Goal: Transaction & Acquisition: Purchase product/service

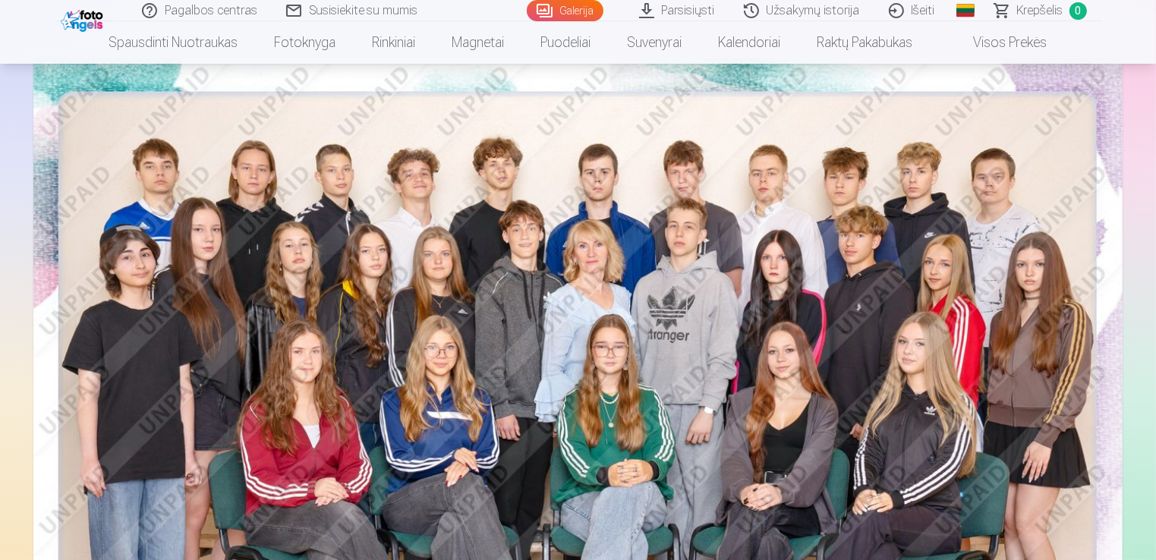
scroll to position [152, 0]
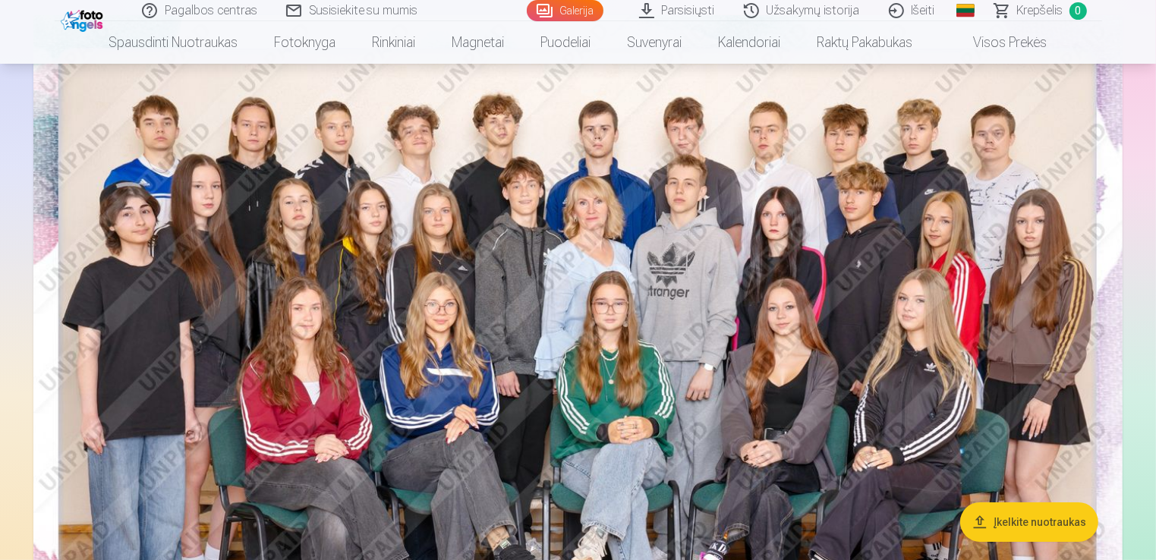
click at [1016, 41] on link "Visos prekės" at bounding box center [998, 42] width 134 height 42
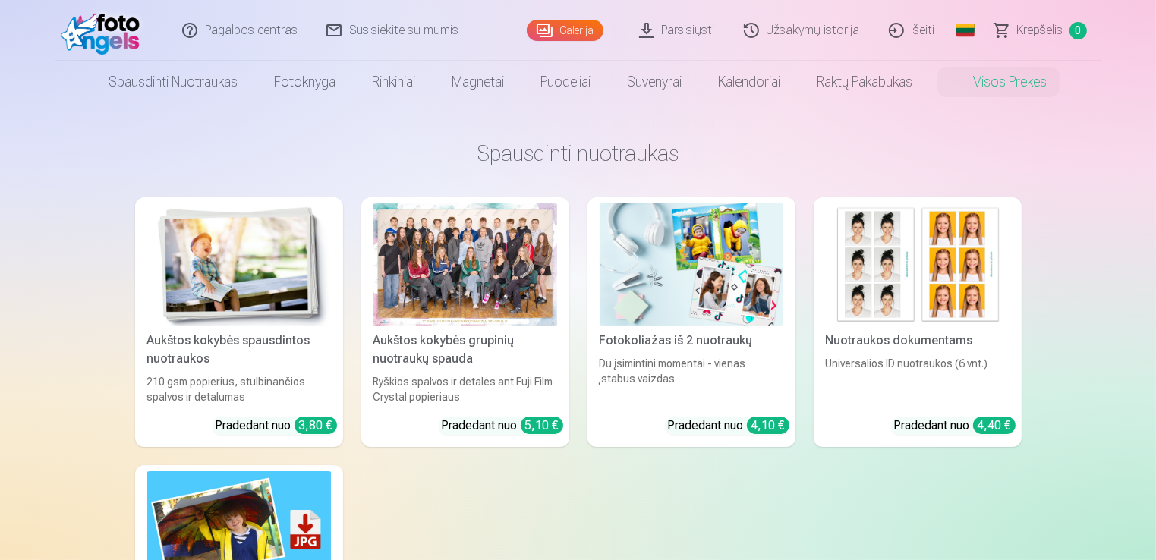
click at [658, 297] on img at bounding box center [691, 264] width 184 height 122
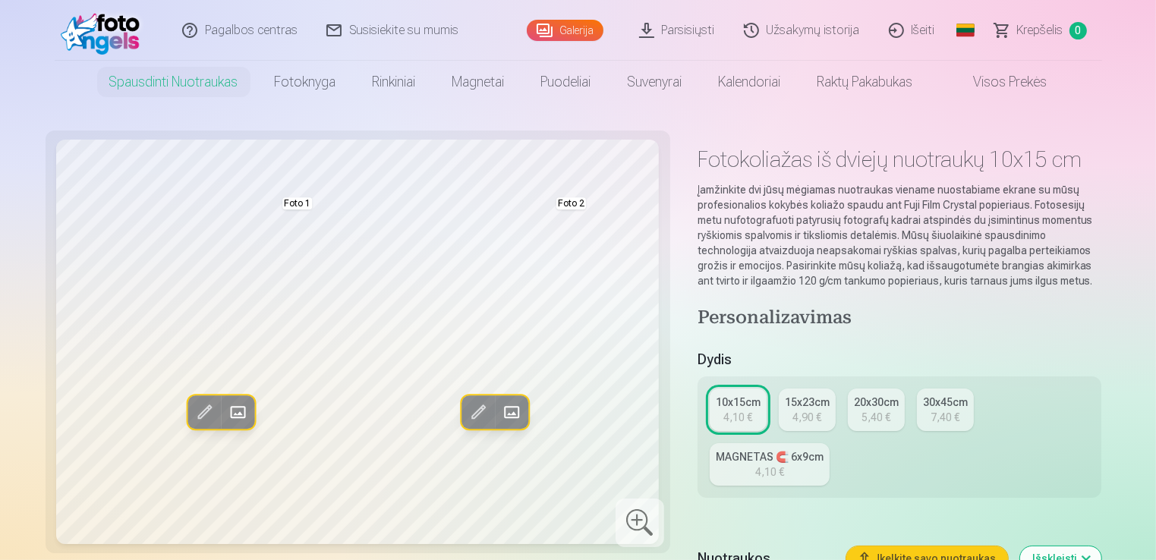
click at [237, 416] on span at bounding box center [237, 412] width 24 height 24
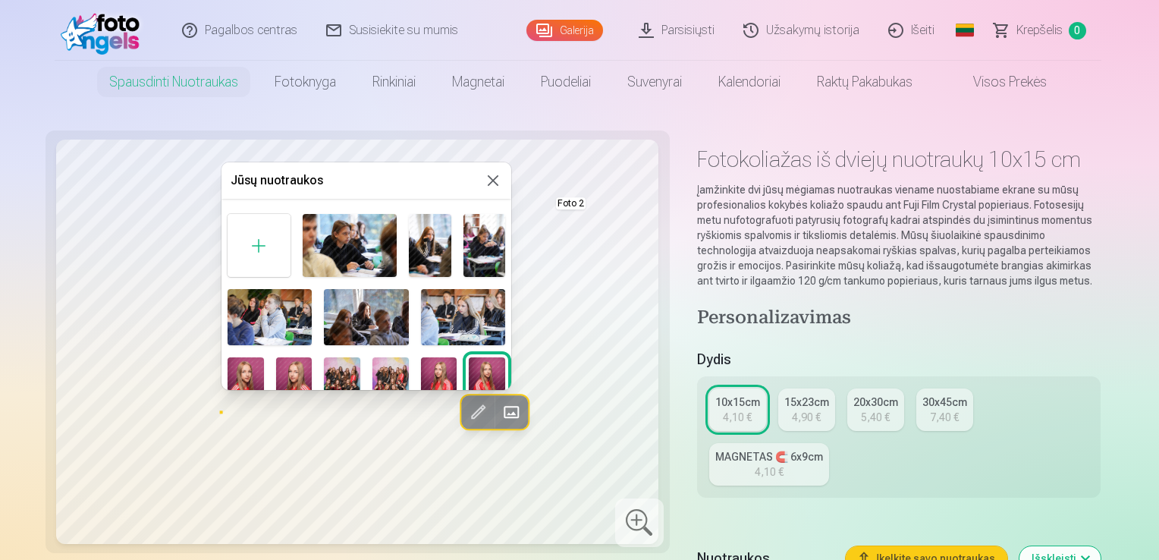
click at [288, 371] on img at bounding box center [294, 384] width 36 height 55
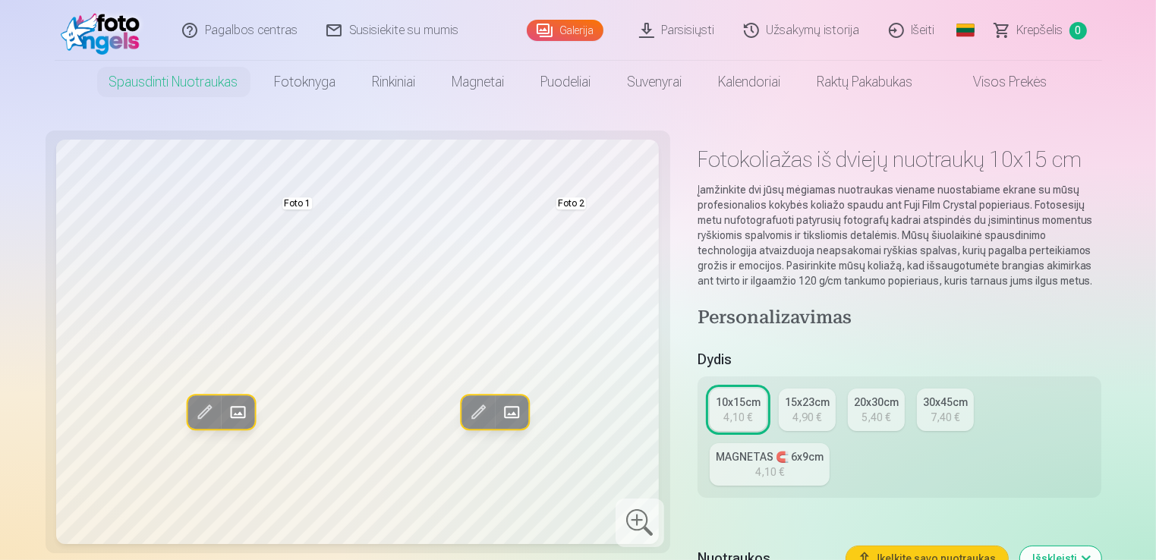
click at [512, 414] on span at bounding box center [511, 412] width 24 height 24
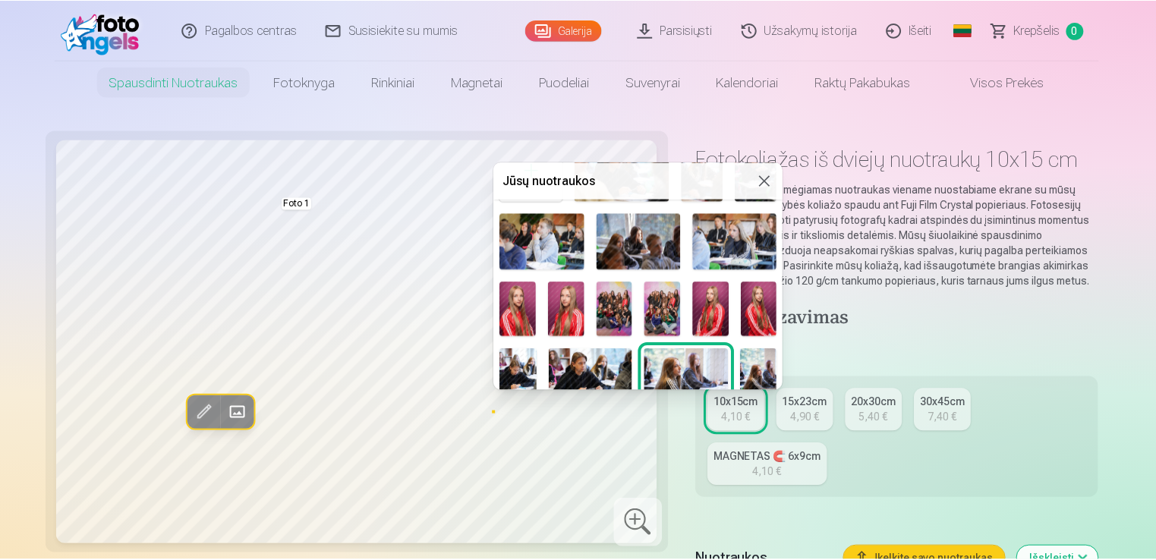
scroll to position [152, 0]
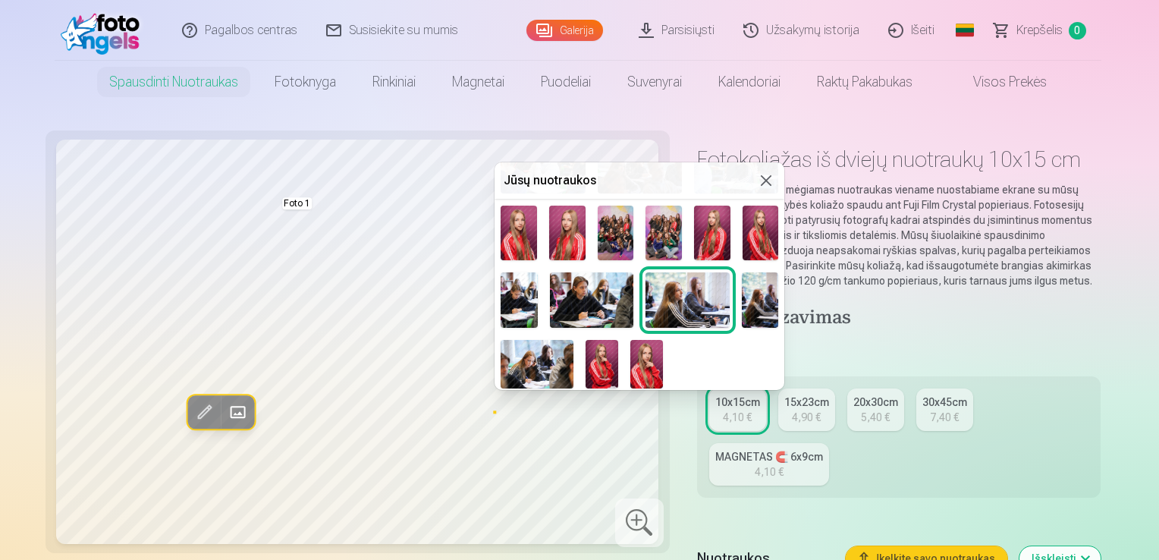
click at [762, 178] on button at bounding box center [766, 180] width 18 height 18
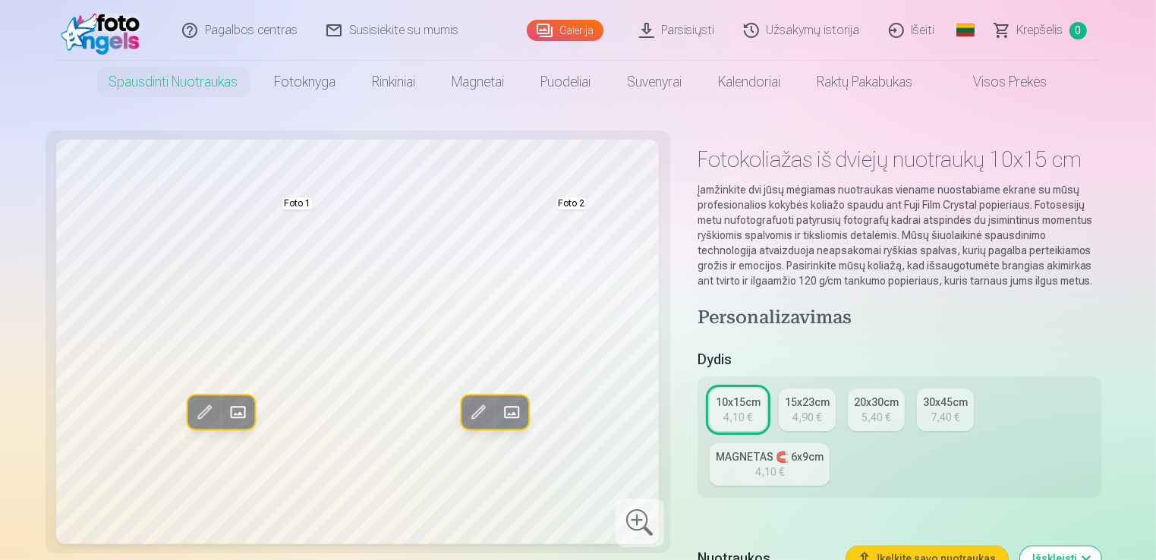
click at [578, 32] on link "Galerija" at bounding box center [565, 30] width 77 height 21
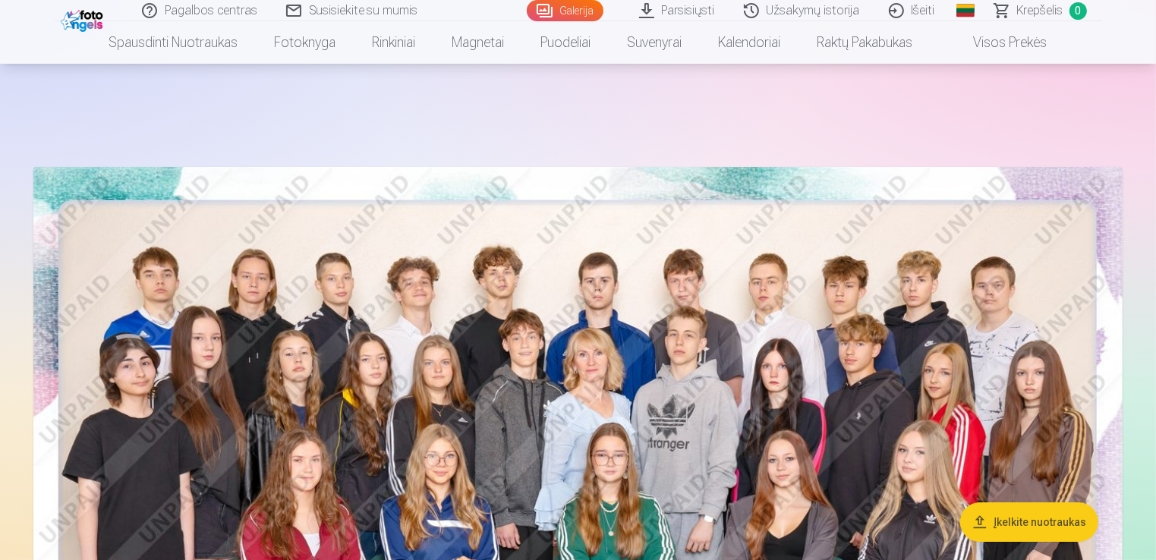
scroll to position [228, 0]
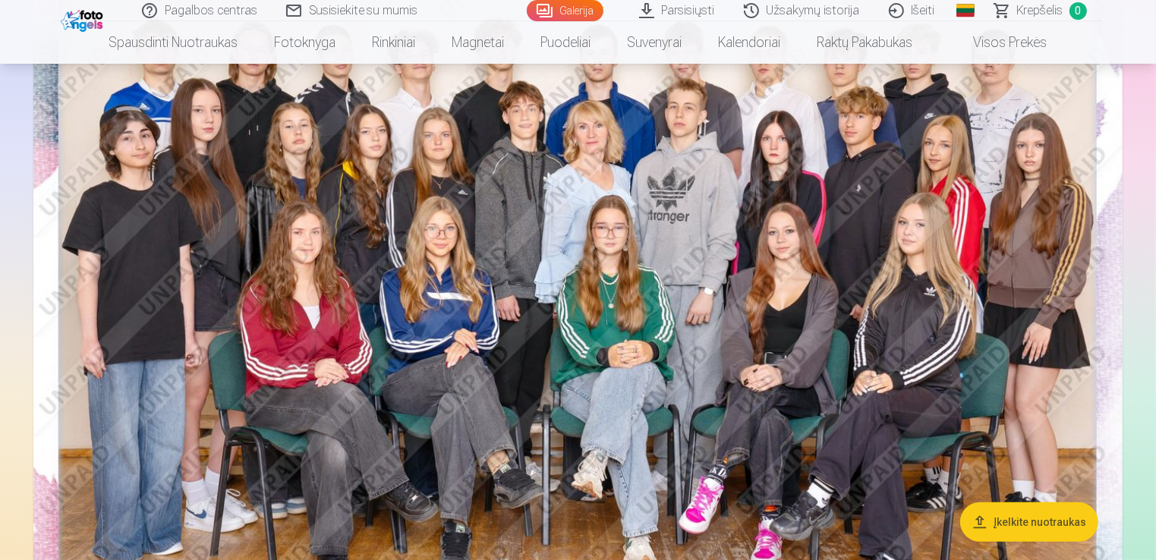
click at [901, 306] on img at bounding box center [577, 302] width 1089 height 726
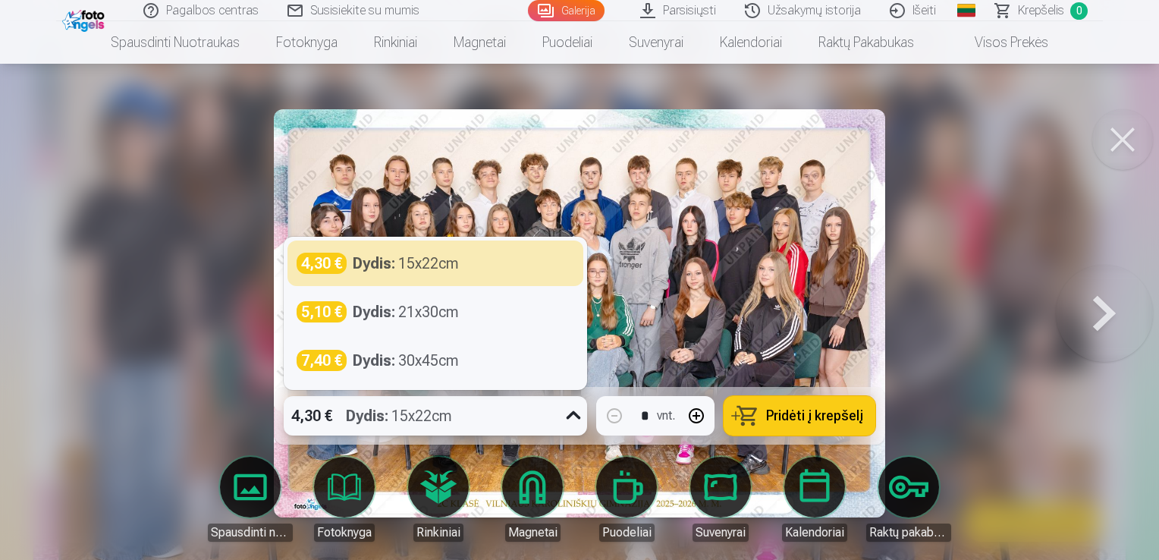
click at [574, 417] on icon at bounding box center [573, 416] width 24 height 24
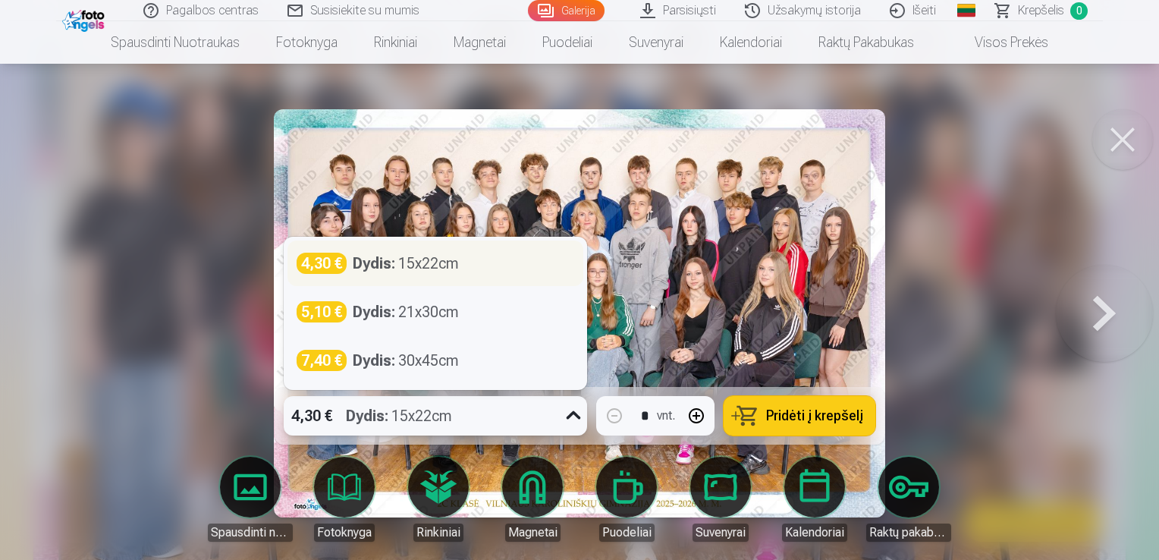
click at [423, 269] on div "Dydis : 15x22cm" at bounding box center [406, 263] width 106 height 21
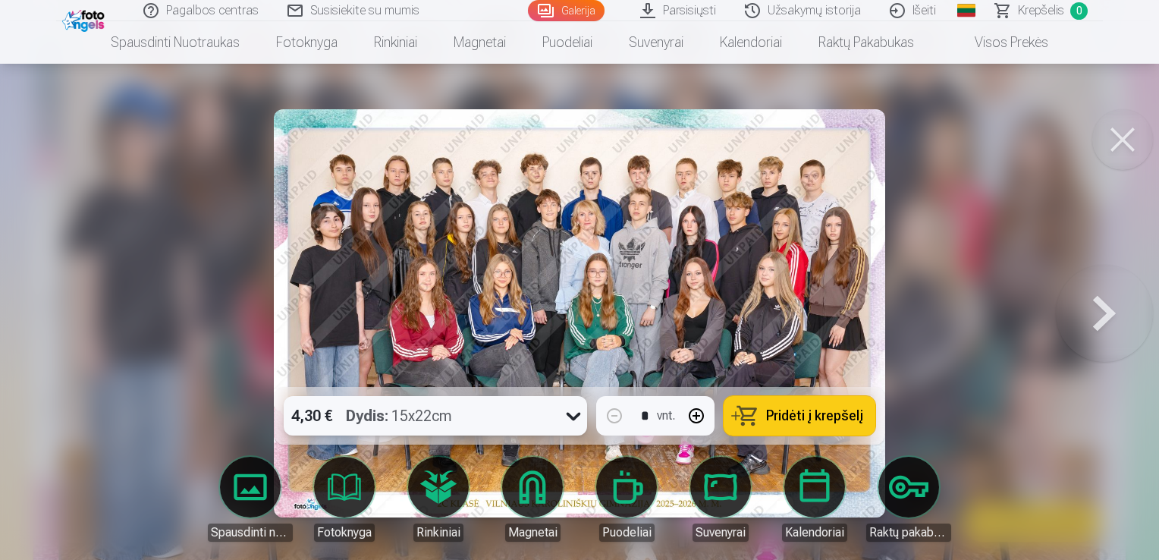
click at [819, 417] on span "Pridėti į krepšelį" at bounding box center [814, 416] width 97 height 14
click at [1121, 144] on button at bounding box center [1123, 139] width 61 height 61
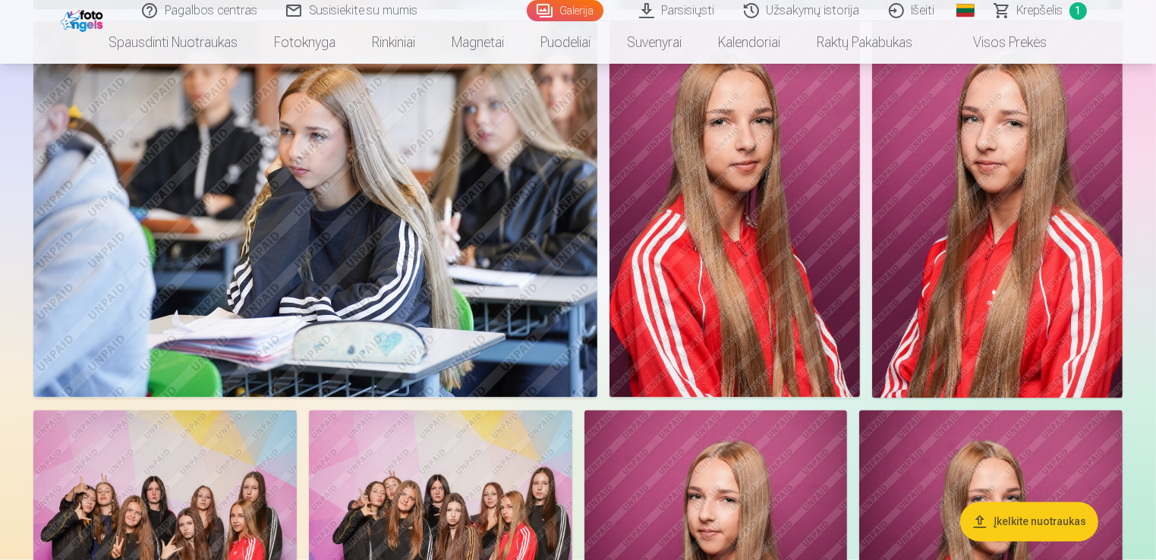
scroll to position [2732, 0]
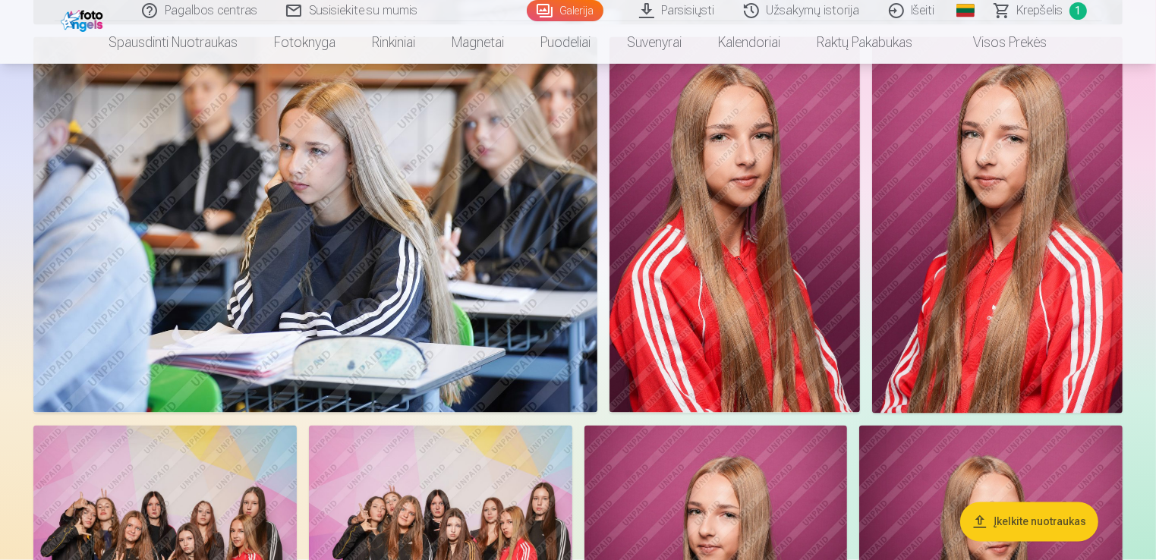
click at [445, 235] on img at bounding box center [315, 225] width 564 height 376
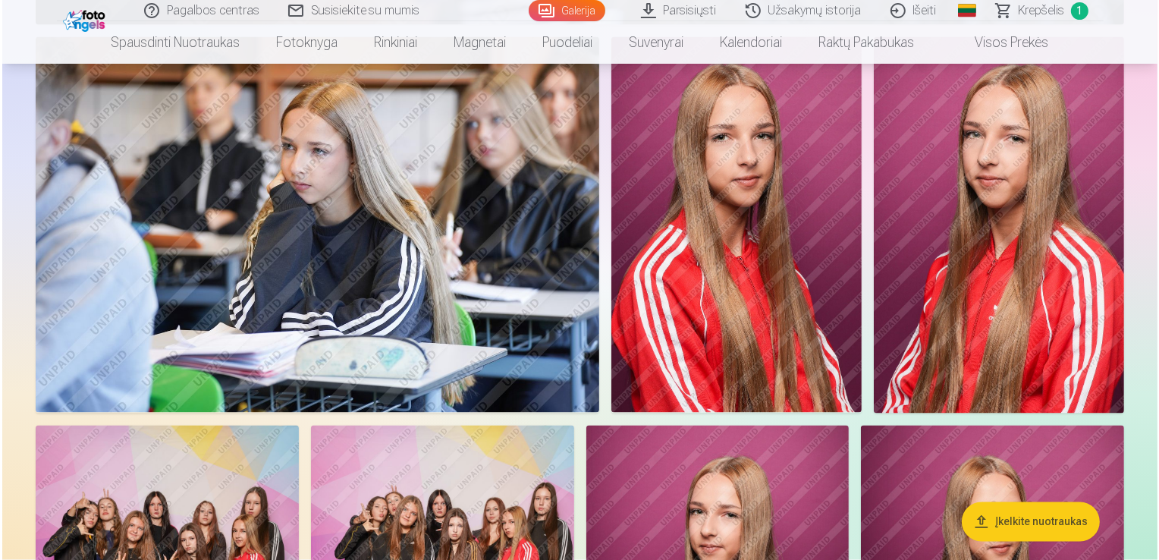
scroll to position [2738, 0]
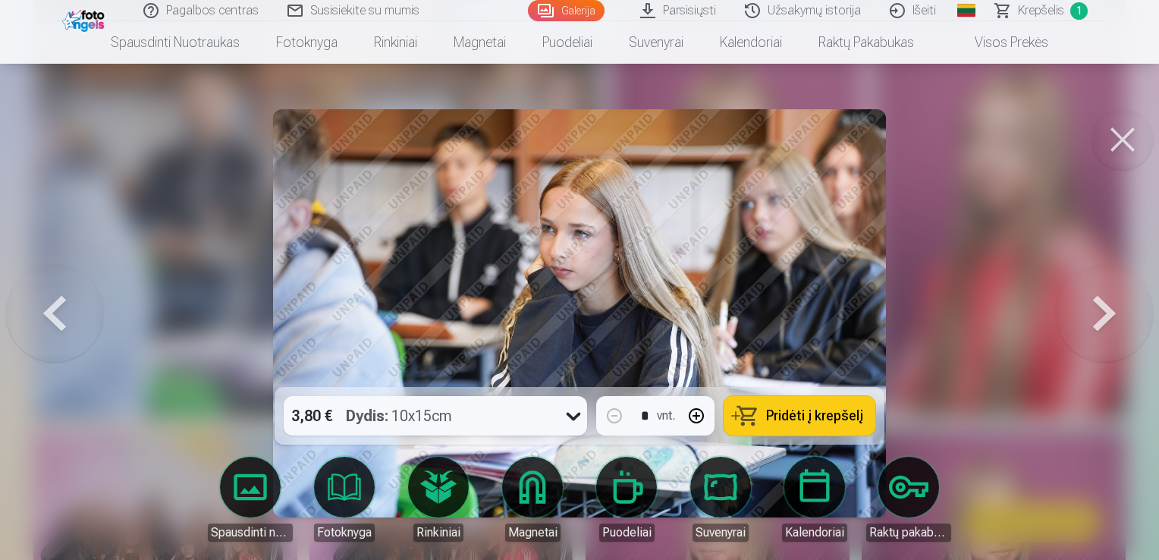
click at [1121, 150] on button at bounding box center [1123, 139] width 61 height 61
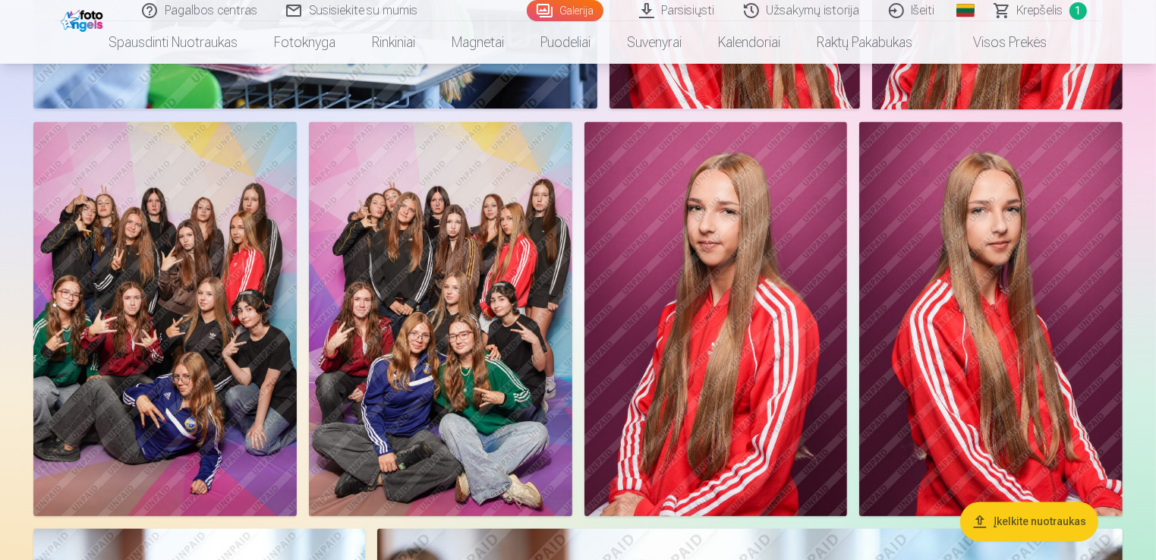
scroll to position [3111, 0]
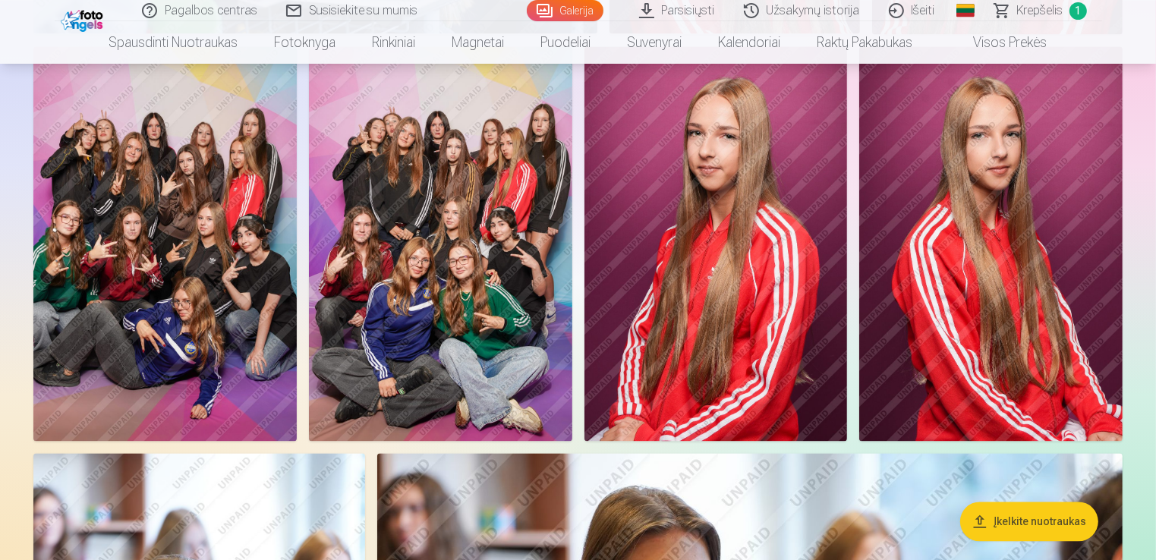
click at [194, 286] on img at bounding box center [164, 243] width 263 height 395
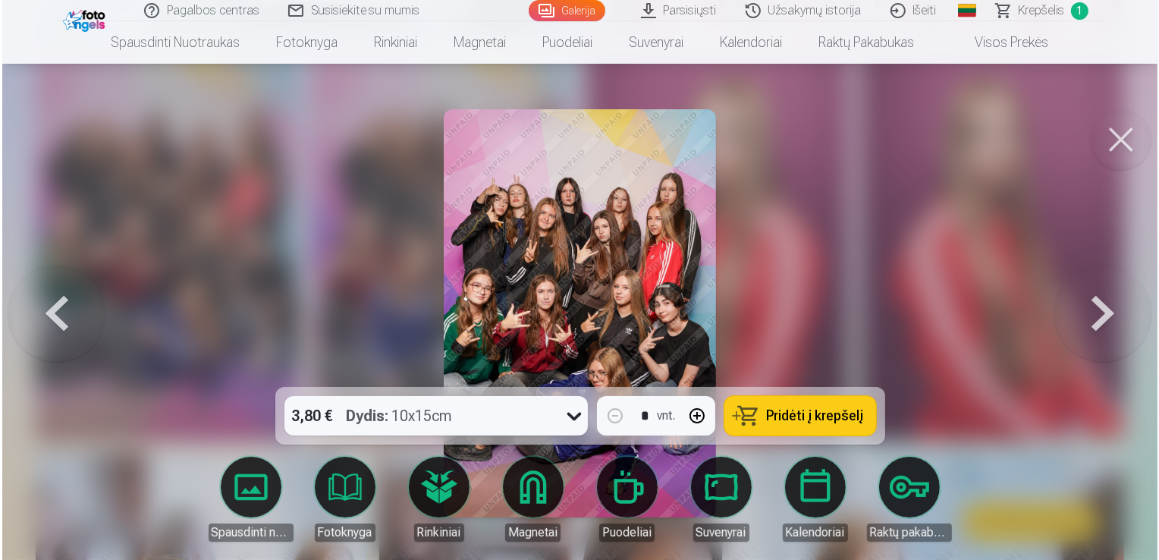
scroll to position [3119, 0]
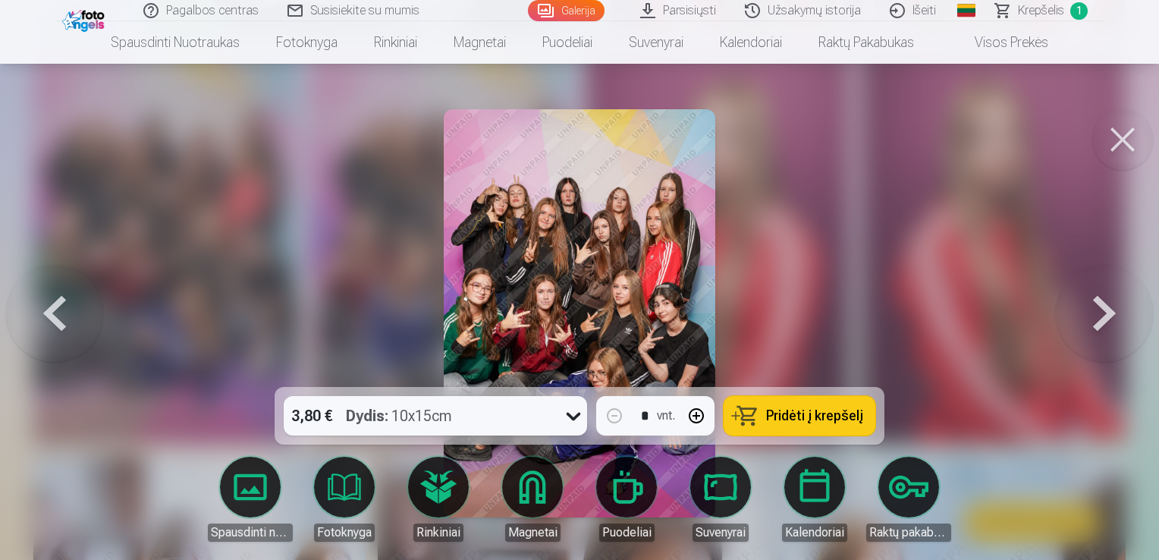
click at [808, 209] on div at bounding box center [579, 280] width 1159 height 560
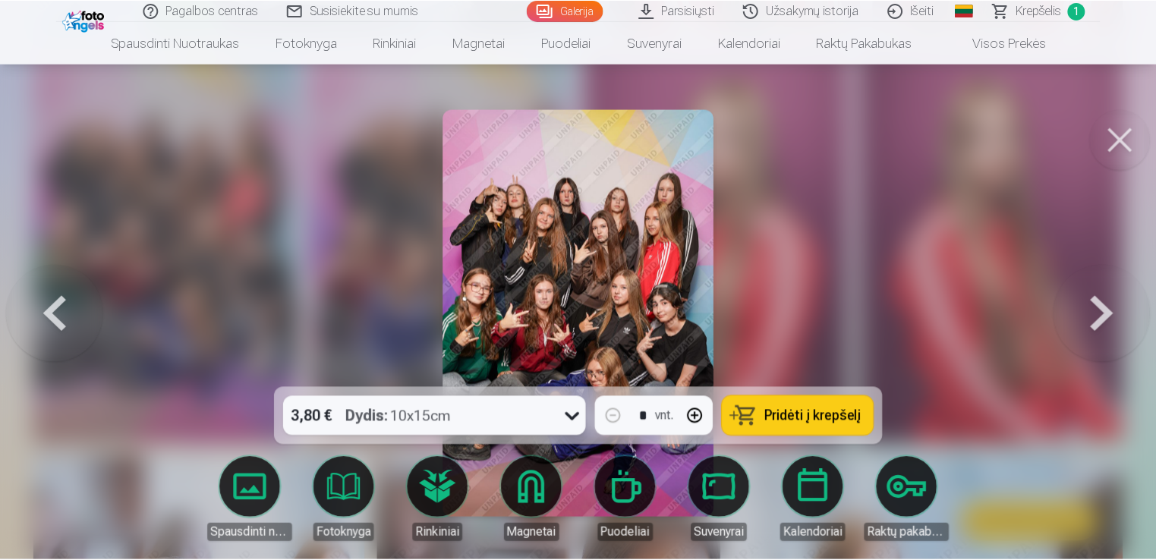
scroll to position [3111, 0]
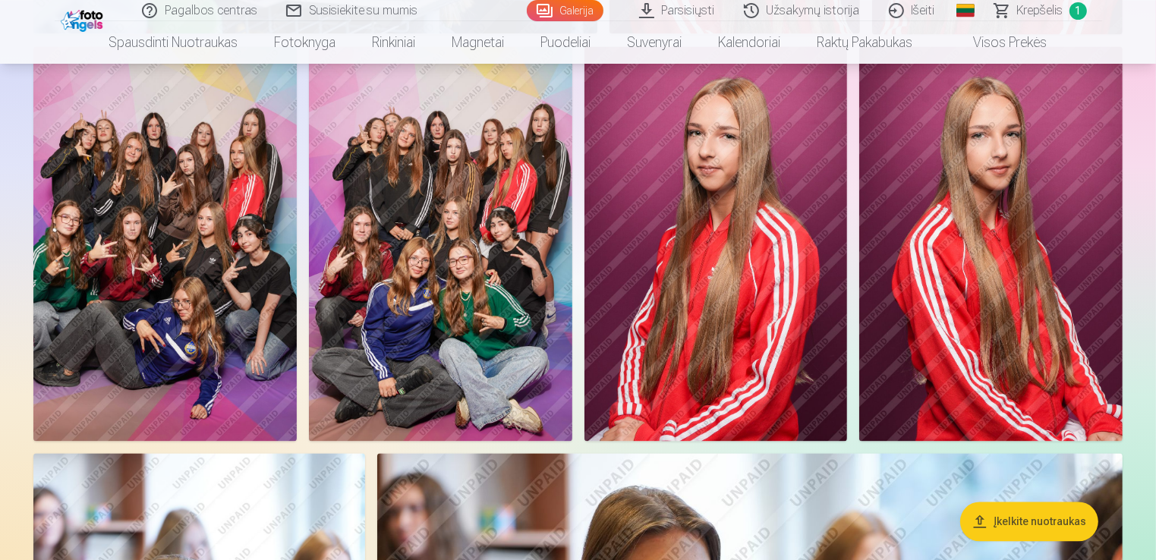
click at [193, 260] on img at bounding box center [164, 243] width 263 height 395
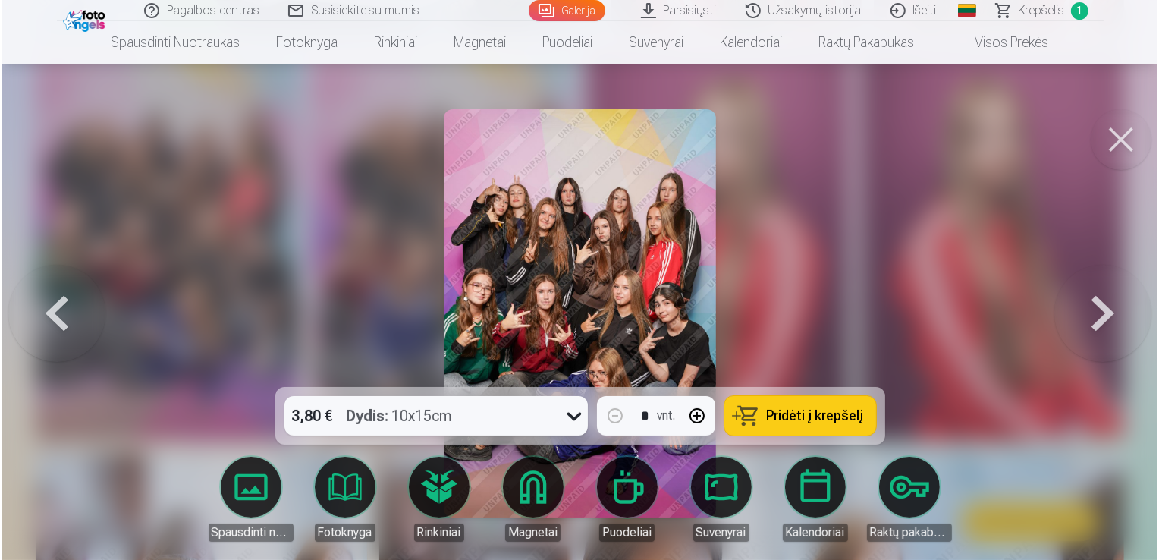
scroll to position [3119, 0]
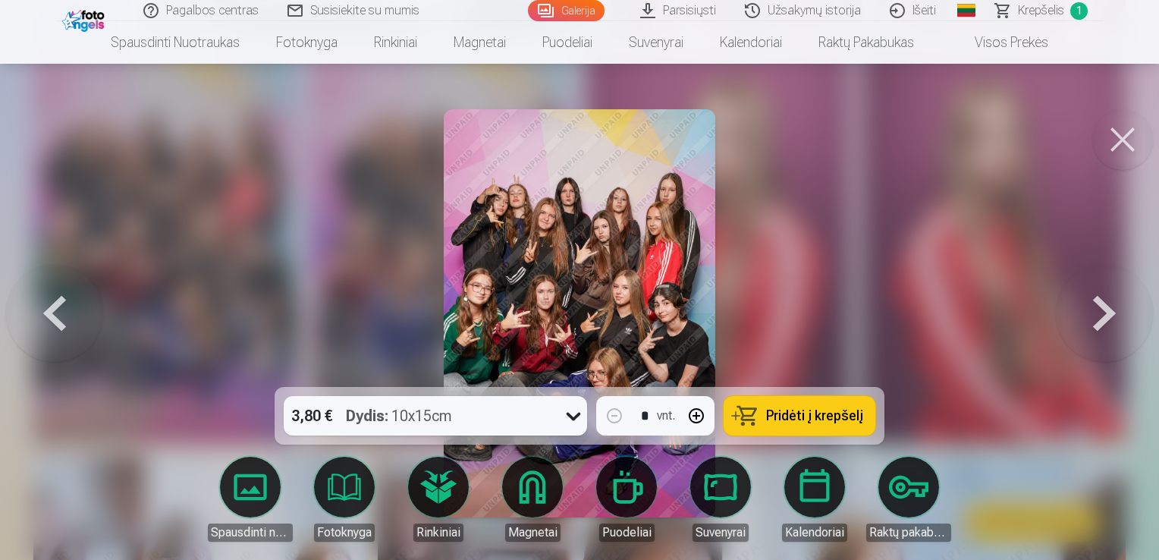
click at [1138, 163] on button at bounding box center [1123, 139] width 61 height 61
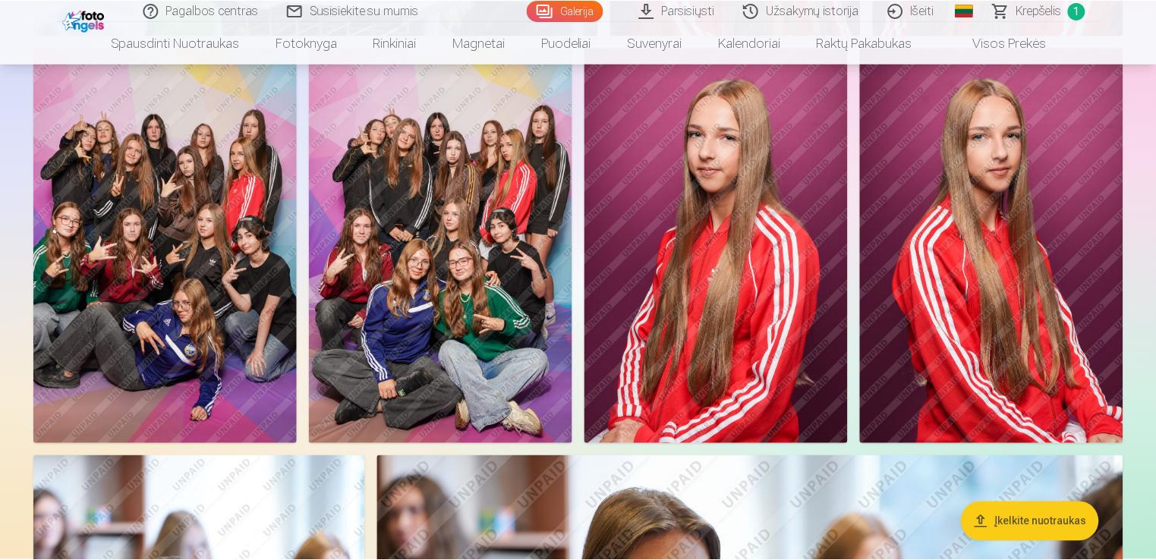
scroll to position [3111, 0]
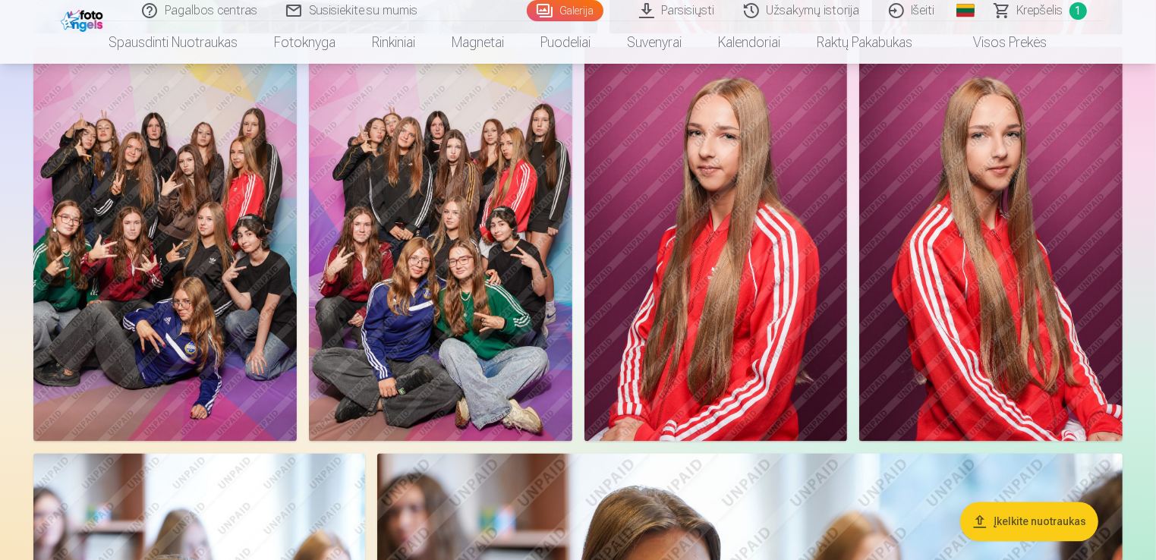
click at [385, 206] on img at bounding box center [440, 243] width 263 height 395
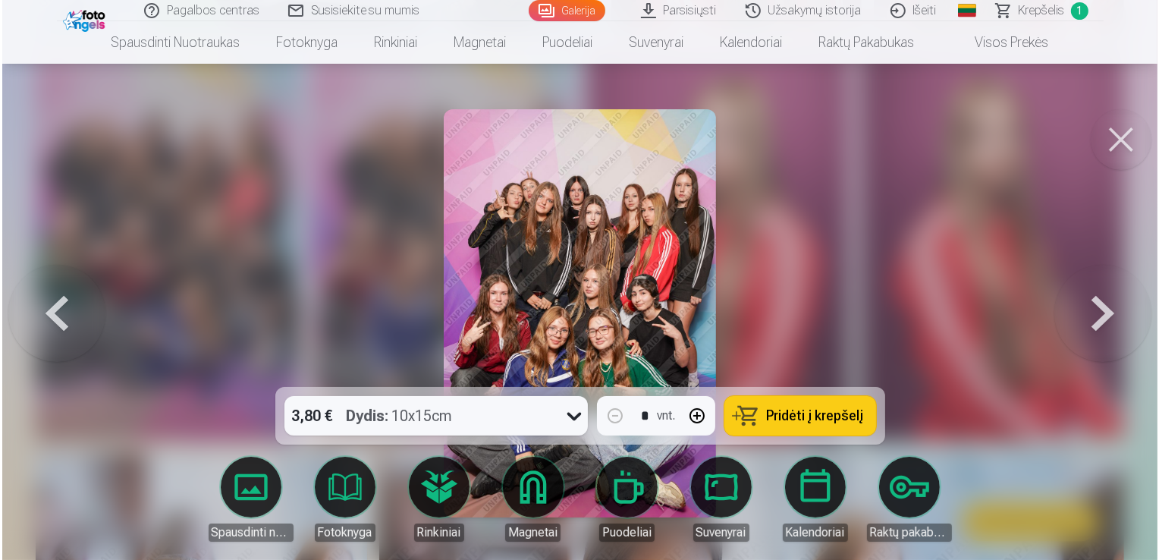
scroll to position [3119, 0]
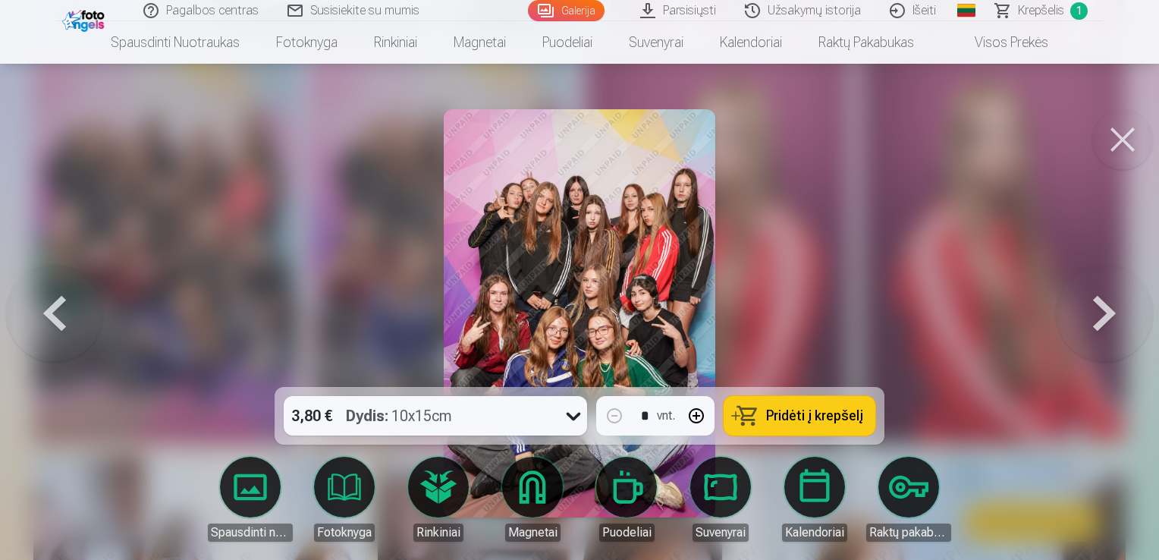
click at [1131, 125] on button at bounding box center [1123, 139] width 61 height 61
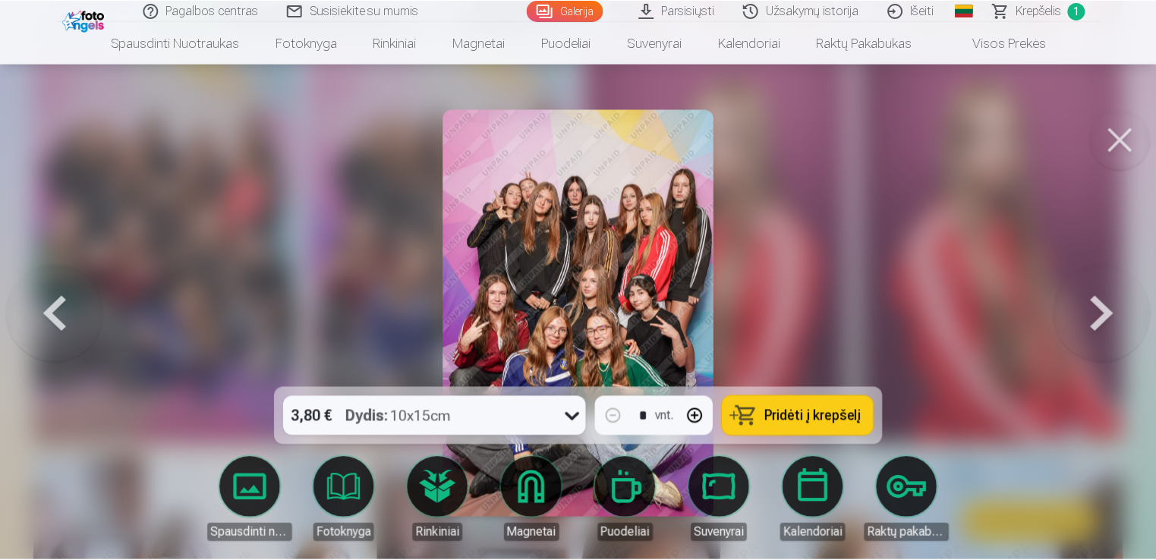
scroll to position [3111, 0]
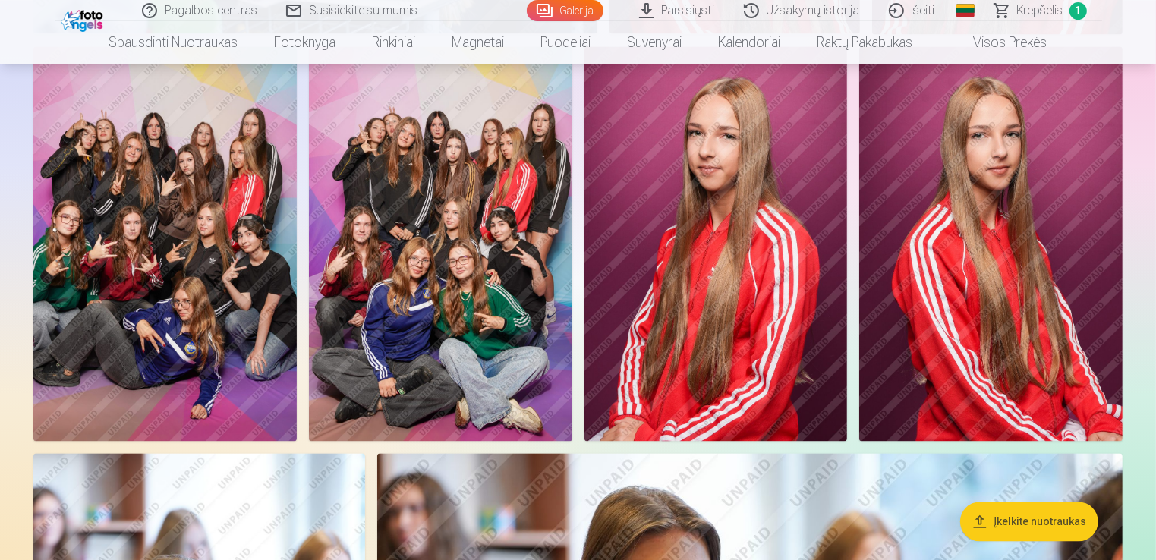
click at [230, 230] on img at bounding box center [164, 243] width 263 height 395
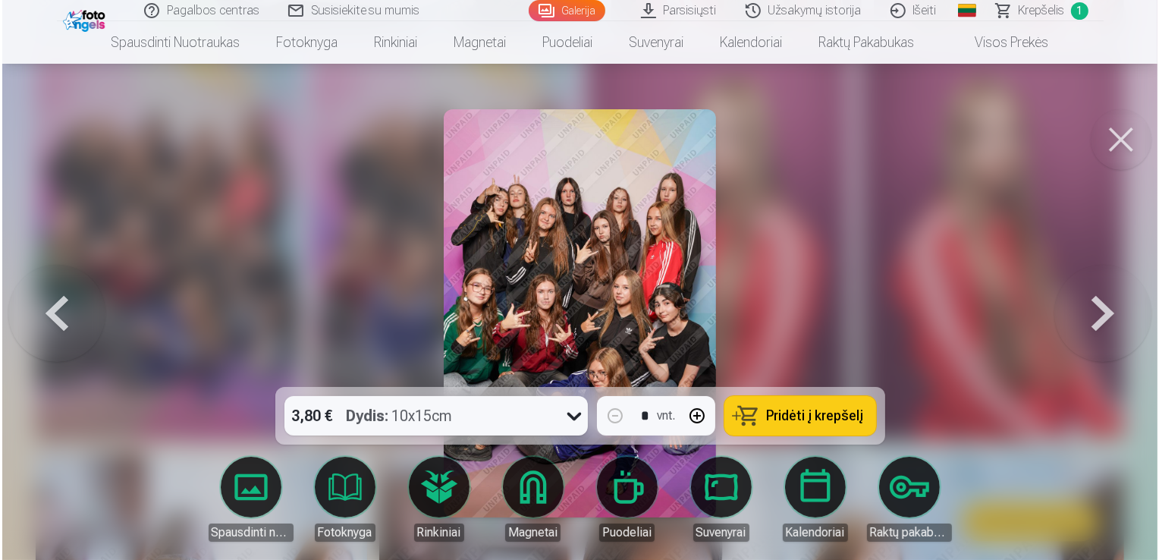
scroll to position [3119, 0]
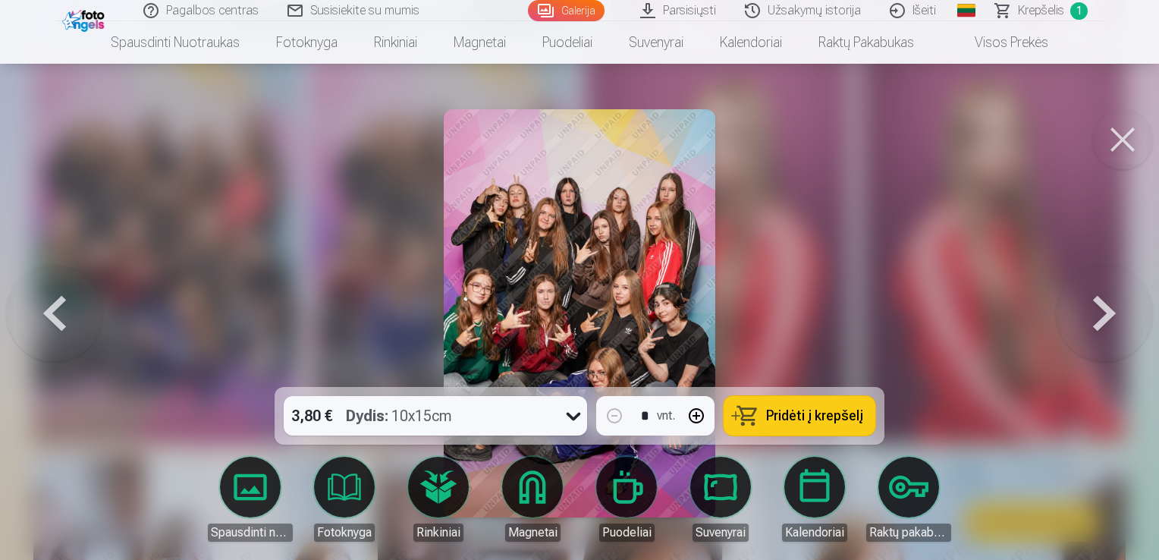
click at [784, 404] on button "Pridėti į krepšelį" at bounding box center [800, 415] width 152 height 39
click at [1123, 134] on button at bounding box center [1123, 139] width 61 height 61
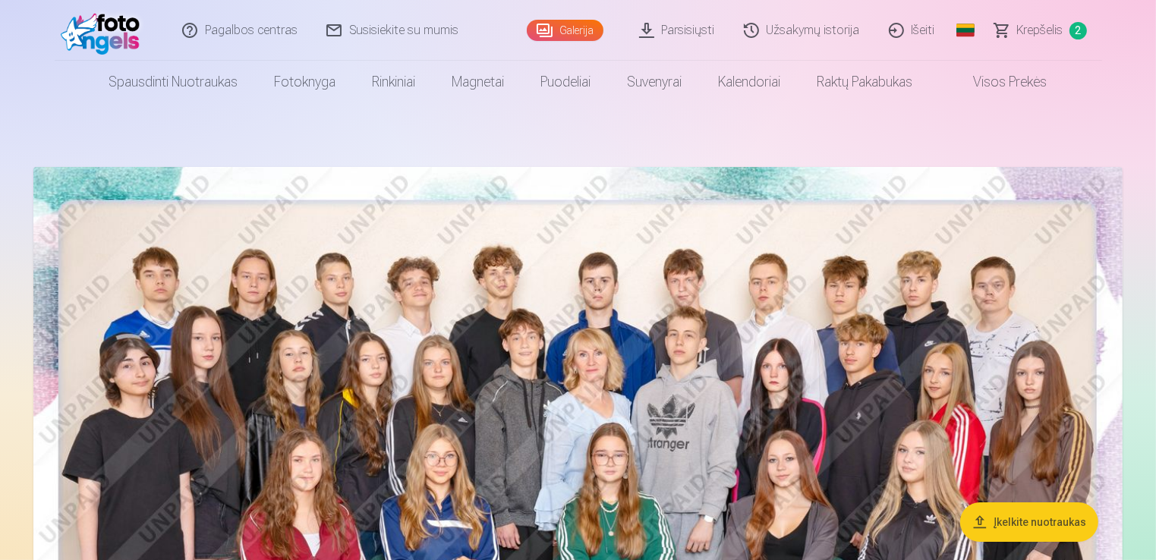
click at [997, 86] on link "Visos prekės" at bounding box center [998, 82] width 134 height 42
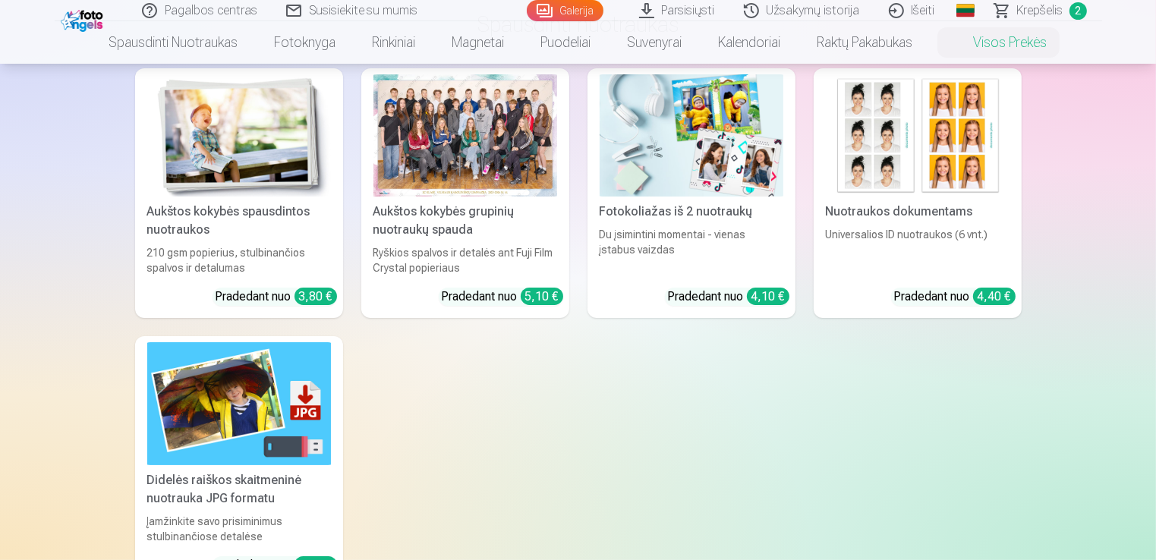
scroll to position [76, 0]
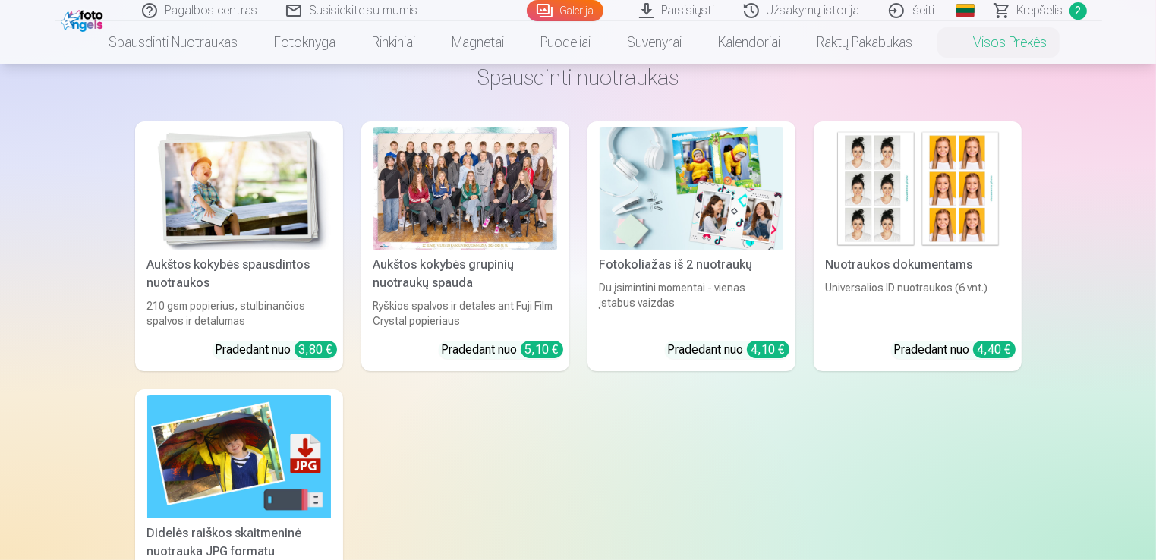
click at [722, 217] on img at bounding box center [691, 188] width 184 height 122
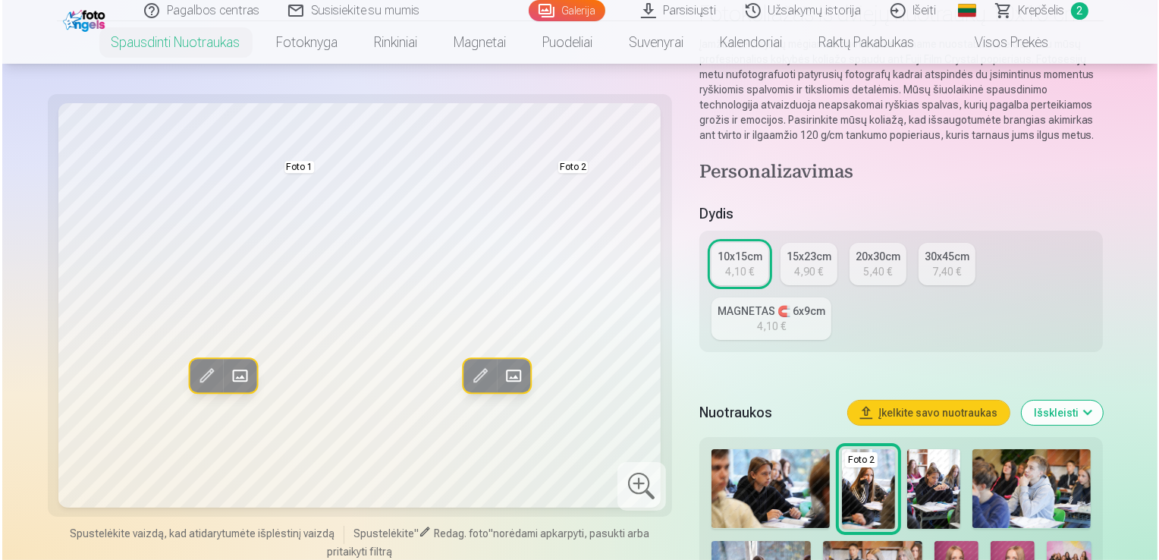
scroll to position [152, 0]
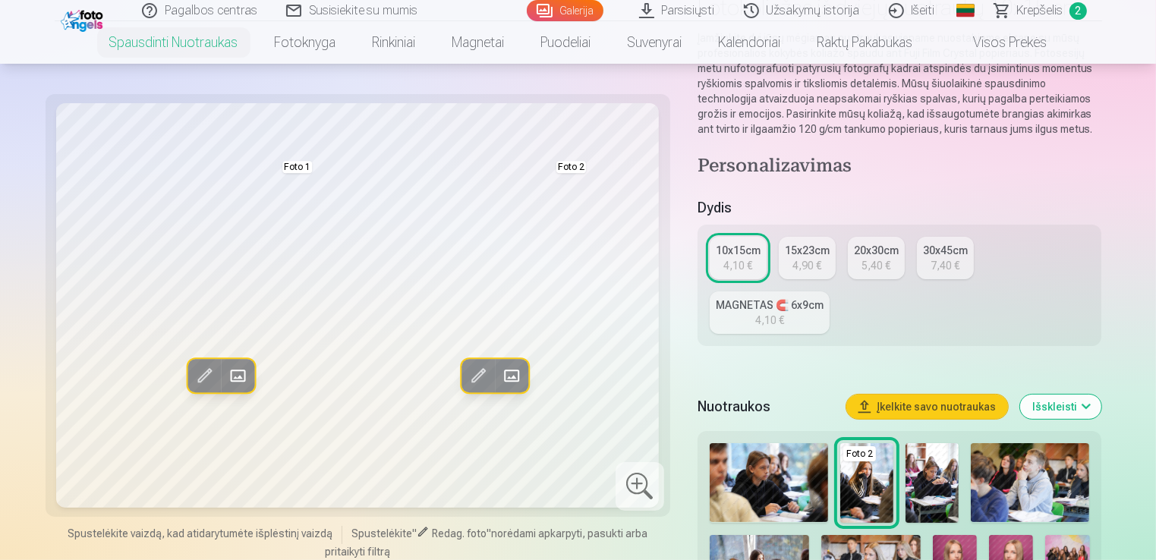
click at [234, 379] on span at bounding box center [237, 375] width 24 height 24
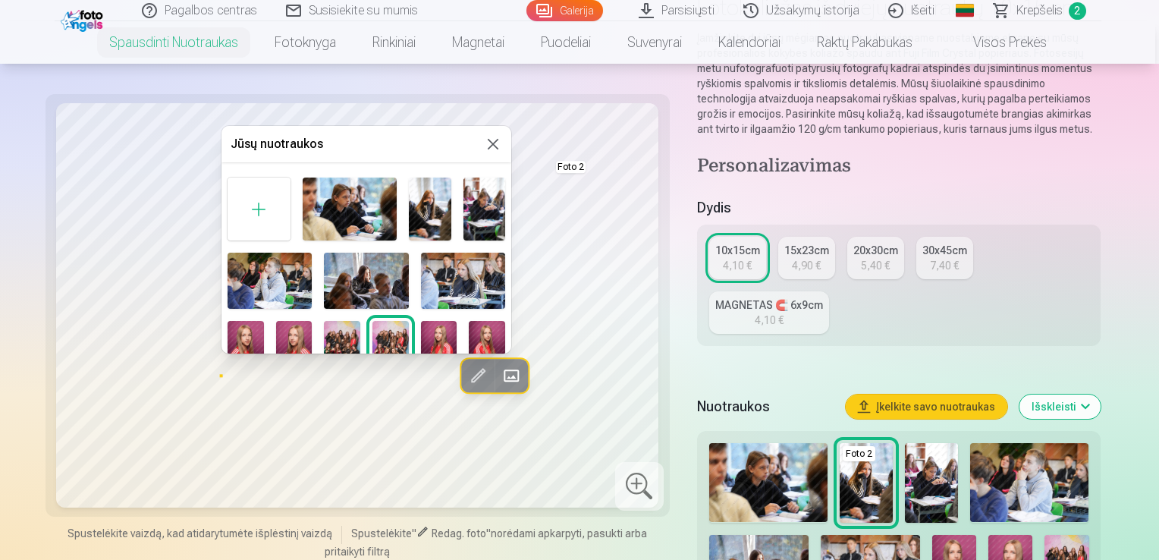
click at [452, 279] on img at bounding box center [463, 281] width 84 height 56
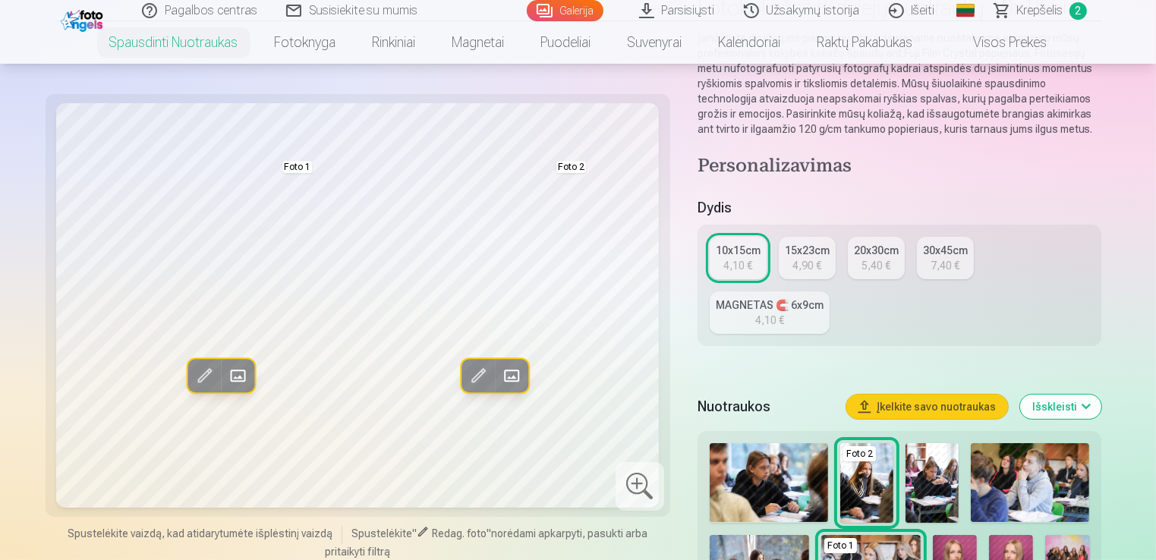
click at [513, 377] on span at bounding box center [511, 375] width 24 height 24
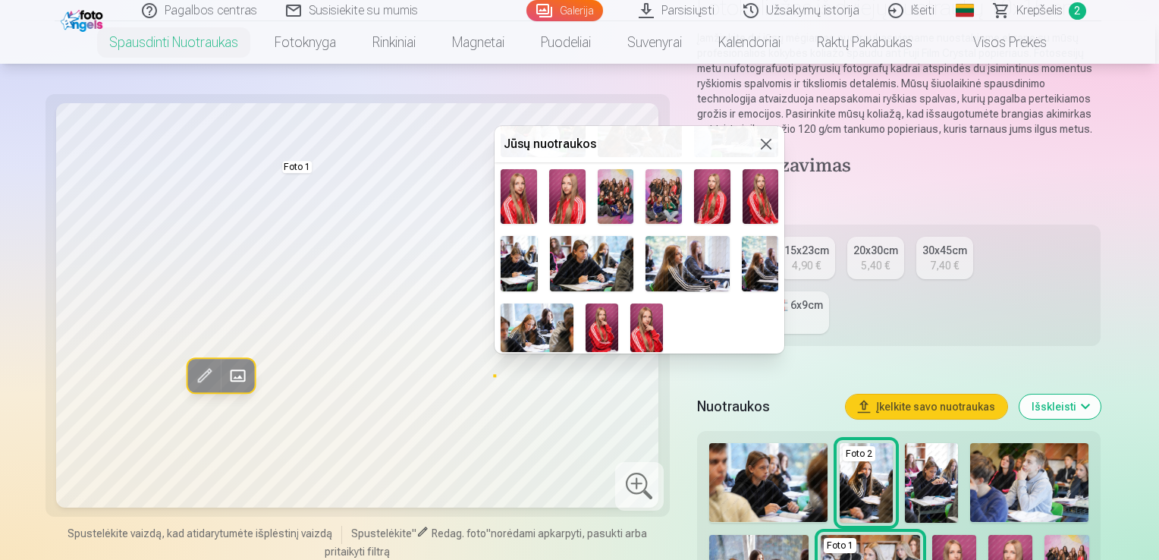
click at [764, 263] on img at bounding box center [760, 263] width 37 height 55
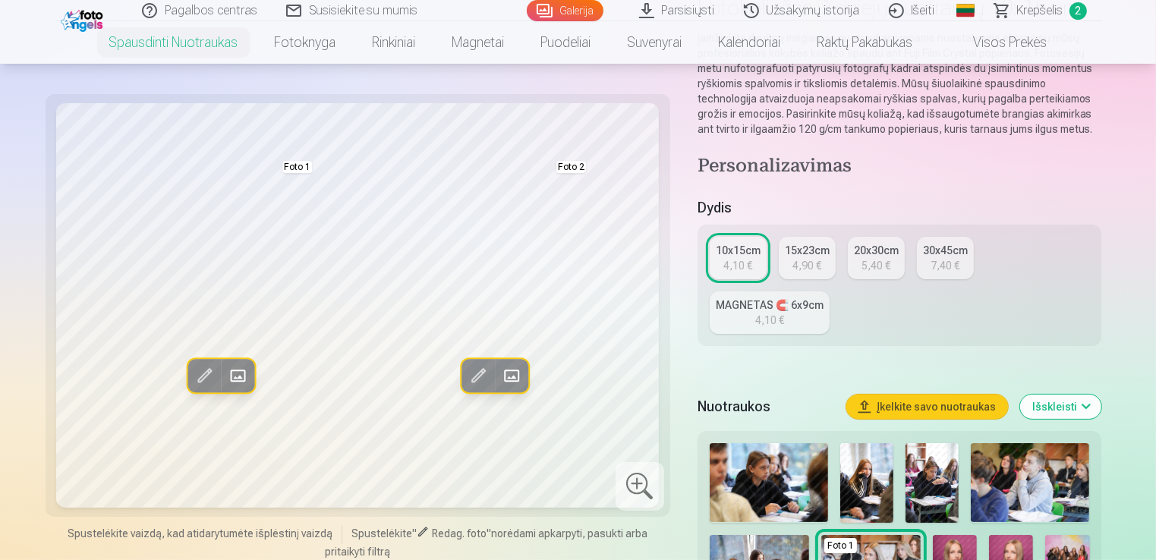
click at [636, 480] on div at bounding box center [639, 486] width 49 height 49
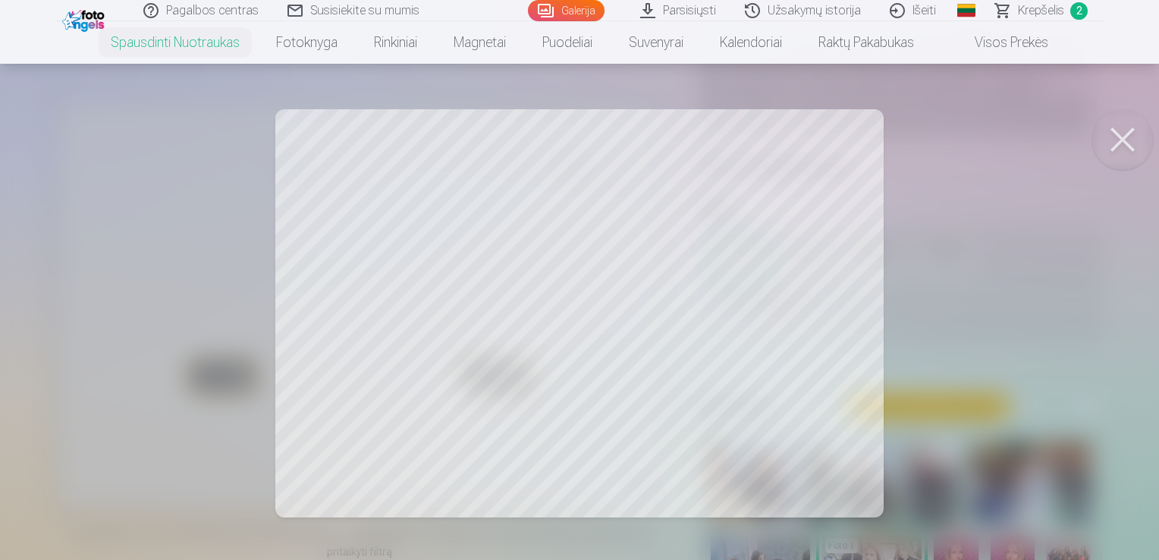
click at [1117, 141] on button at bounding box center [1123, 139] width 61 height 61
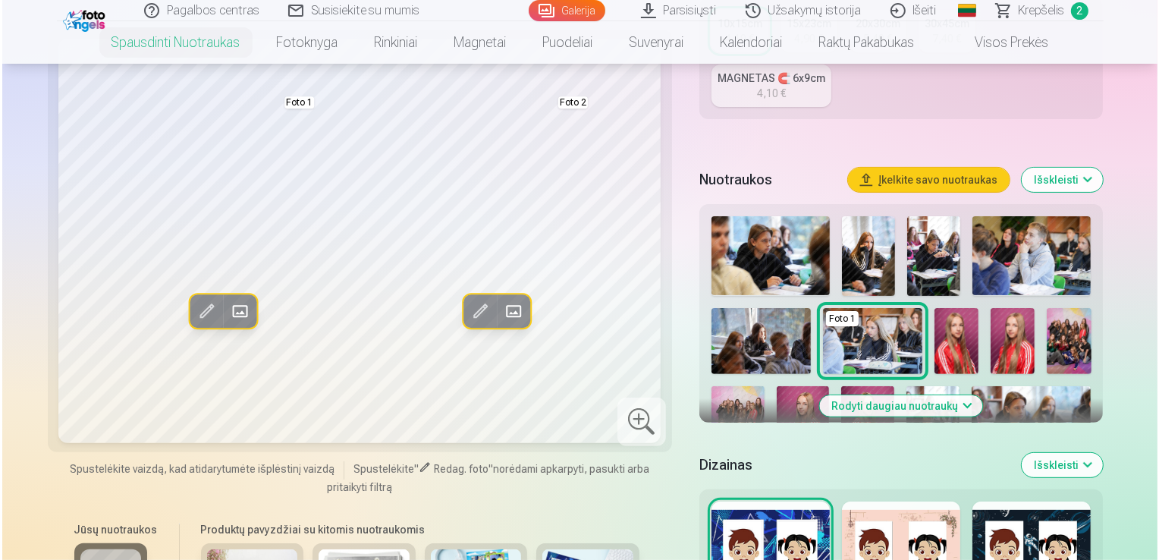
scroll to position [304, 0]
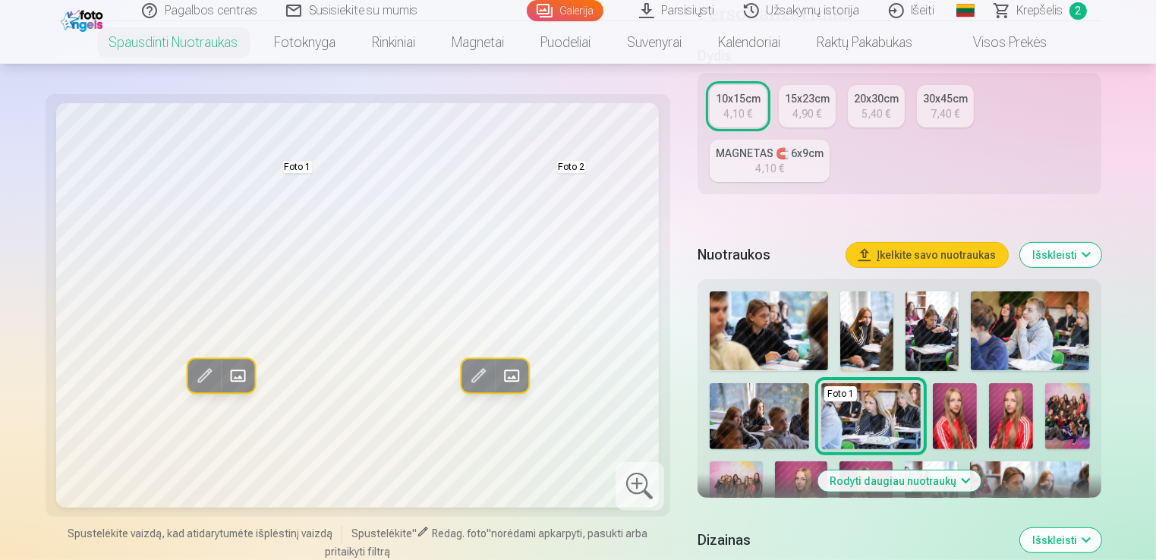
click at [206, 375] on span at bounding box center [204, 375] width 24 height 24
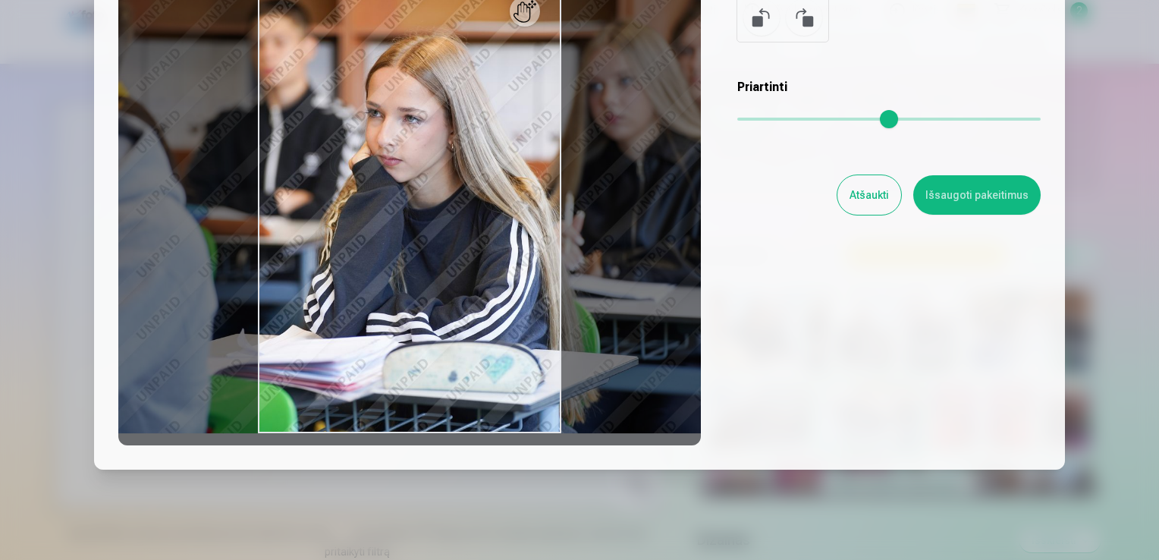
scroll to position [131, 0]
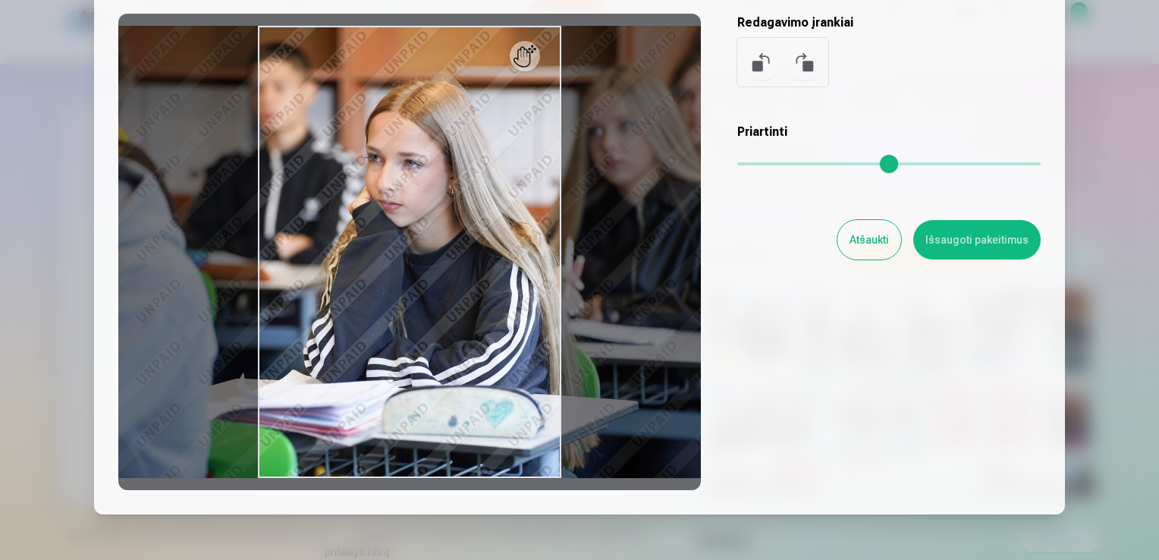
click at [524, 62] on div at bounding box center [409, 252] width 583 height 477
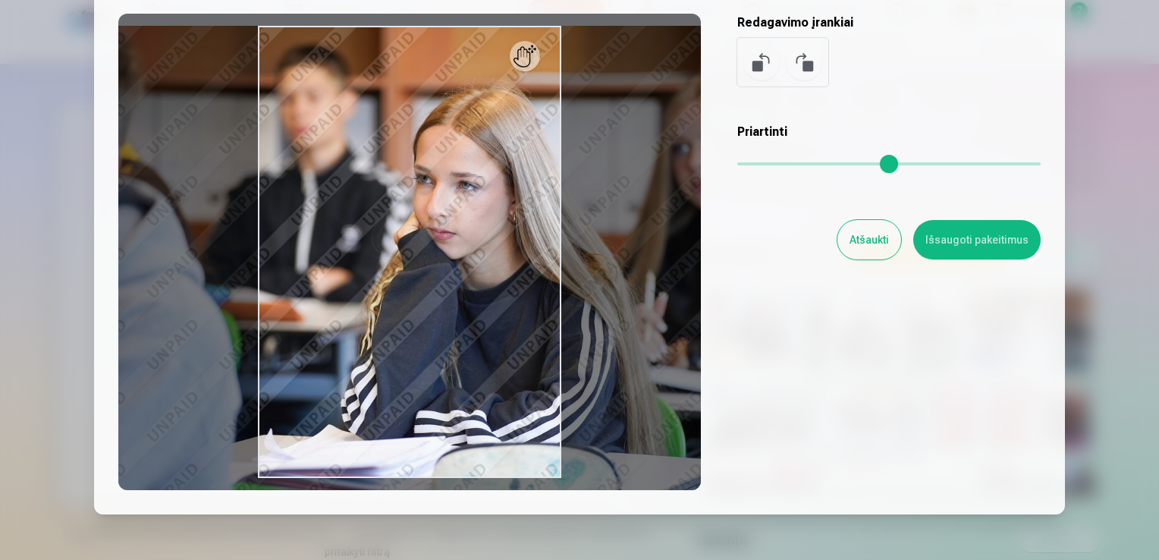
drag, startPoint x: 745, startPoint y: 165, endPoint x: 759, endPoint y: 165, distance: 13.7
click at [759, 165] on input "range" at bounding box center [890, 163] width 304 height 3
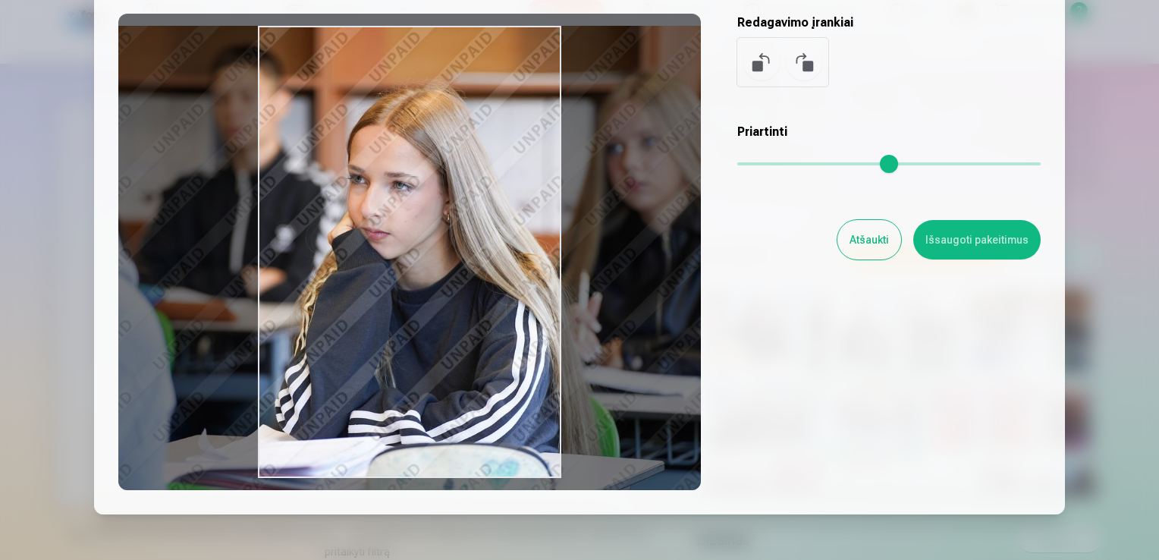
drag, startPoint x: 253, startPoint y: 290, endPoint x: 187, endPoint y: 329, distance: 76.9
click at [187, 329] on div at bounding box center [409, 252] width 583 height 477
drag, startPoint x: 270, startPoint y: 289, endPoint x: 271, endPoint y: 338, distance: 49.3
click at [271, 338] on div at bounding box center [409, 252] width 583 height 477
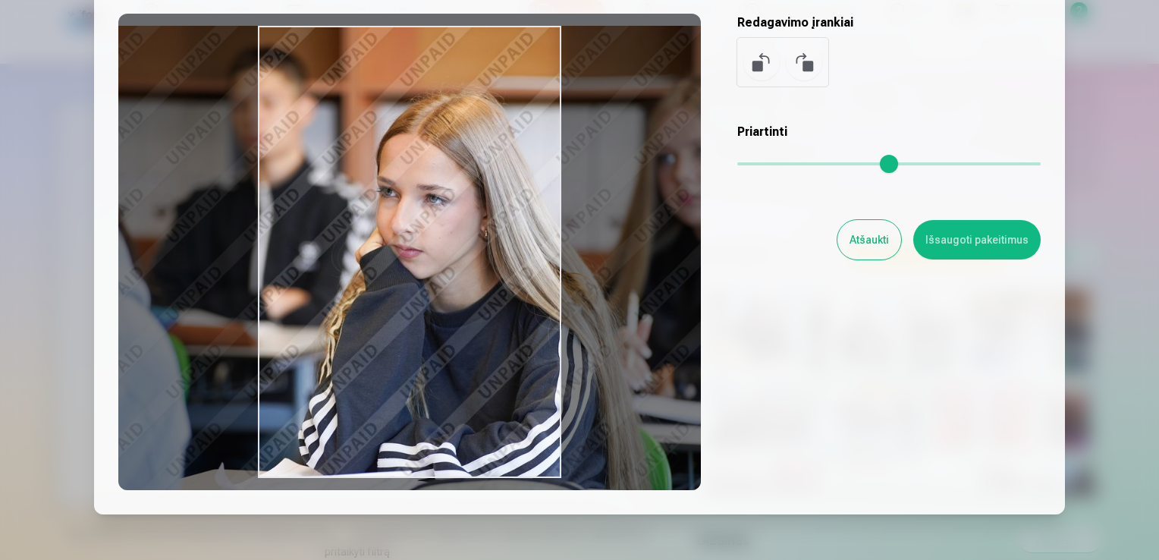
click at [768, 162] on input "range" at bounding box center [890, 163] width 304 height 3
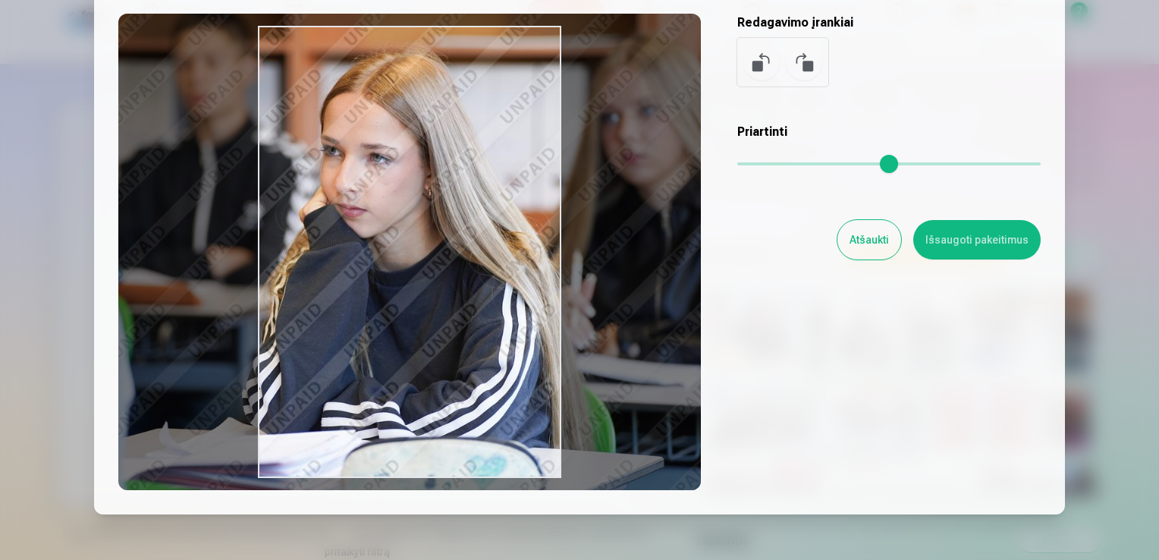
drag, startPoint x: 246, startPoint y: 354, endPoint x: 188, endPoint y: 314, distance: 70.3
click at [188, 314] on div at bounding box center [409, 252] width 583 height 477
type input "****"
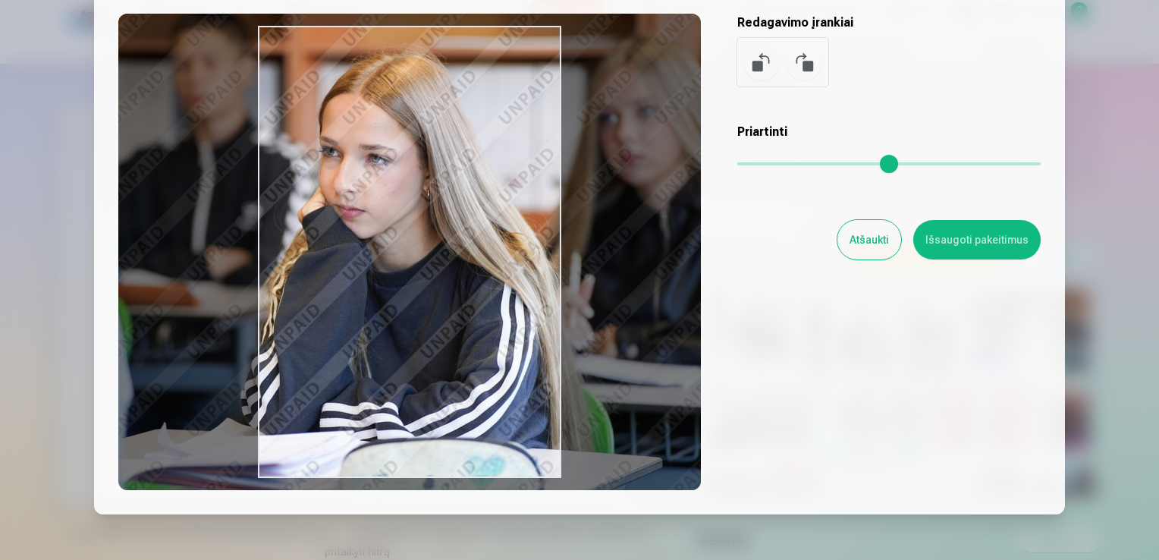
click at [978, 234] on button "Išsaugoti pakeitimus" at bounding box center [977, 239] width 127 height 39
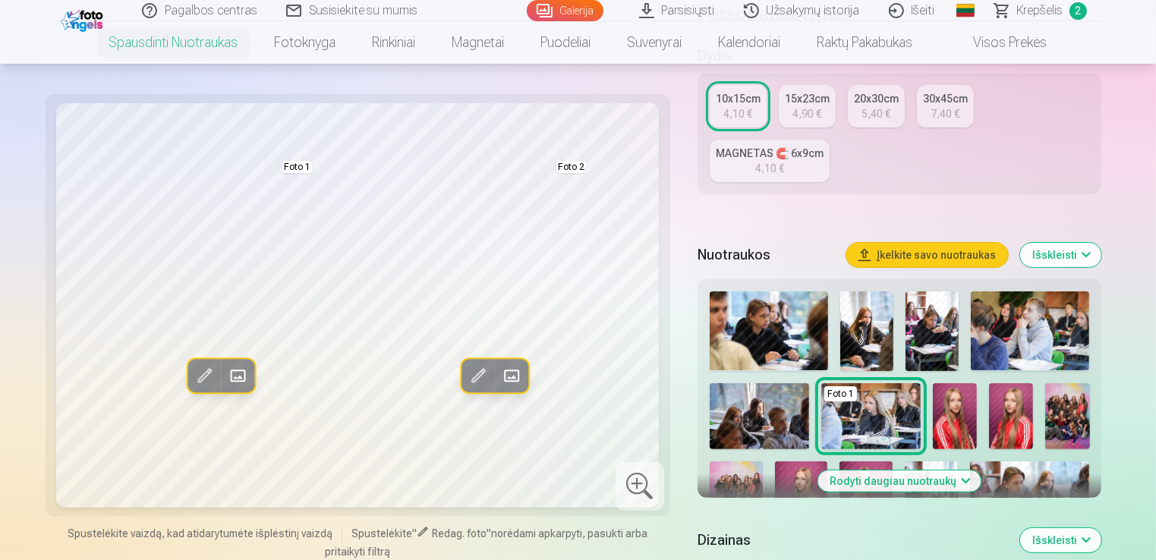
click at [480, 379] on span at bounding box center [477, 375] width 24 height 24
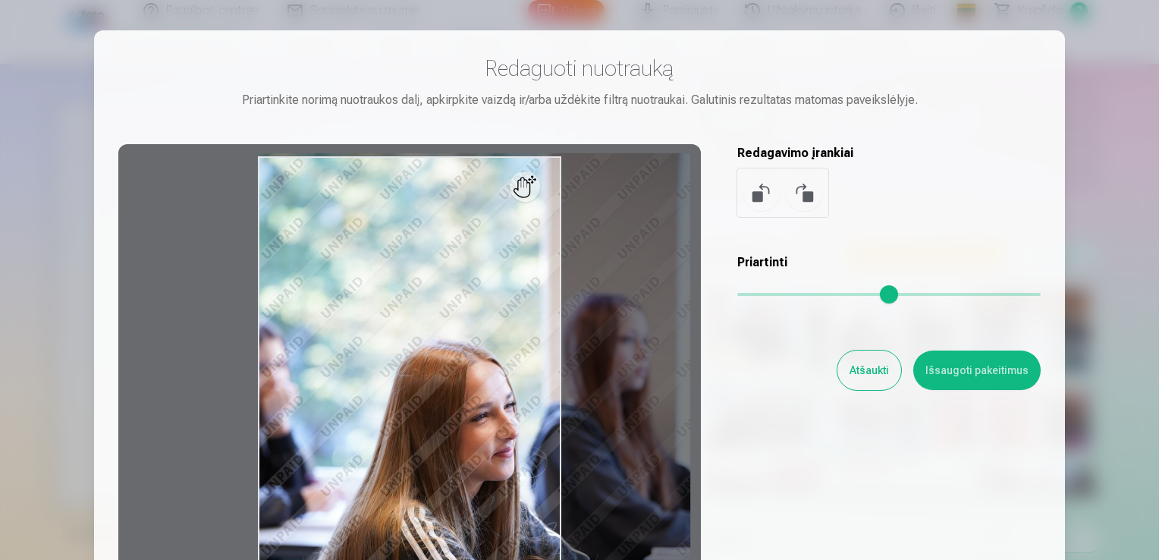
drag, startPoint x: 744, startPoint y: 294, endPoint x: 768, endPoint y: 295, distance: 23.5
click at [768, 295] on input "range" at bounding box center [890, 294] width 304 height 3
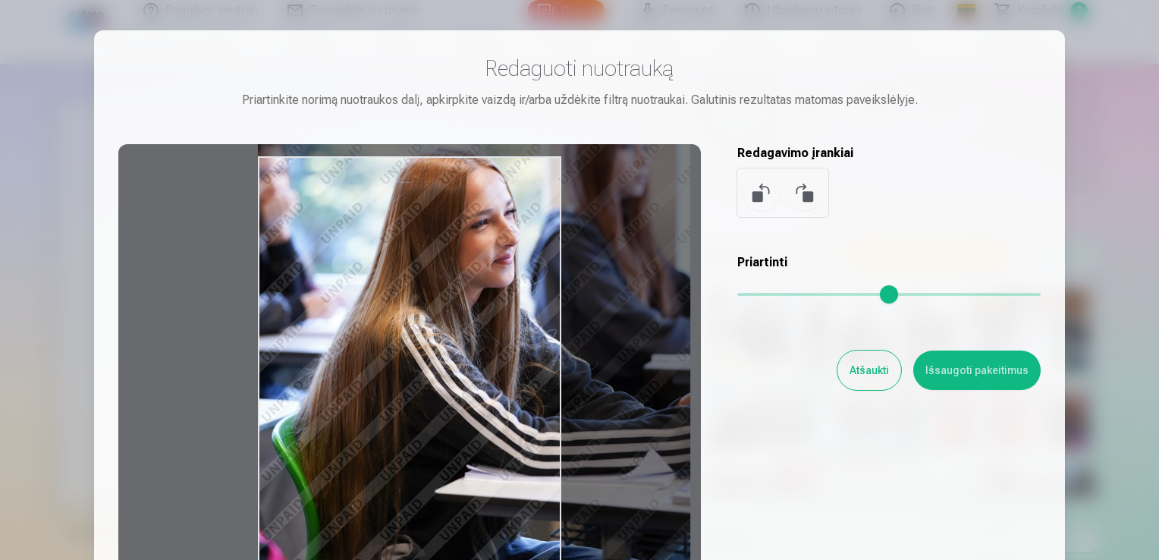
drag, startPoint x: 468, startPoint y: 407, endPoint x: 470, endPoint y: 206, distance: 201.1
click at [470, 206] on div at bounding box center [409, 382] width 583 height 477
drag, startPoint x: 486, startPoint y: 294, endPoint x: 522, endPoint y: 288, distance: 36.1
click at [522, 288] on div at bounding box center [409, 382] width 583 height 477
drag, startPoint x: 483, startPoint y: 338, endPoint x: 484, endPoint y: 262, distance: 76.6
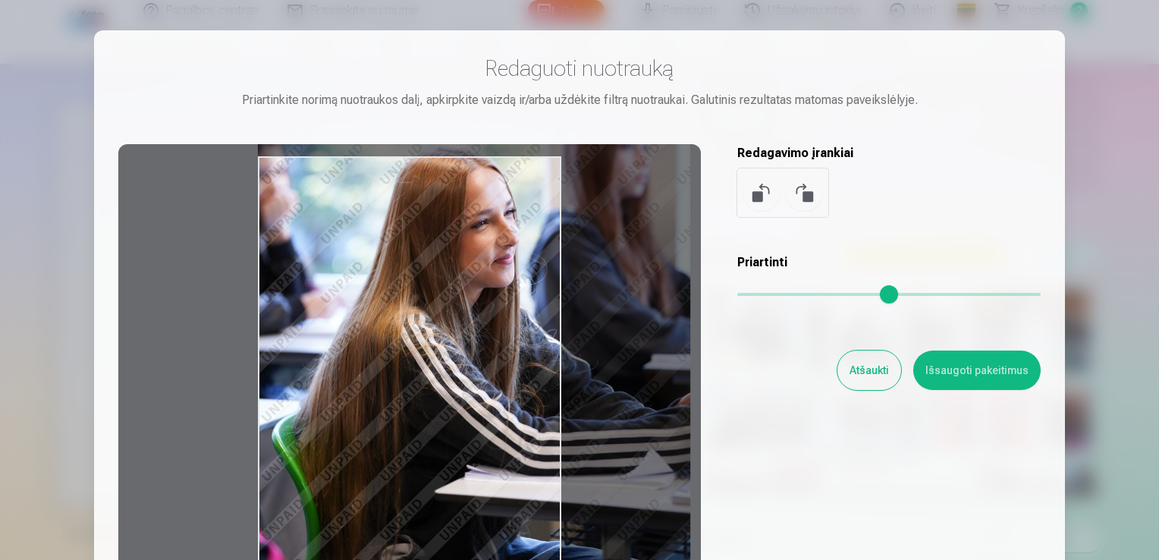
click at [484, 262] on div at bounding box center [409, 382] width 583 height 477
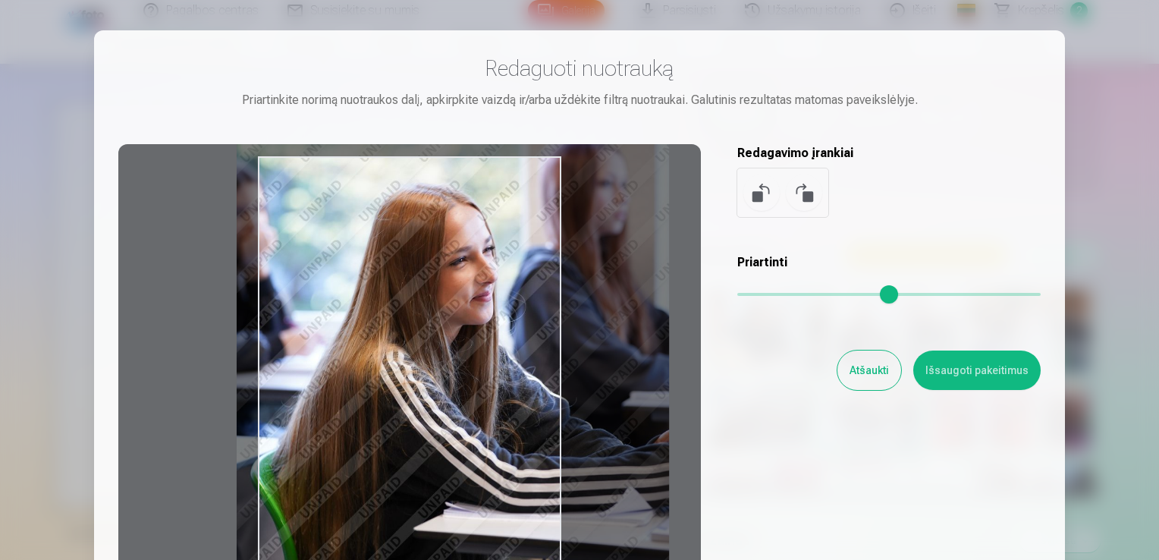
type input "****"
drag, startPoint x: 467, startPoint y: 302, endPoint x: 445, endPoint y: 339, distance: 43.2
click at [445, 339] on div at bounding box center [409, 382] width 583 height 477
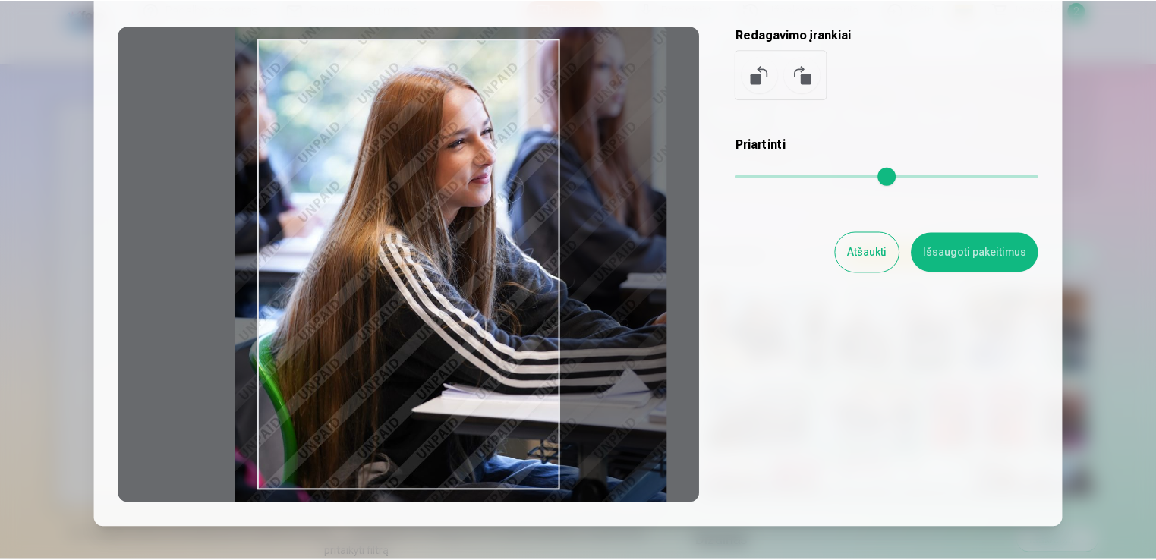
scroll to position [152, 0]
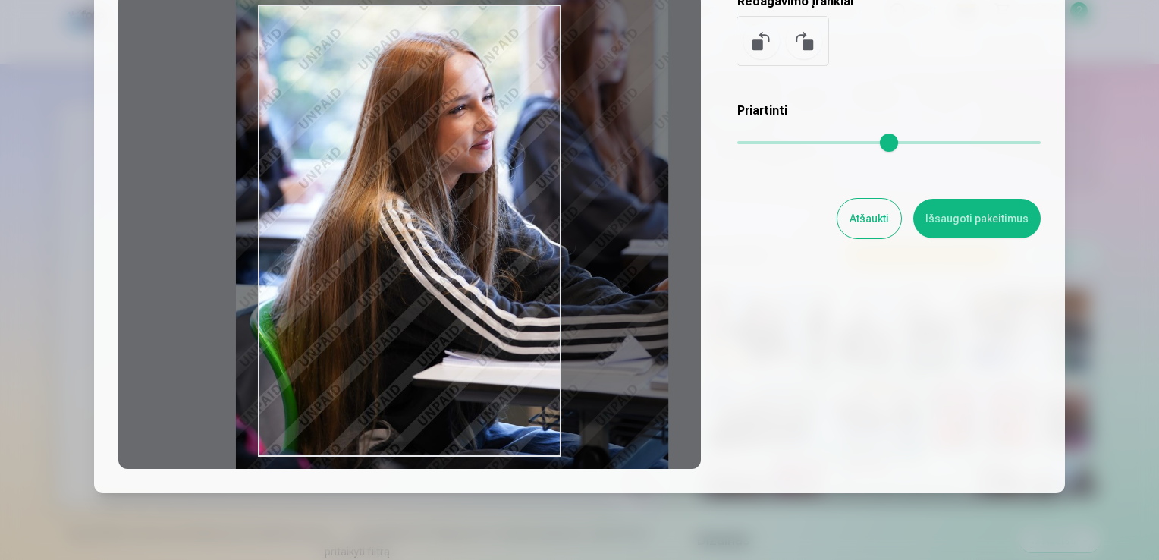
click at [1008, 221] on button "Išsaugoti pakeitimus" at bounding box center [977, 218] width 127 height 39
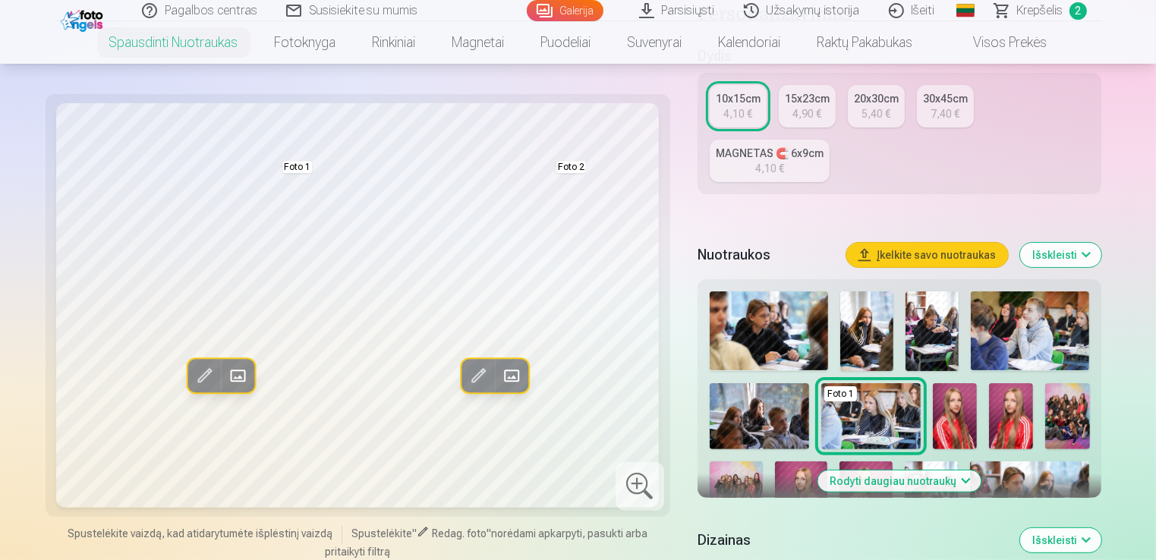
click at [475, 379] on span at bounding box center [477, 375] width 24 height 24
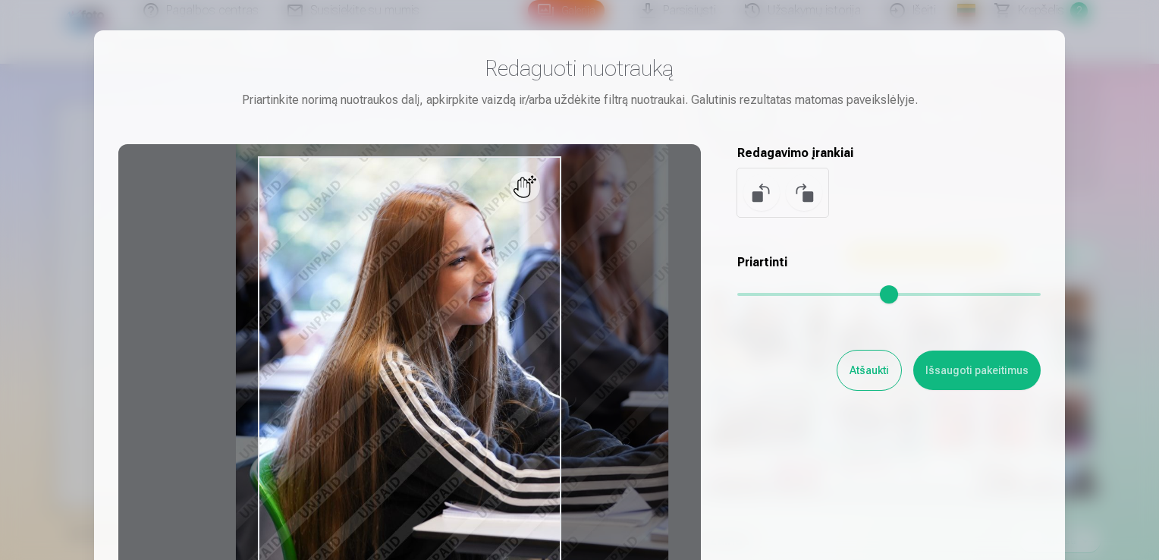
click at [977, 370] on button "Išsaugoti pakeitimus" at bounding box center [977, 370] width 127 height 39
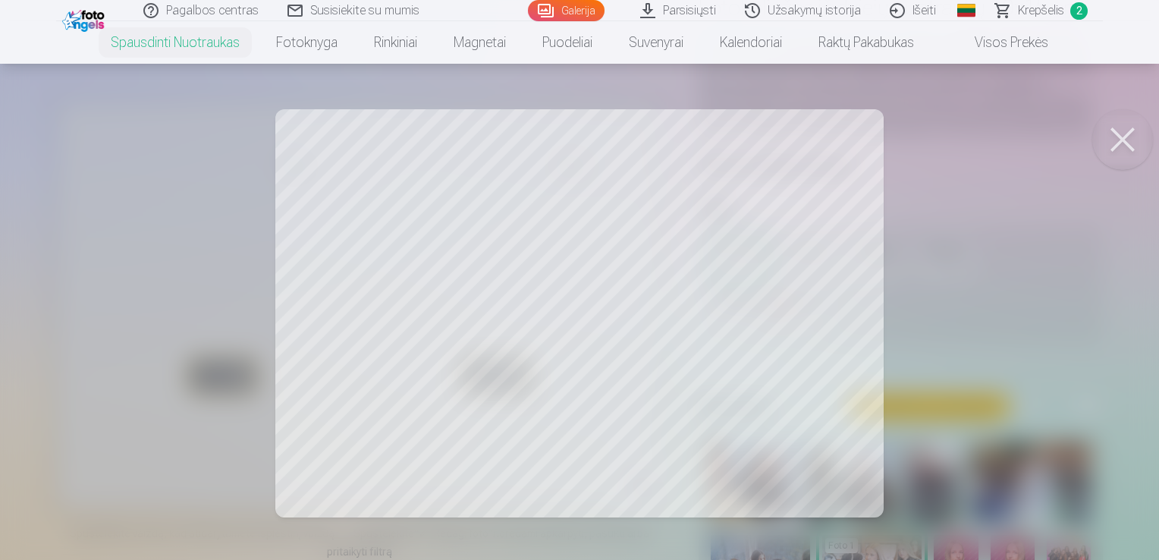
click at [854, 242] on div at bounding box center [579, 280] width 1159 height 560
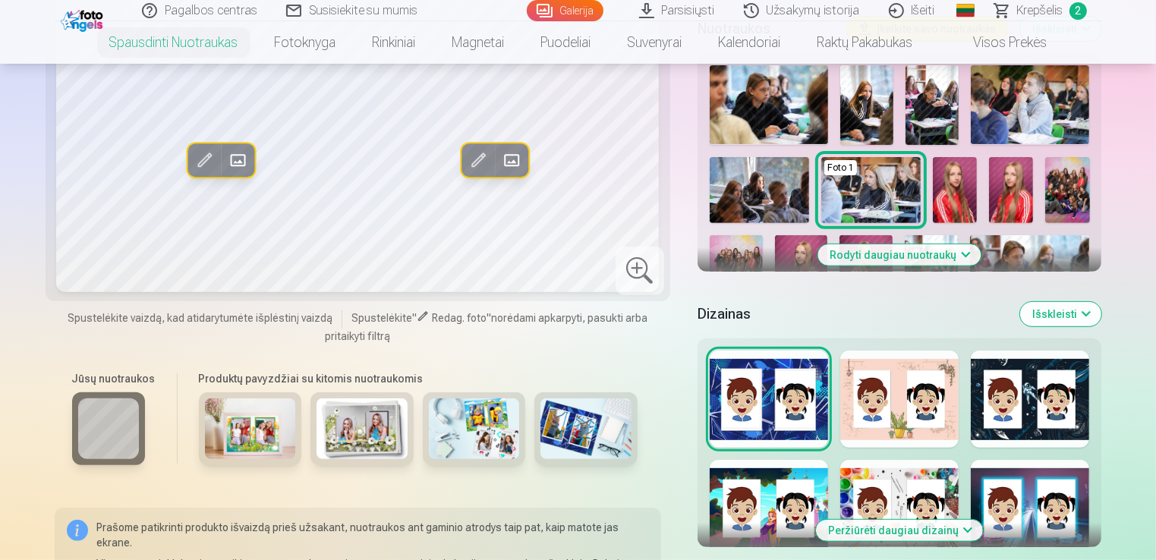
scroll to position [607, 0]
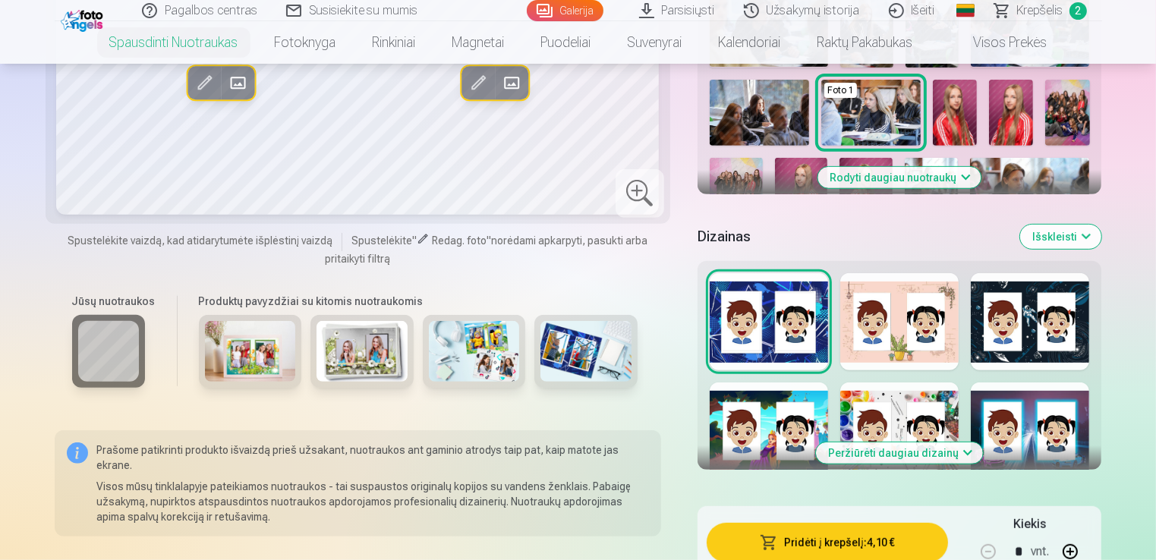
click at [856, 461] on button "Peržiūrėti daugiau dizainų" at bounding box center [899, 452] width 167 height 21
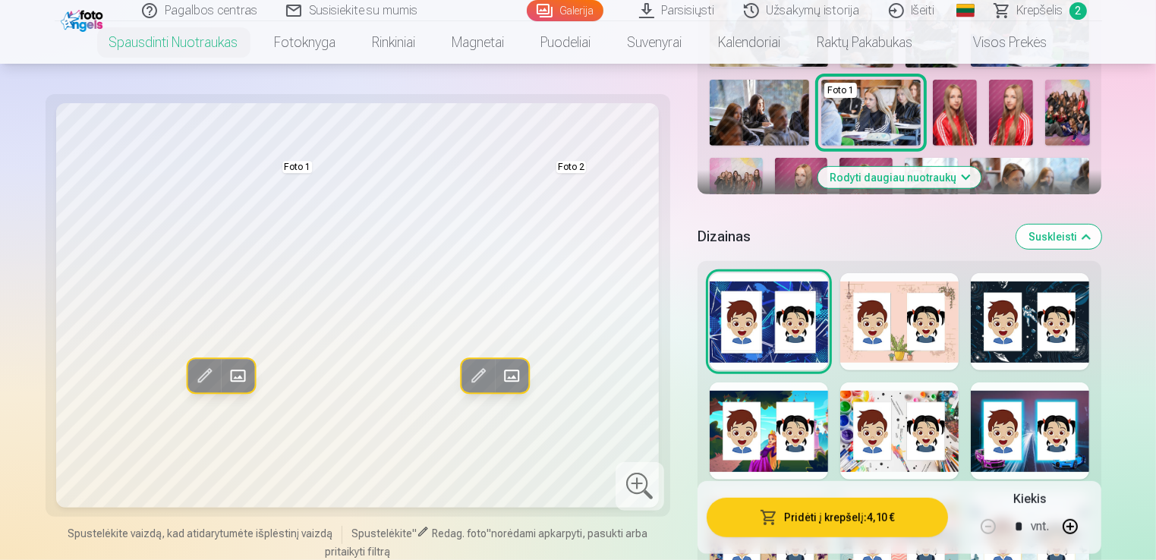
click at [902, 366] on div at bounding box center [899, 321] width 118 height 97
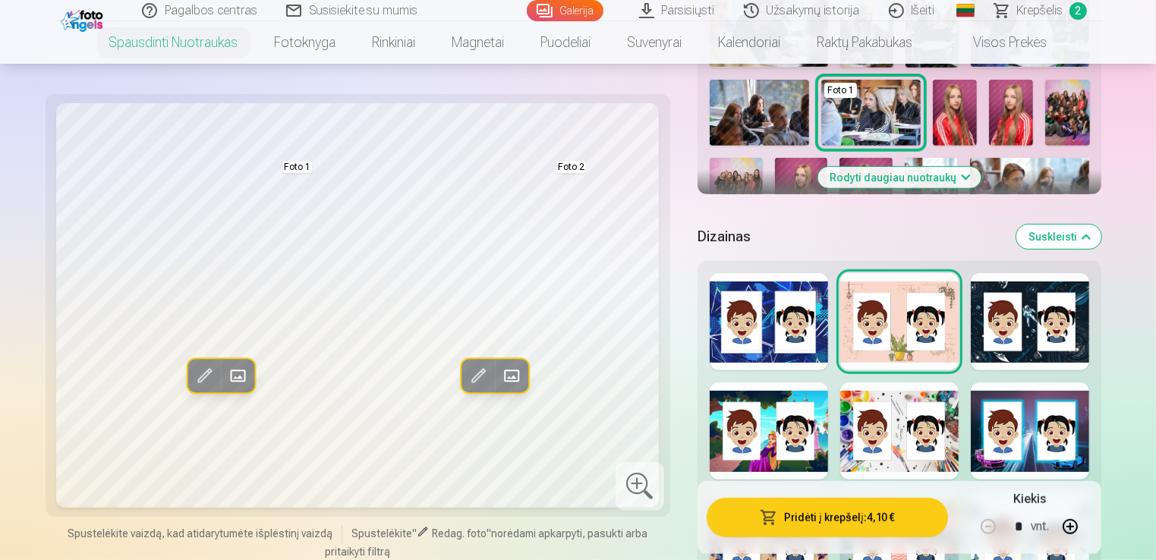
click at [1065, 326] on div at bounding box center [1029, 321] width 118 height 97
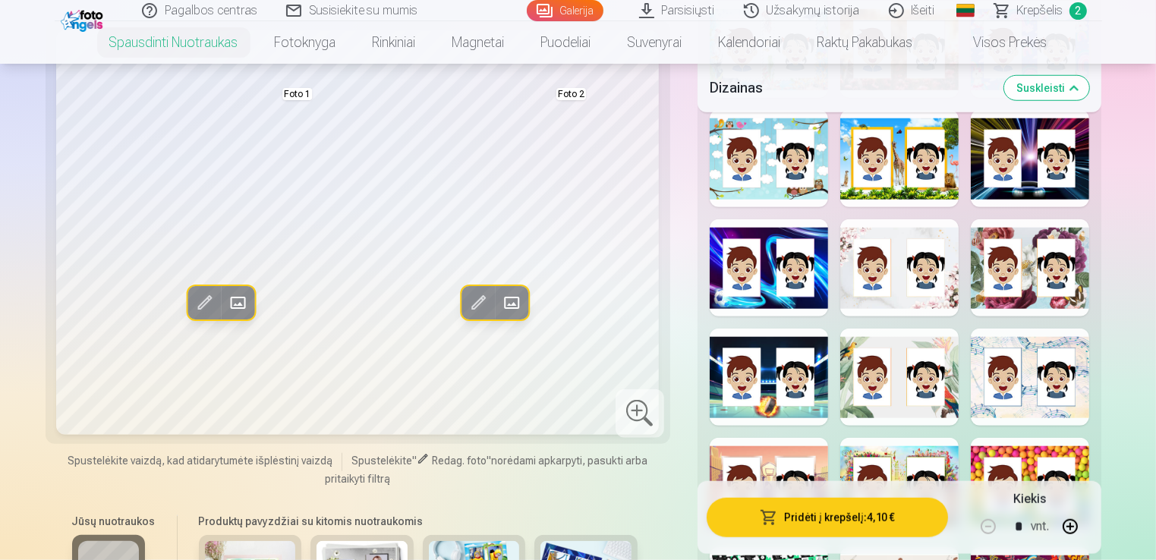
scroll to position [1290, 0]
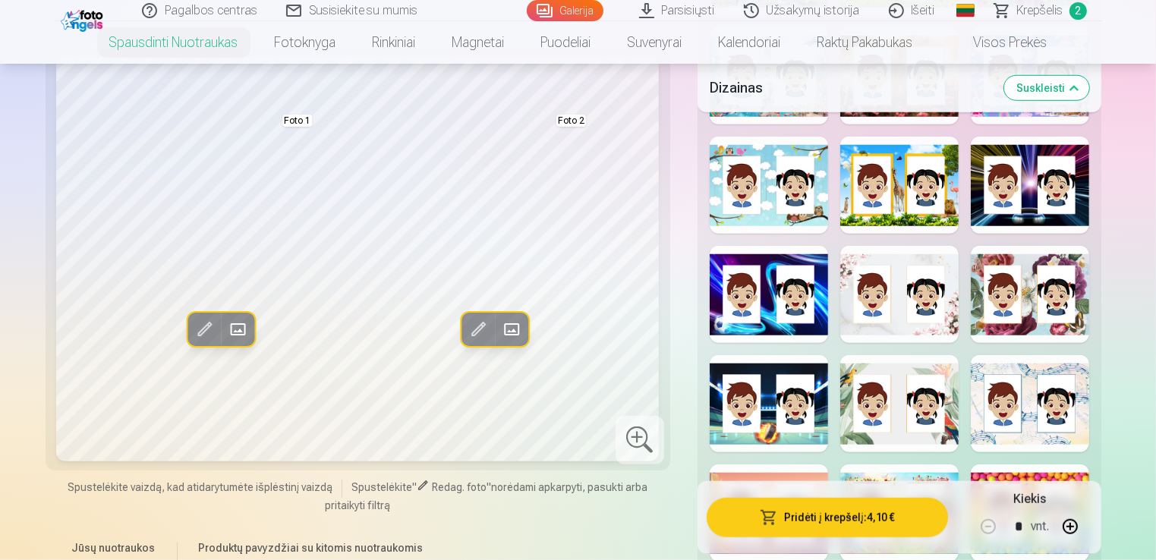
click at [1050, 190] on div at bounding box center [1029, 185] width 118 height 97
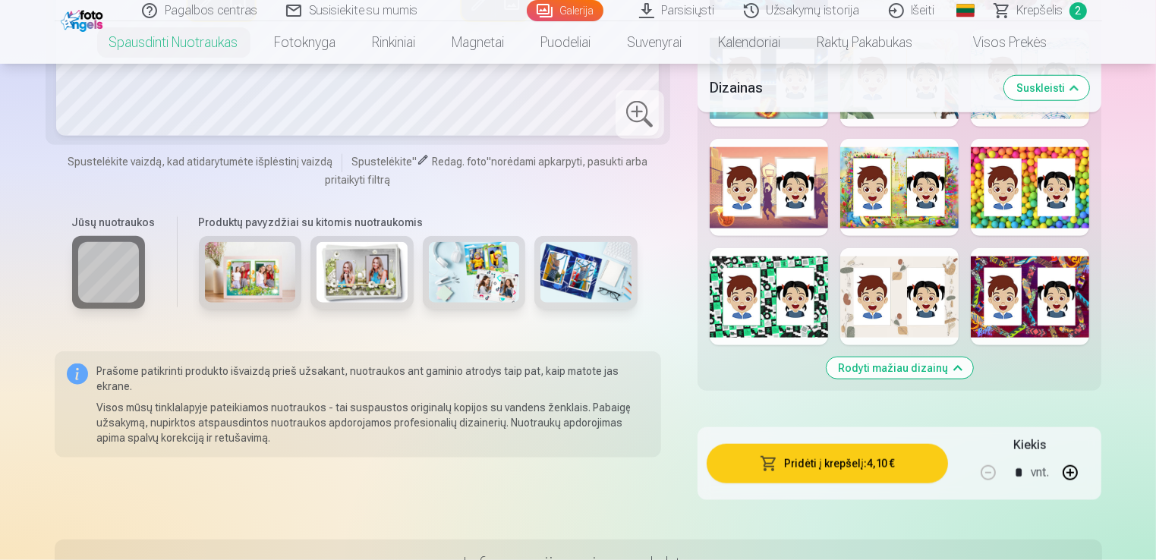
scroll to position [1518, 0]
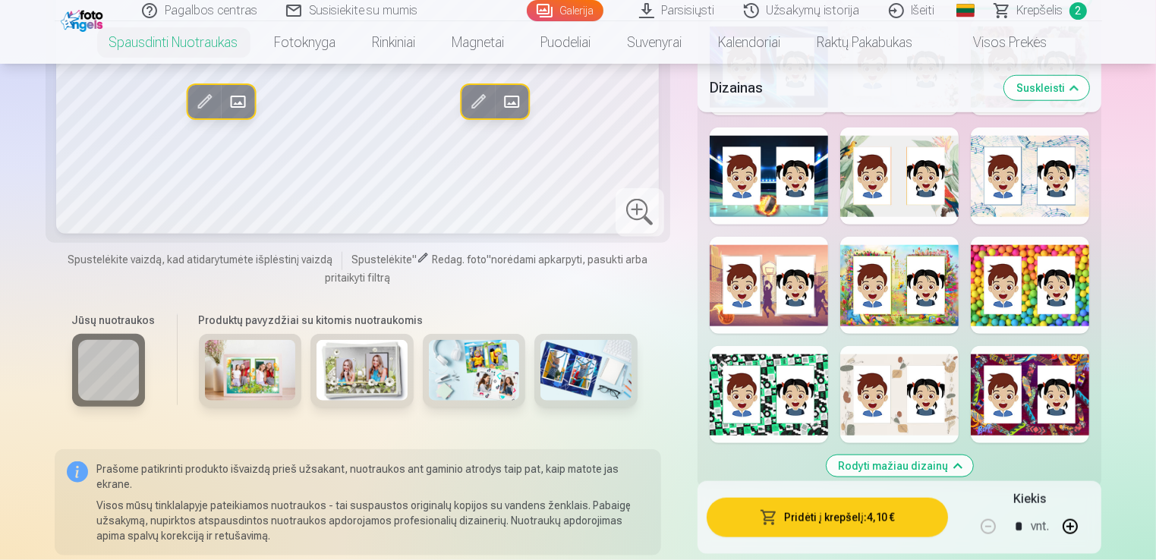
click at [795, 310] on div at bounding box center [768, 285] width 118 height 97
click at [1013, 274] on div at bounding box center [1029, 285] width 118 height 97
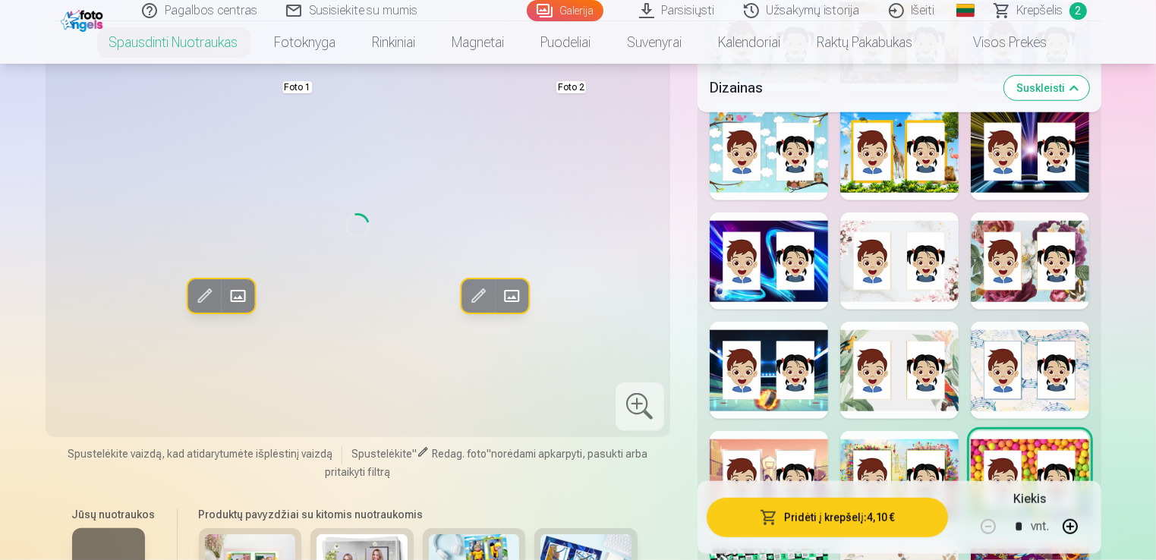
scroll to position [1290, 0]
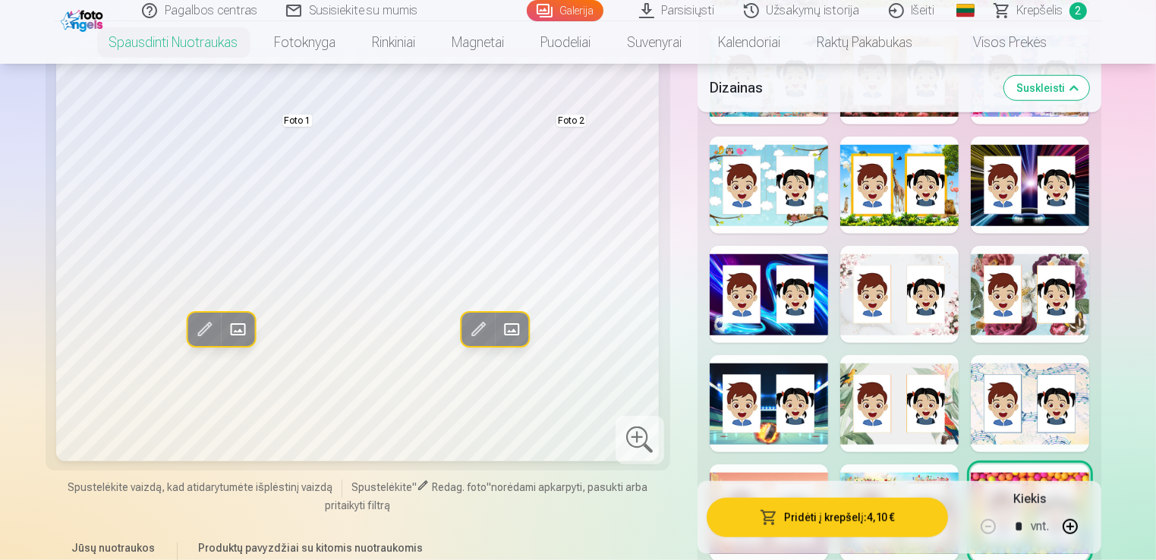
click at [1030, 372] on div at bounding box center [1029, 403] width 118 height 97
click at [915, 367] on div at bounding box center [899, 403] width 118 height 97
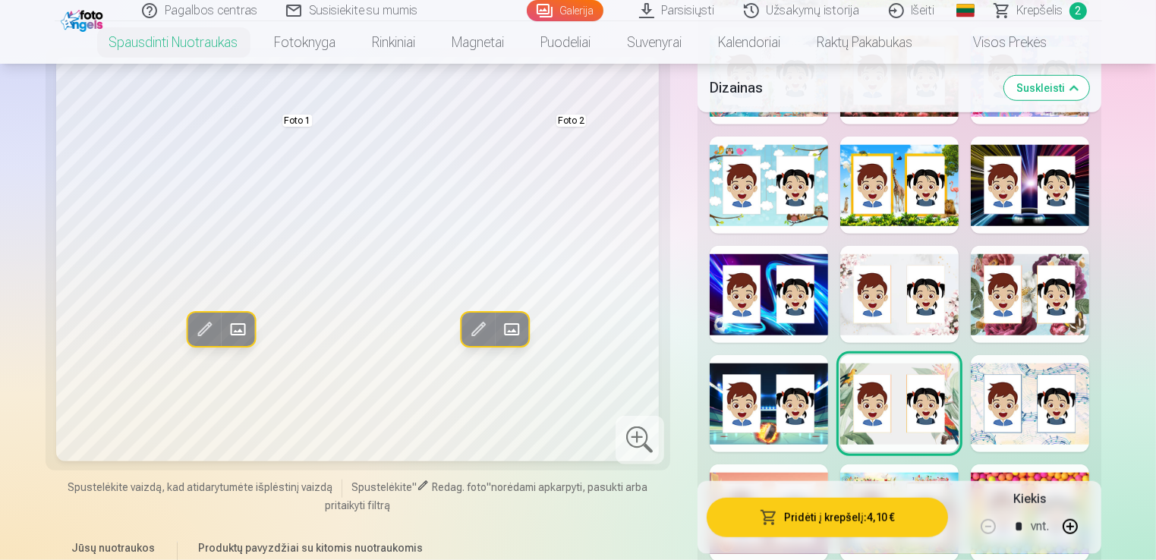
click at [772, 372] on div at bounding box center [768, 403] width 118 height 97
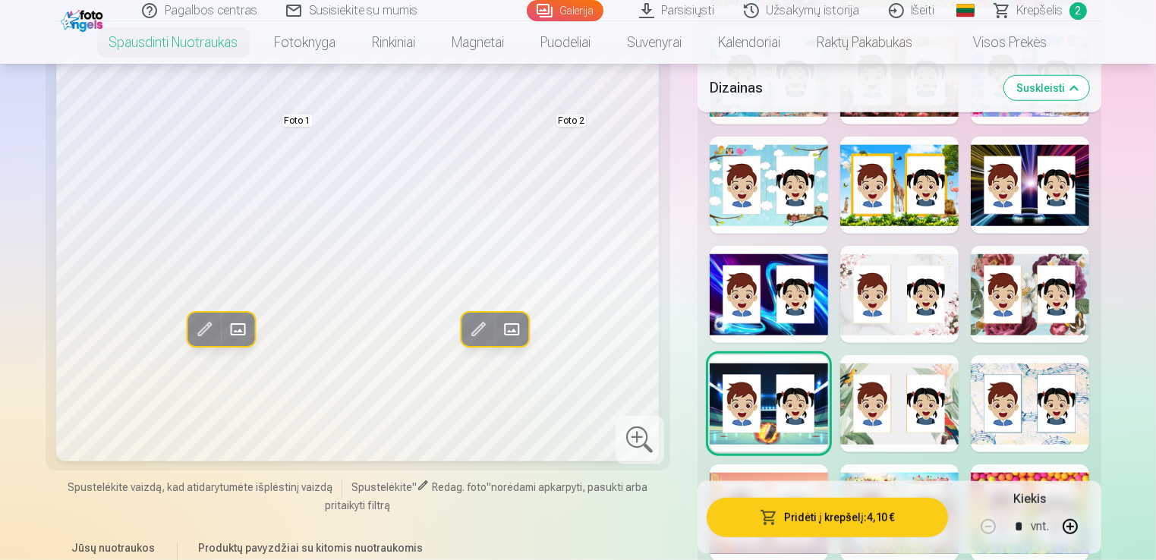
click at [911, 324] on div at bounding box center [899, 294] width 118 height 97
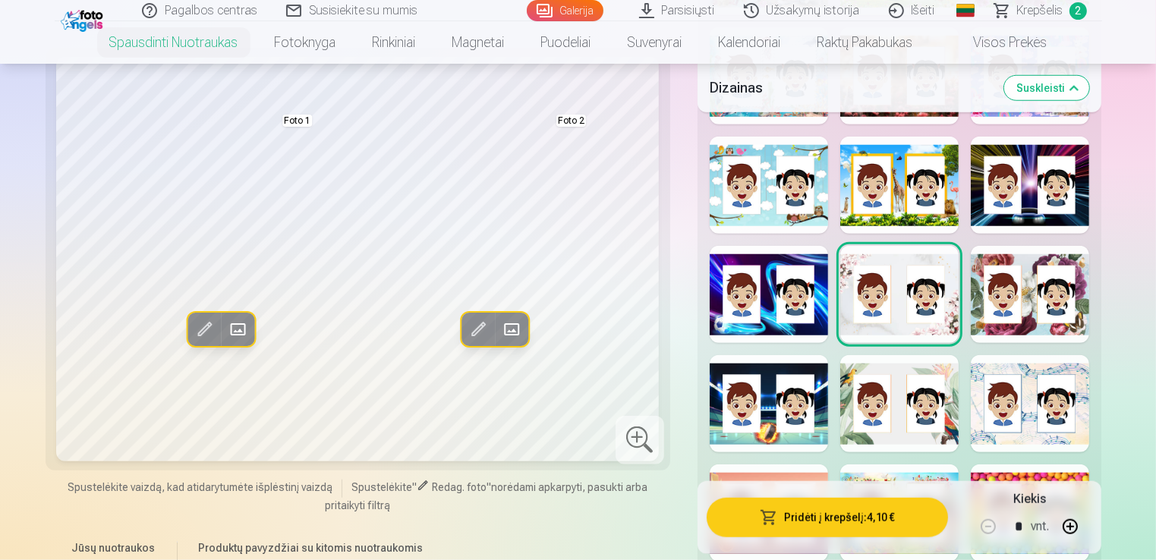
click at [1031, 323] on div at bounding box center [1029, 294] width 118 height 97
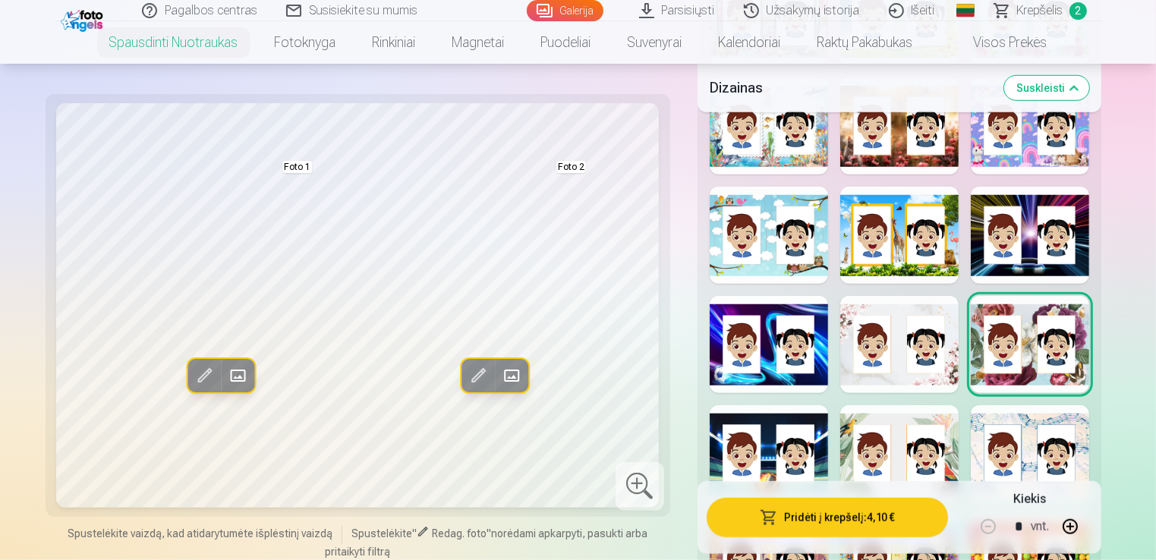
scroll to position [1214, 0]
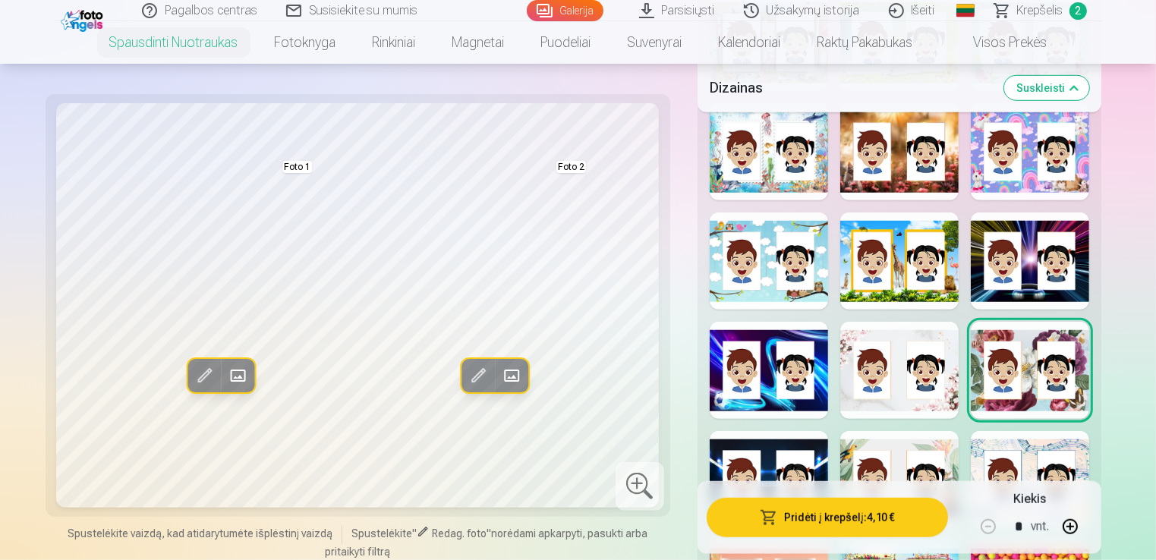
click at [892, 186] on div at bounding box center [899, 151] width 118 height 97
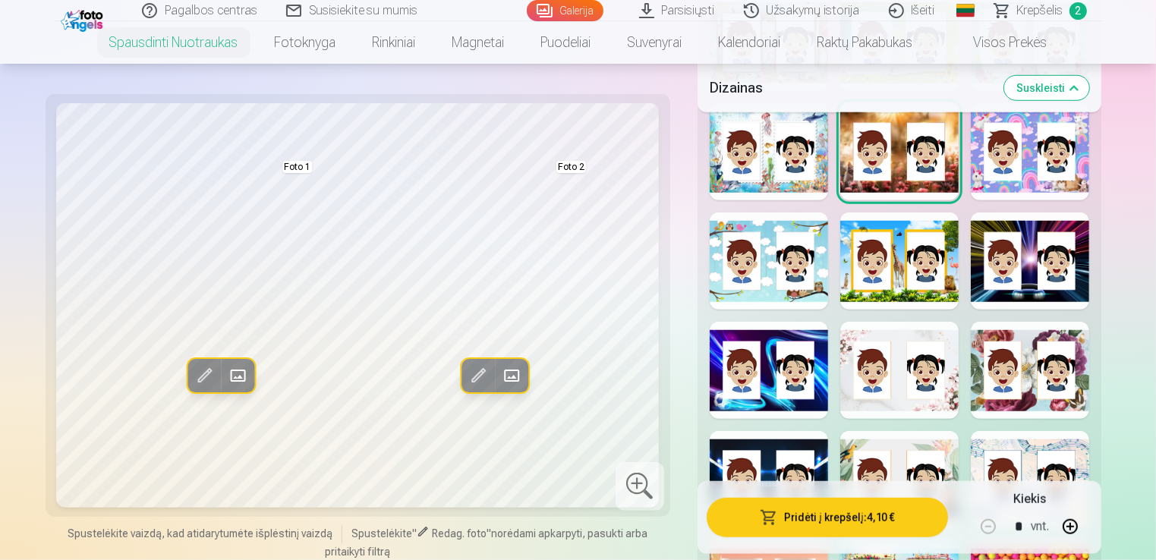
click at [825, 181] on div at bounding box center [768, 151] width 118 height 97
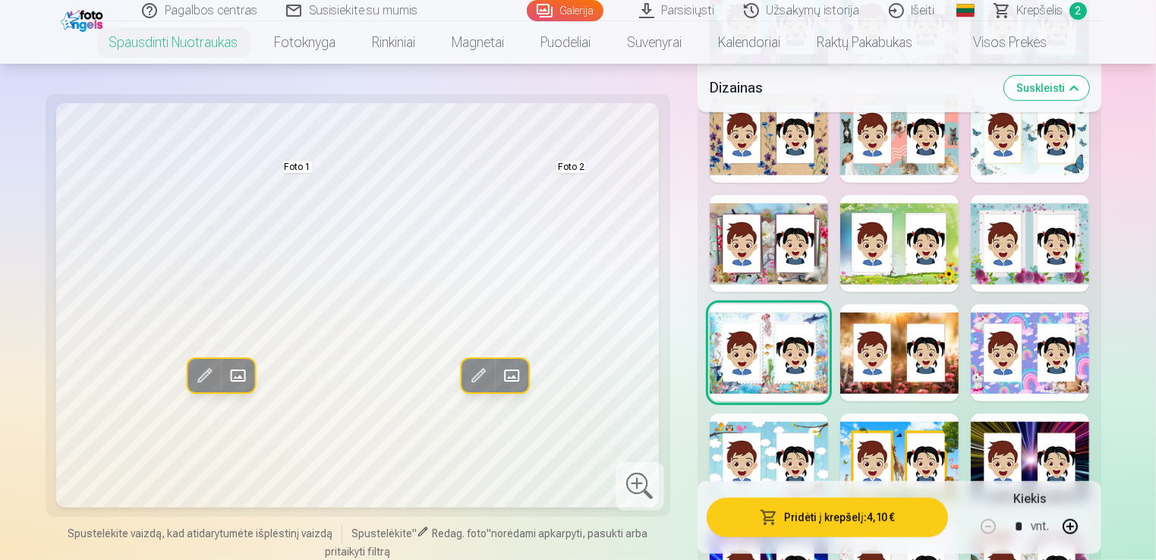
scroll to position [986, 0]
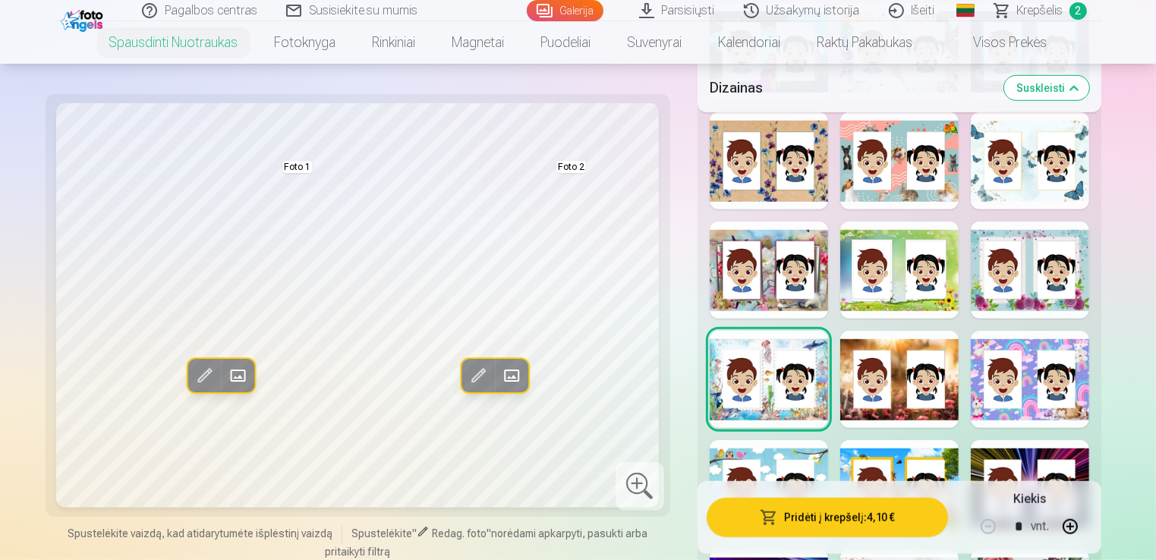
click at [753, 193] on div at bounding box center [768, 160] width 118 height 97
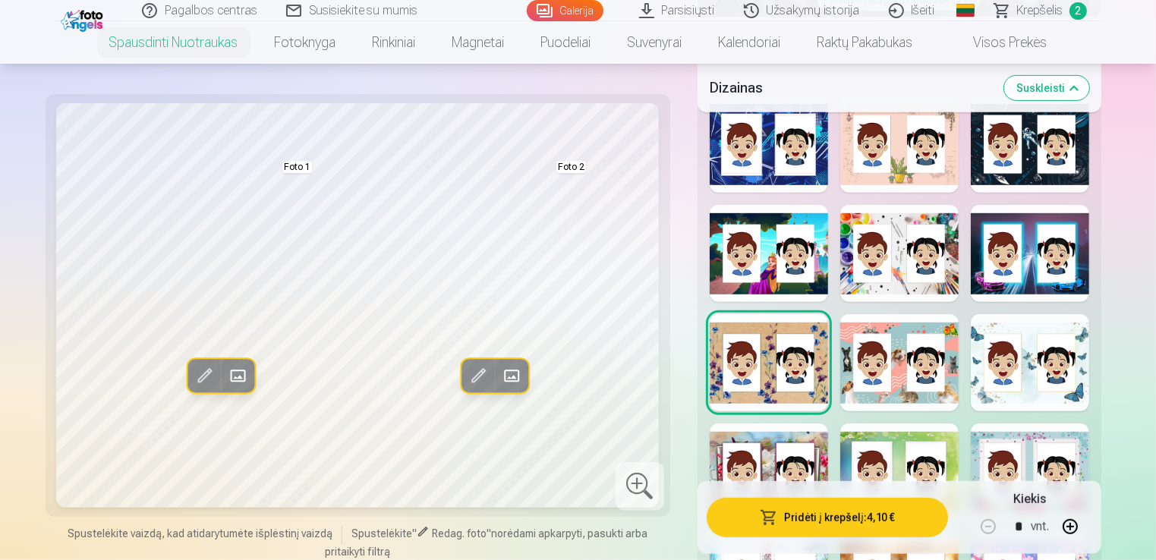
scroll to position [759, 0]
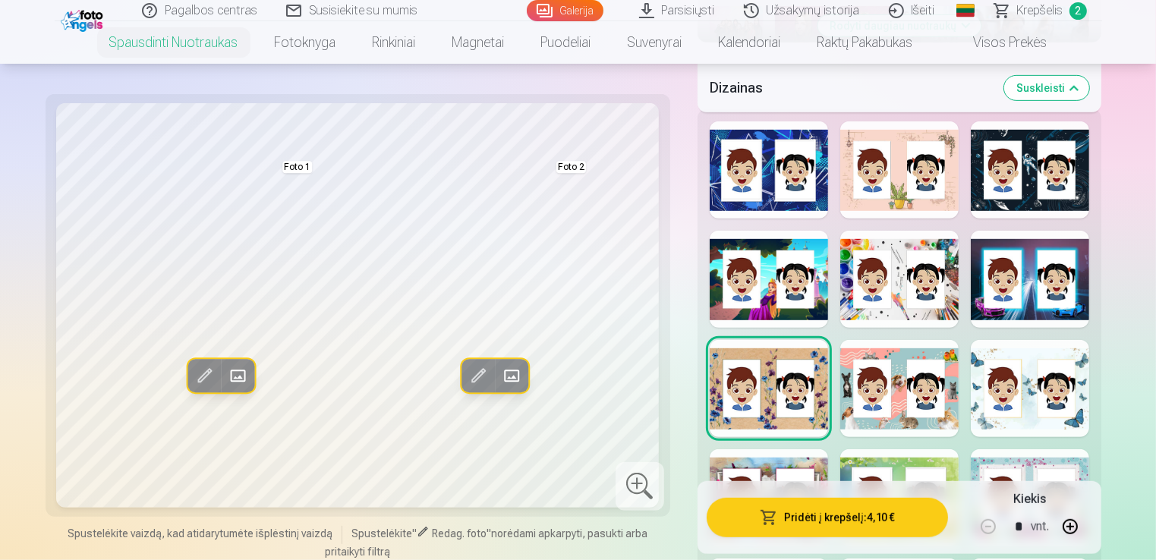
click at [907, 314] on div at bounding box center [899, 279] width 118 height 97
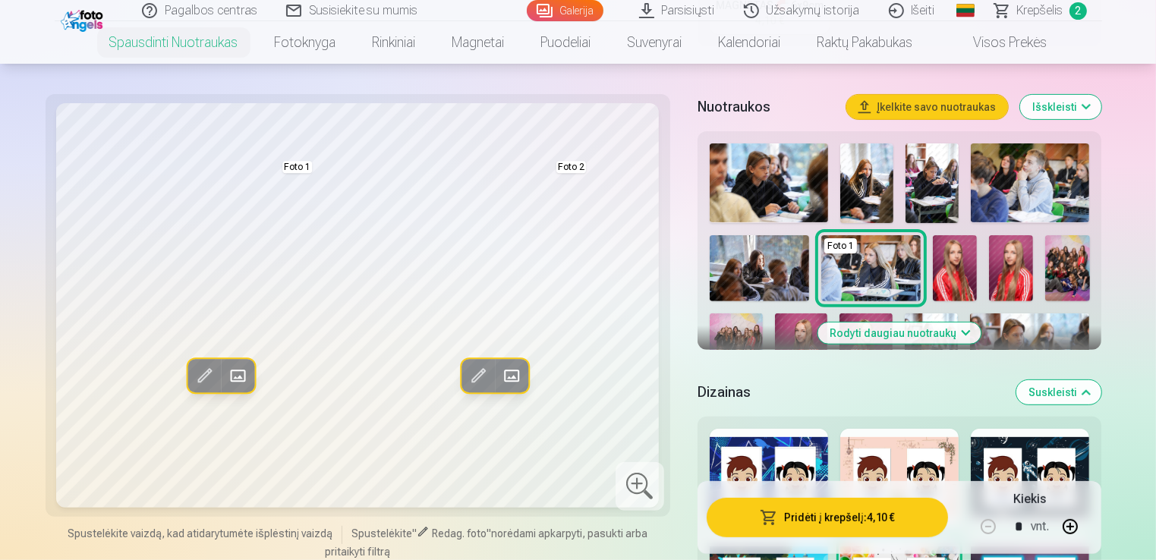
scroll to position [379, 0]
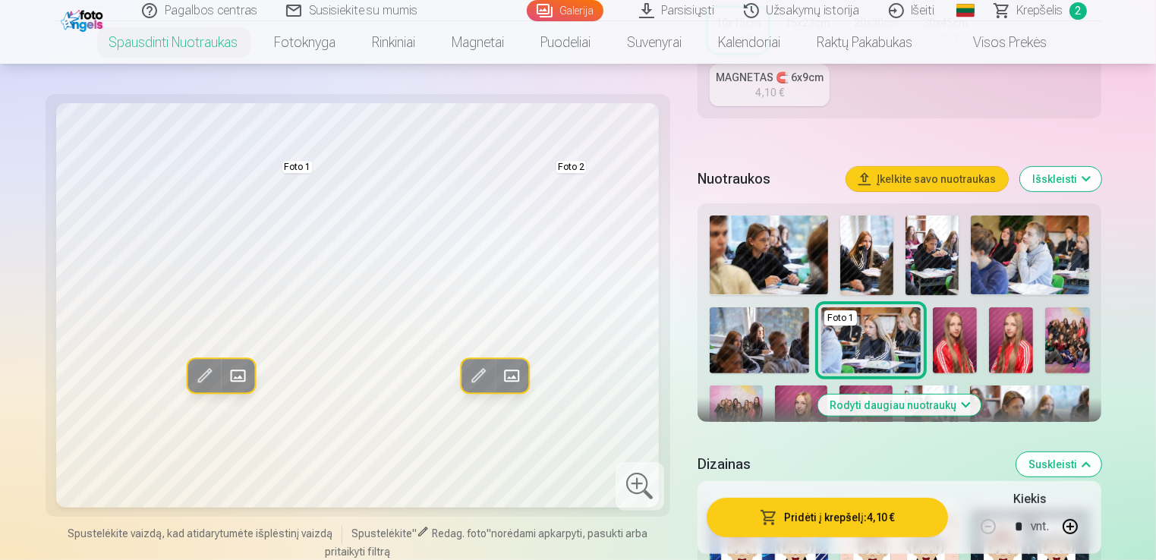
click at [879, 256] on img at bounding box center [866, 255] width 53 height 80
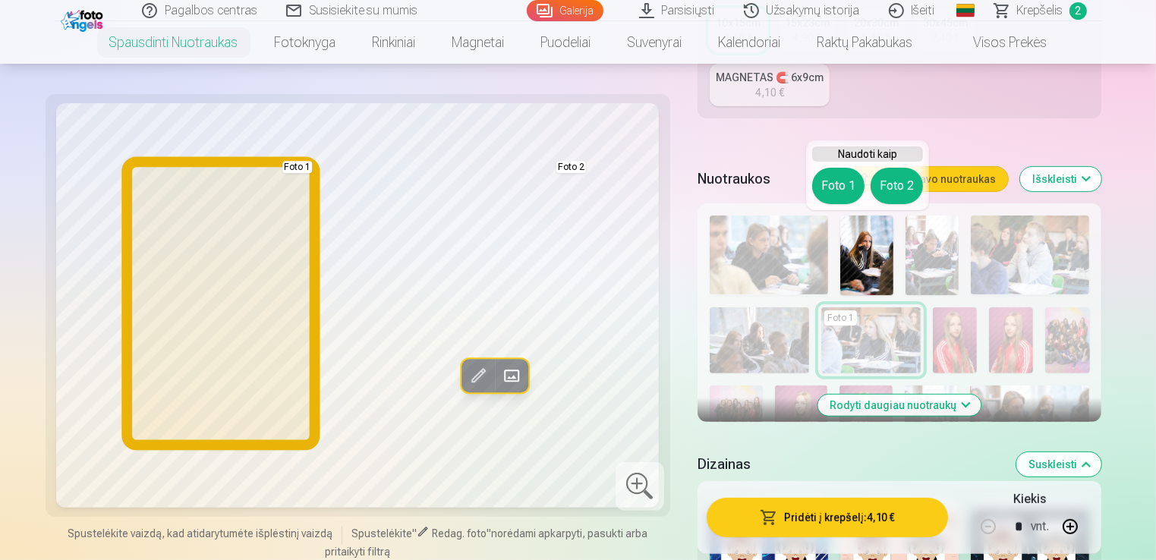
click at [835, 187] on button "Foto 1" at bounding box center [838, 186] width 52 height 36
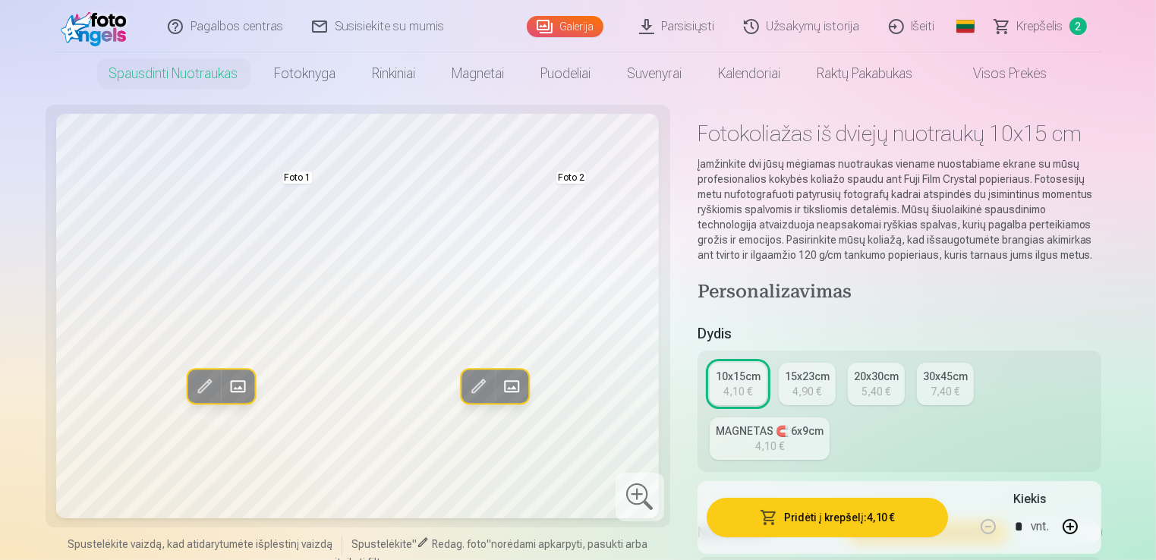
scroll to position [0, 0]
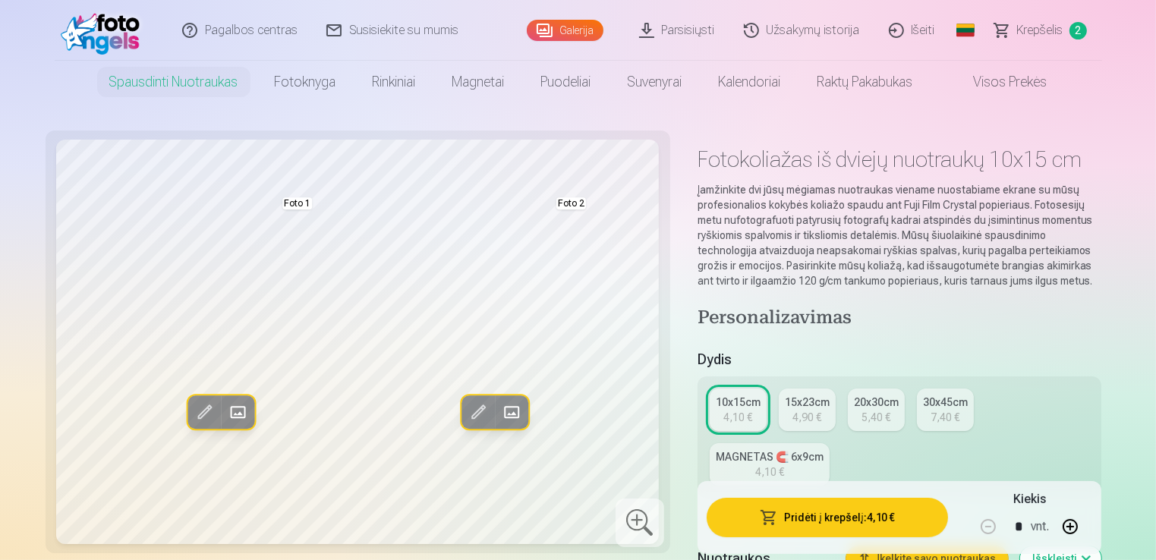
click at [1057, 33] on span "Krepšelis" at bounding box center [1040, 30] width 46 height 18
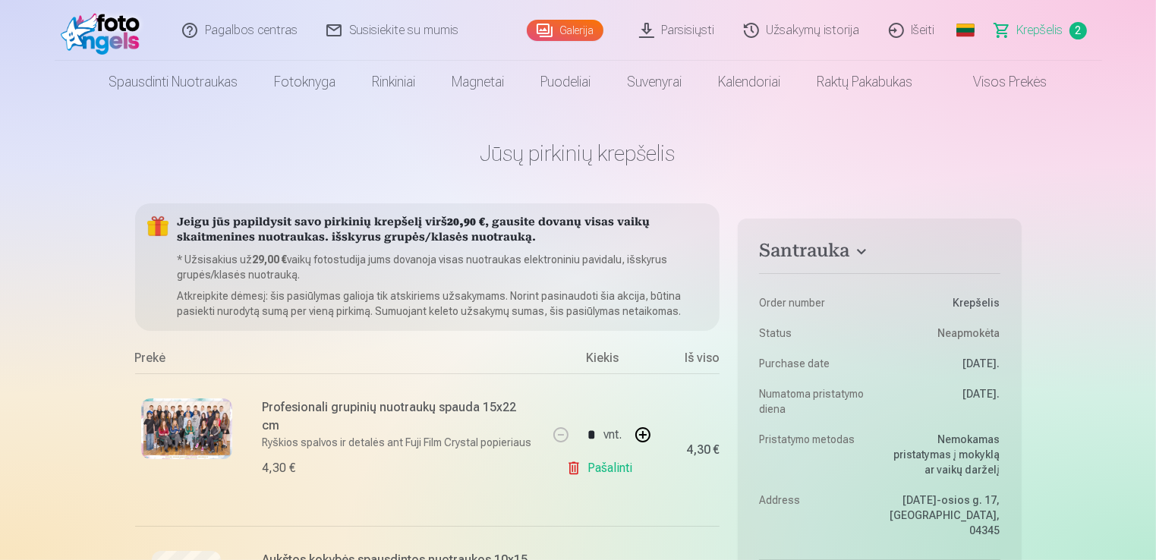
click at [568, 32] on link "Galerija" at bounding box center [565, 30] width 77 height 21
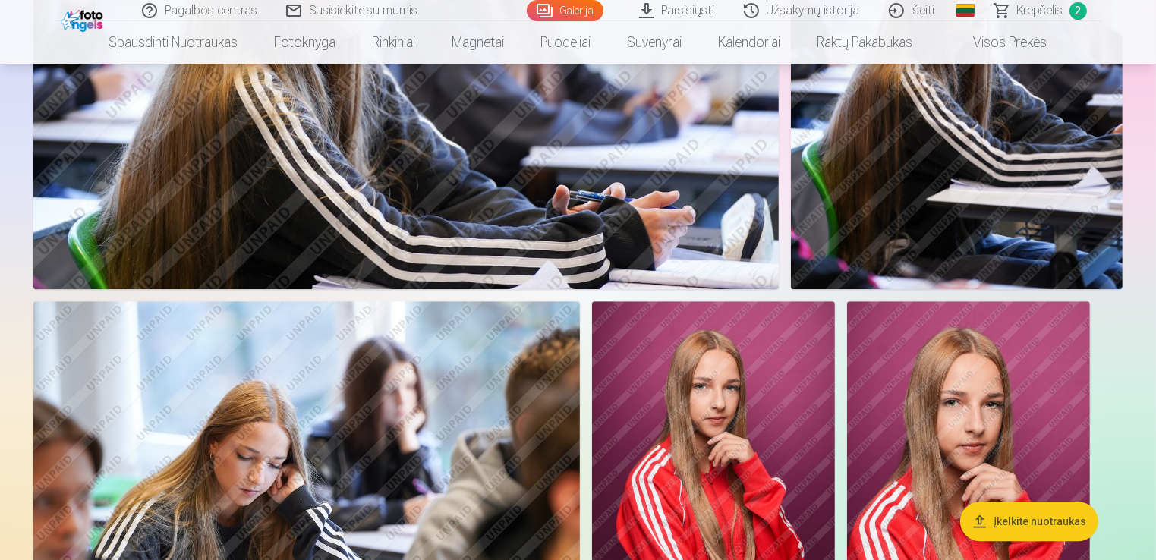
scroll to position [4325, 0]
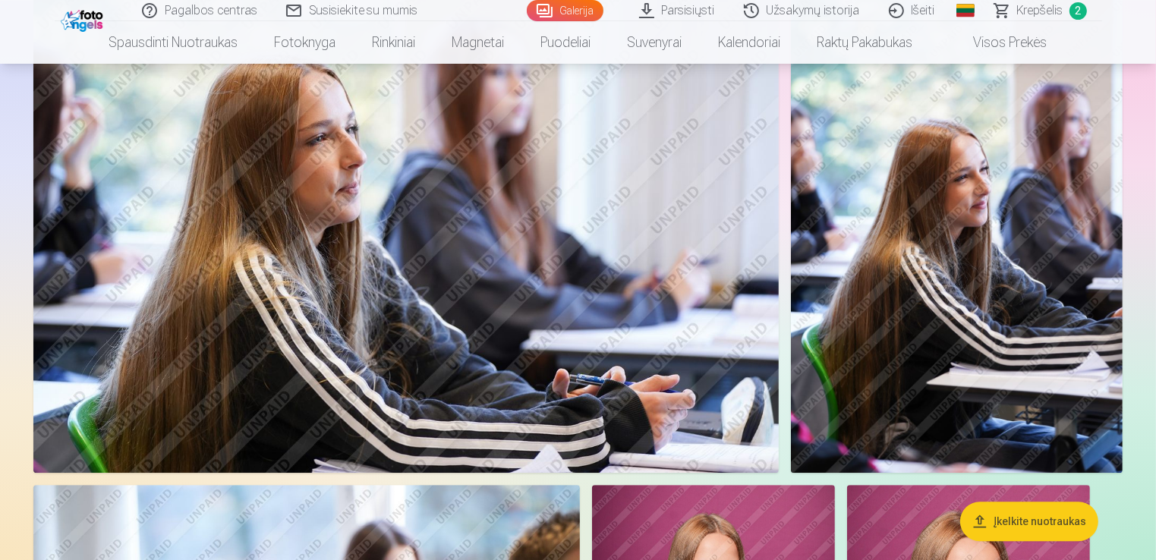
click at [971, 219] on img at bounding box center [957, 224] width 332 height 497
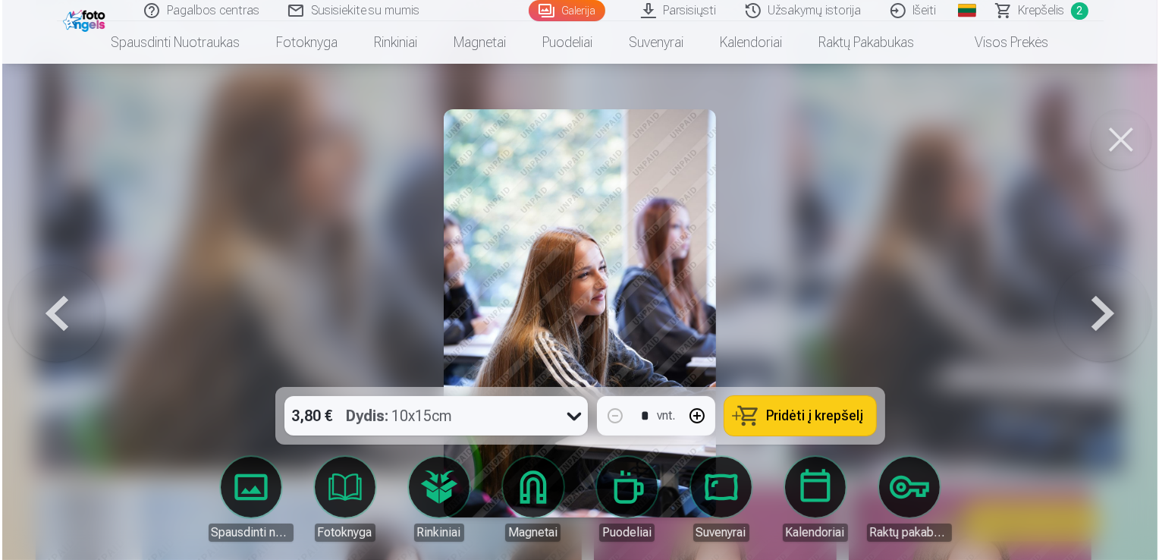
scroll to position [4109, 0]
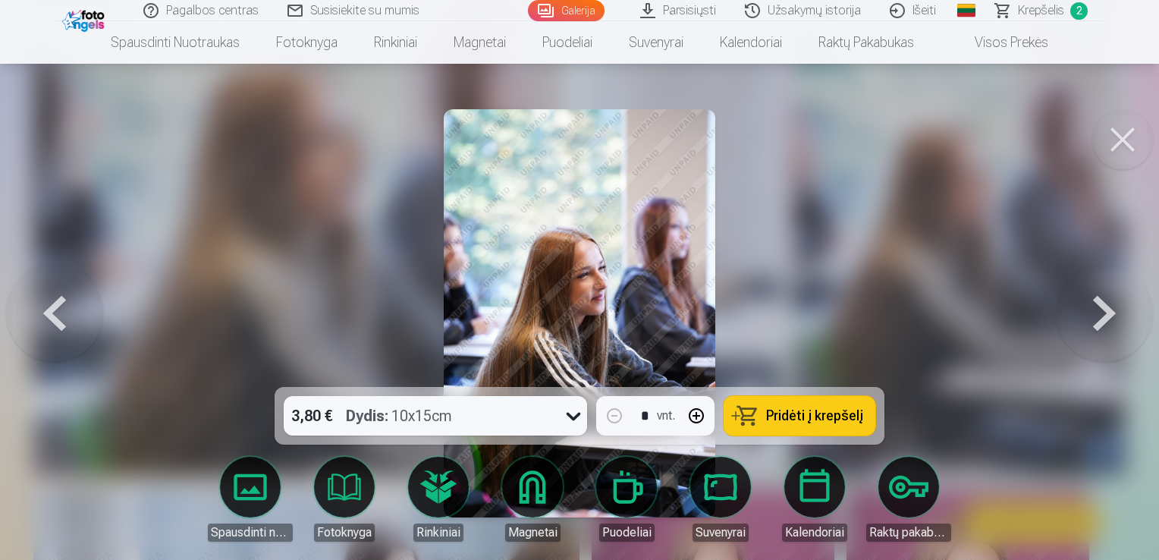
click at [805, 417] on span "Pridėti į krepšelį" at bounding box center [814, 416] width 97 height 14
click at [1123, 132] on button at bounding box center [1123, 139] width 61 height 61
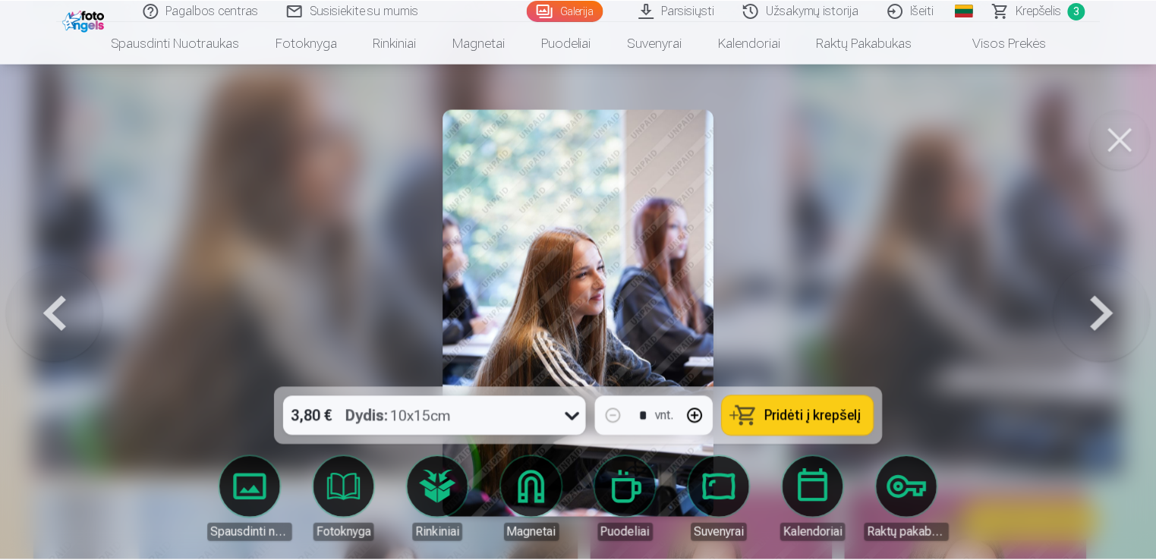
scroll to position [4097, 0]
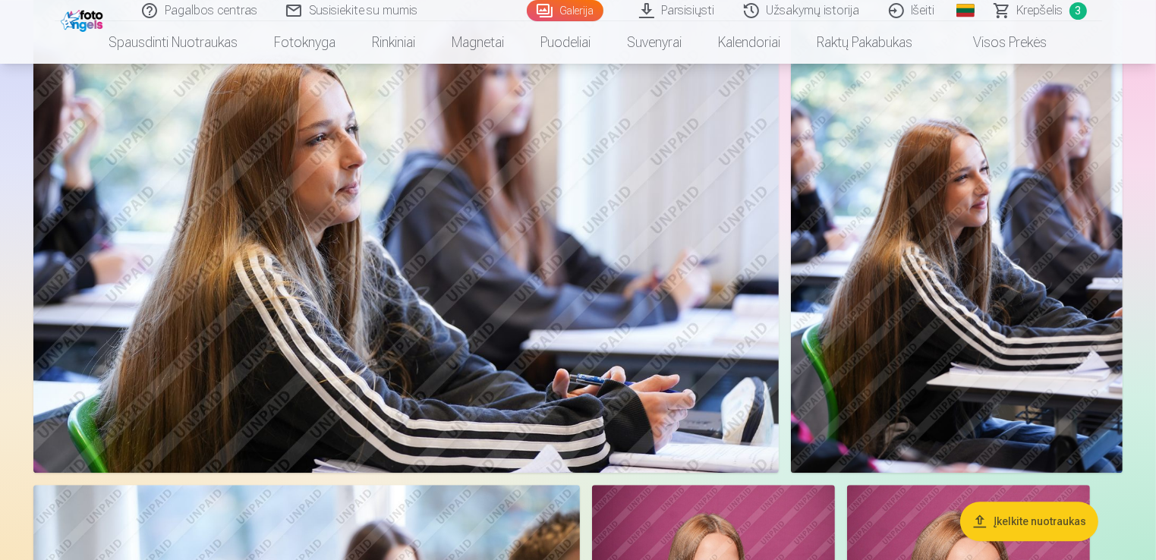
click at [1041, 14] on span "Krepšelis" at bounding box center [1040, 11] width 46 height 18
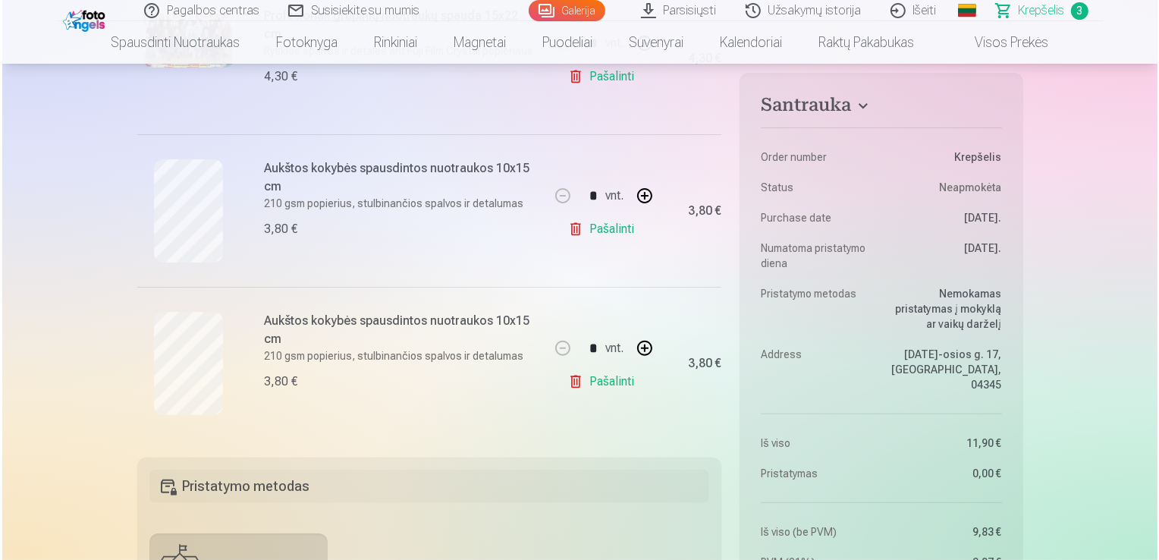
scroll to position [455, 0]
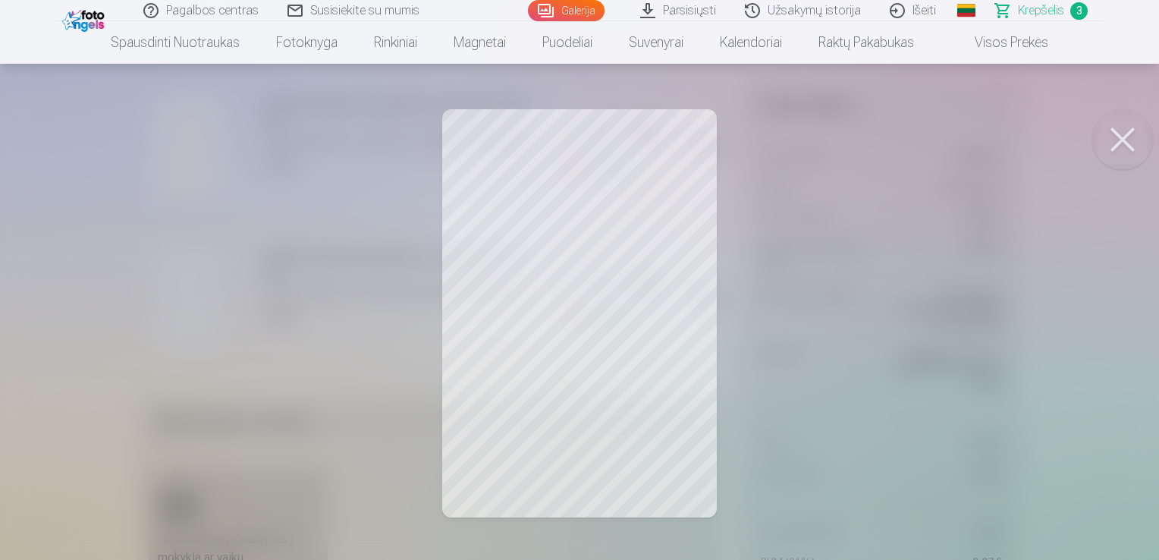
click at [1018, 44] on link "Visos prekės" at bounding box center [1000, 42] width 134 height 42
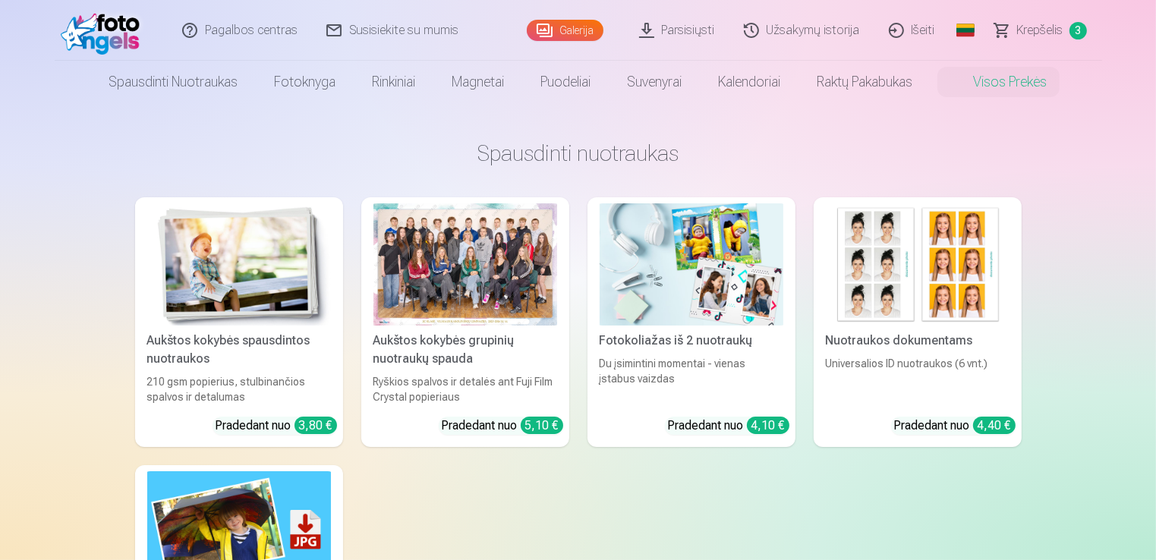
click at [246, 300] on img at bounding box center [239, 264] width 184 height 122
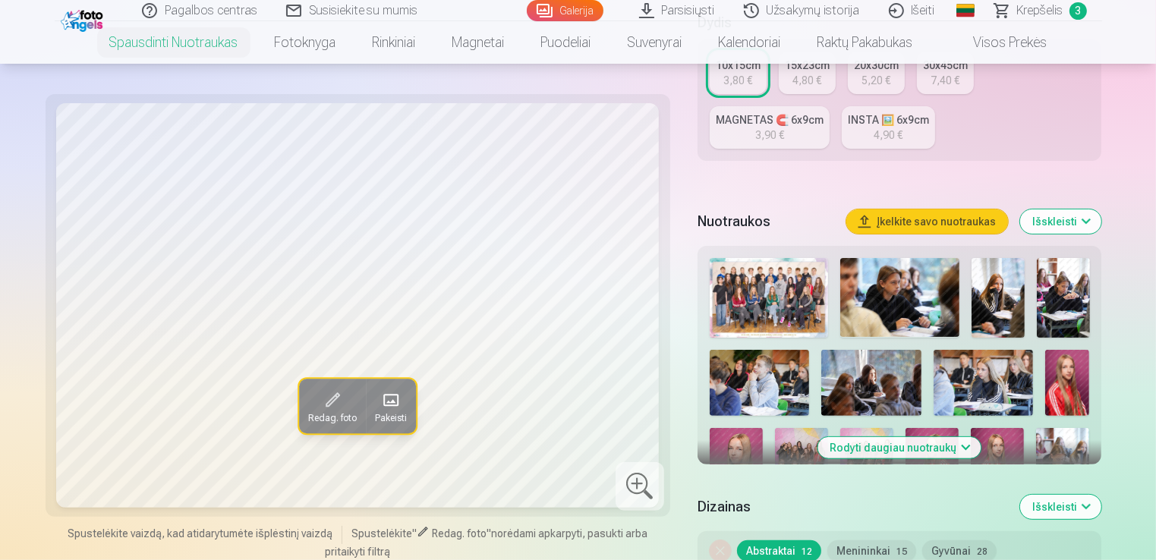
scroll to position [455, 0]
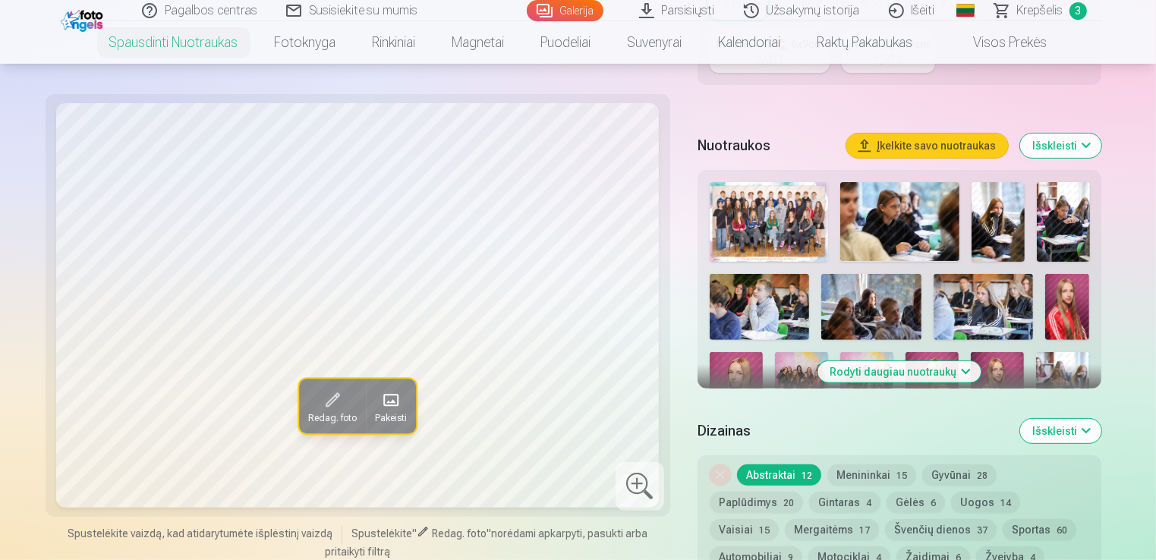
click at [1062, 307] on img at bounding box center [1067, 307] width 44 height 67
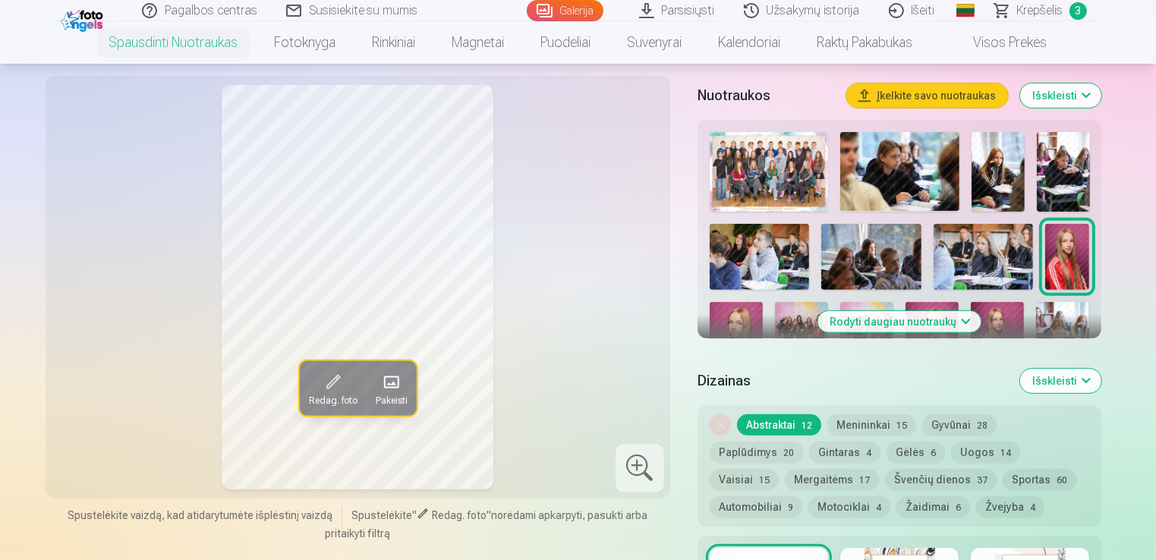
scroll to position [531, 0]
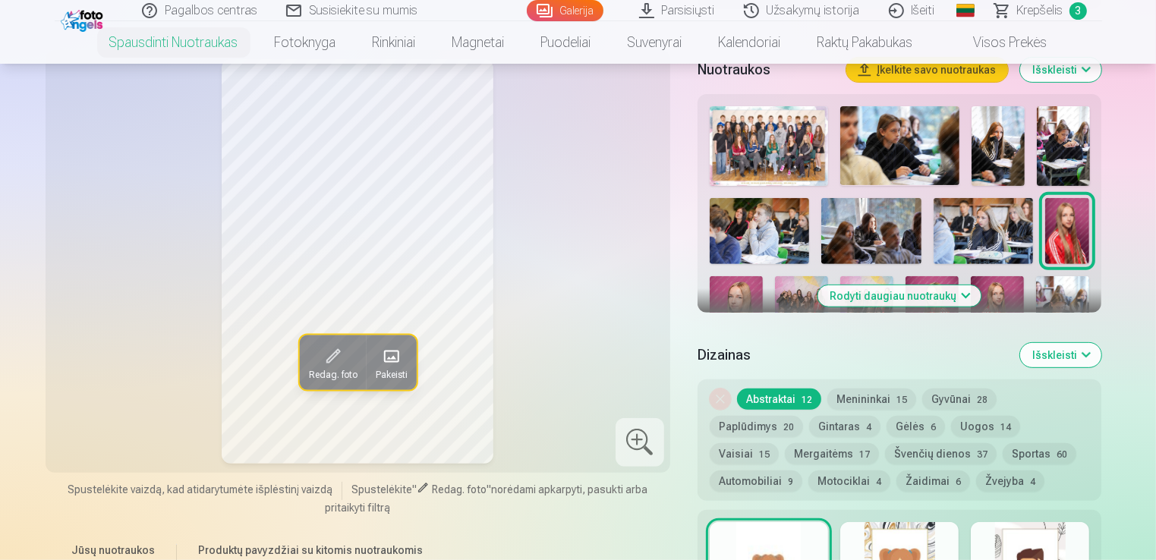
click at [959, 297] on button "Rodyti daugiau nuotraukų" at bounding box center [899, 295] width 163 height 21
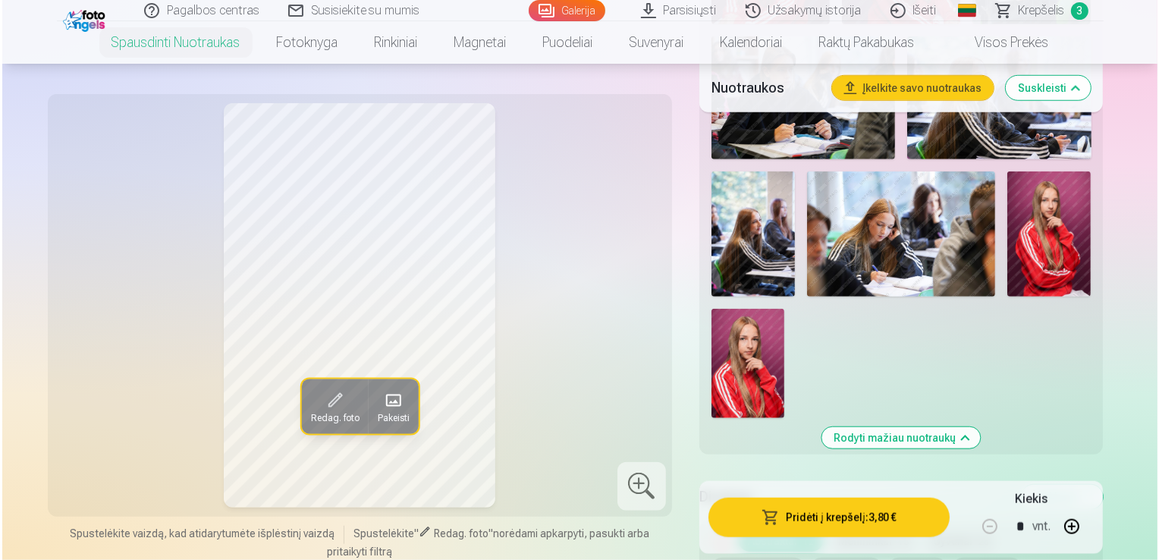
scroll to position [1290, 0]
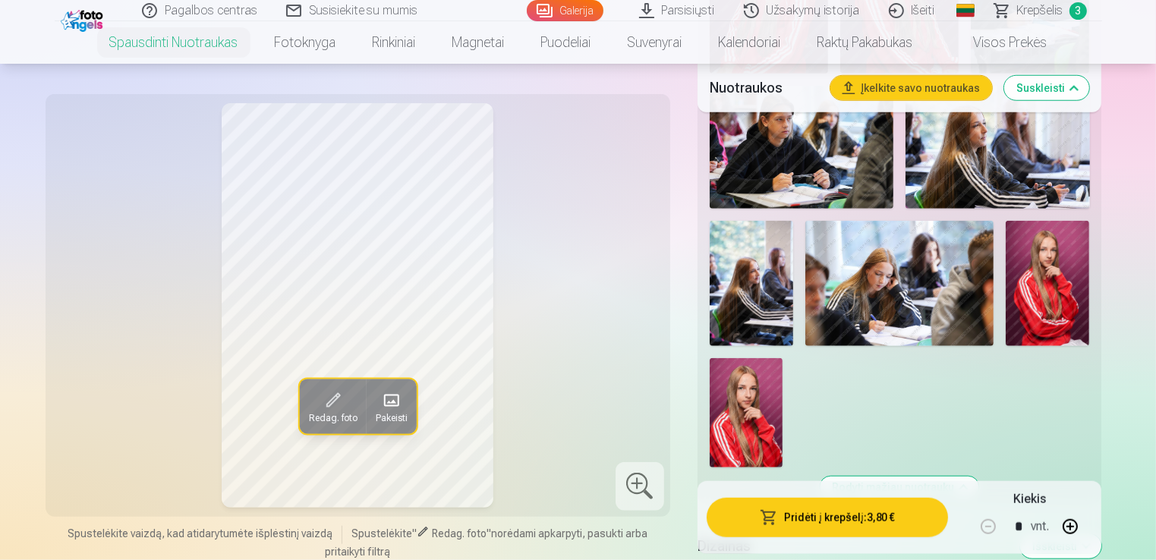
click at [755, 295] on img at bounding box center [750, 284] width 83 height 126
click at [330, 401] on span at bounding box center [332, 400] width 24 height 24
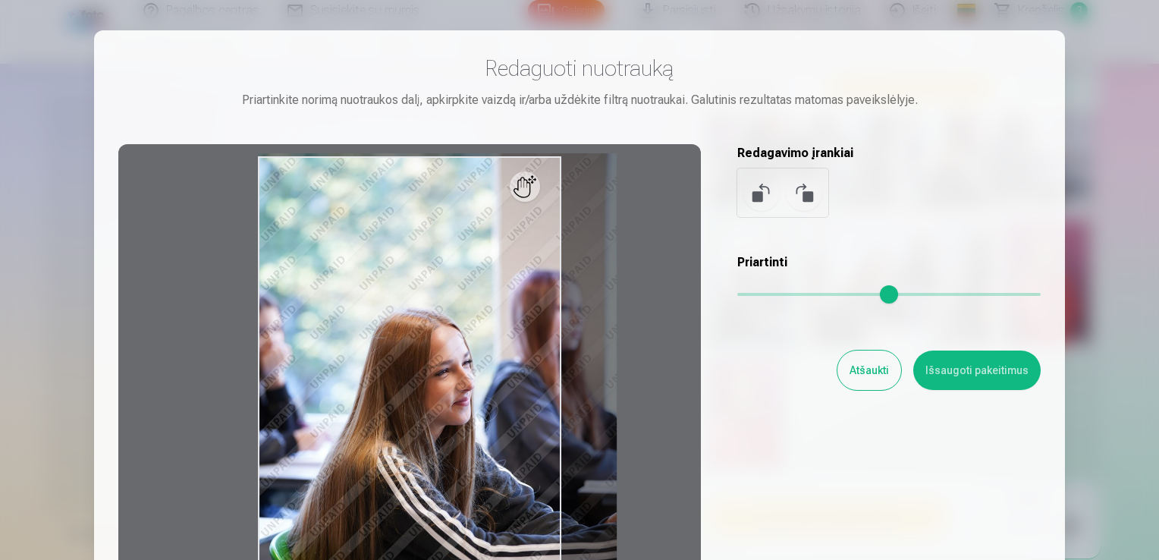
click at [771, 293] on input "range" at bounding box center [890, 294] width 304 height 3
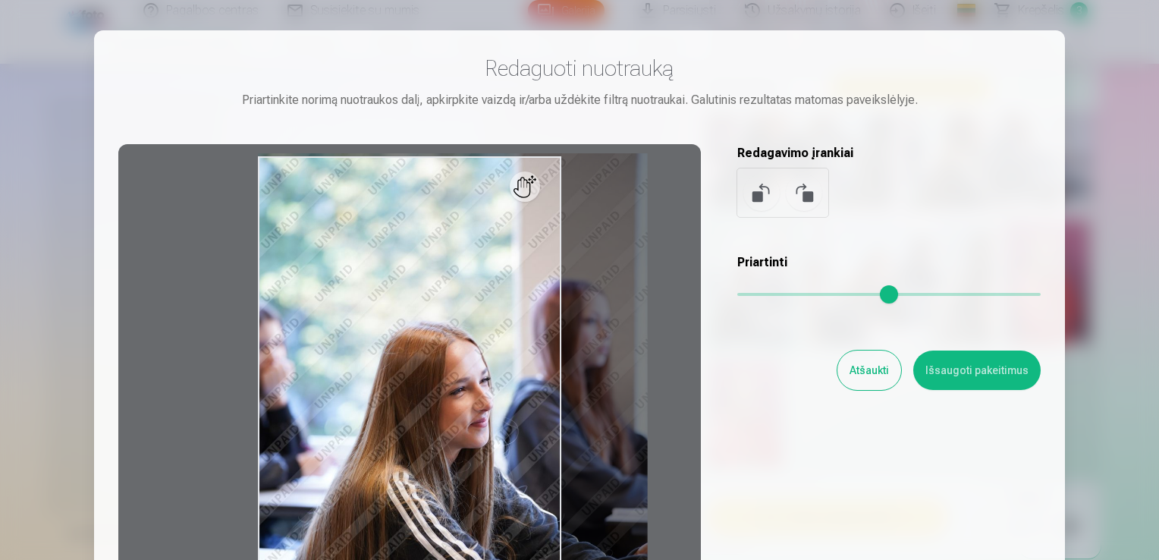
type input "****"
click at [784, 293] on input "range" at bounding box center [890, 294] width 304 height 3
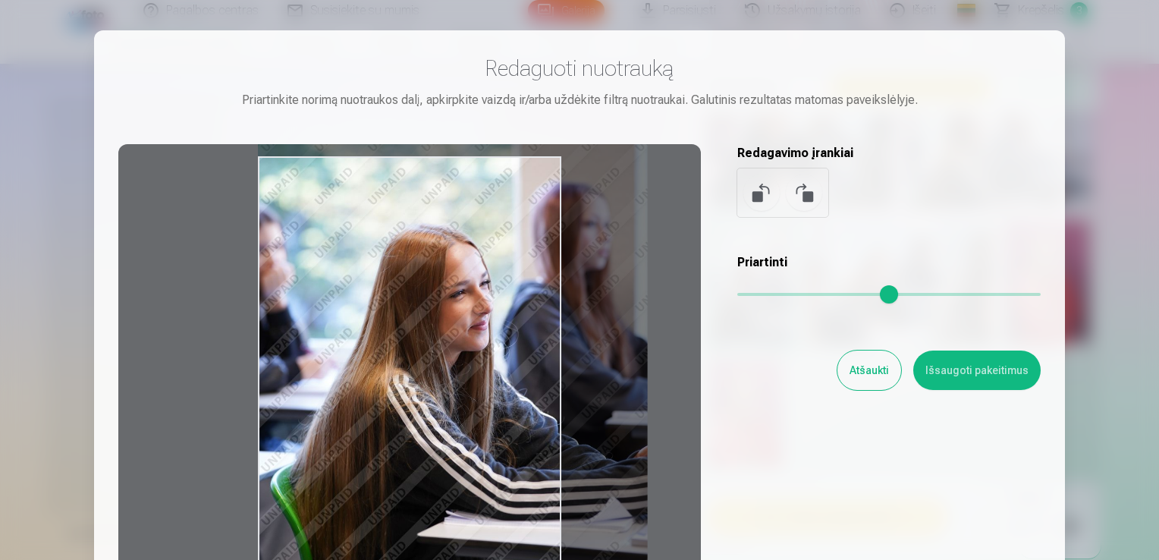
drag, startPoint x: 448, startPoint y: 405, endPoint x: 494, endPoint y: 308, distance: 107.6
click at [494, 308] on div at bounding box center [409, 382] width 583 height 477
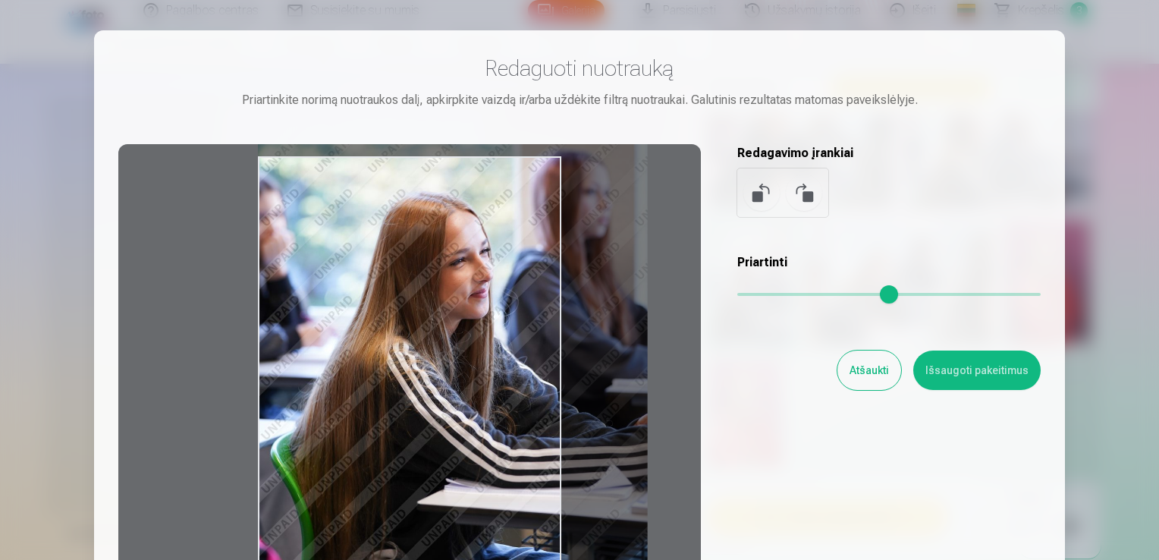
drag, startPoint x: 498, startPoint y: 320, endPoint x: 516, endPoint y: 200, distance: 122.0
click at [516, 200] on div at bounding box center [409, 382] width 583 height 477
drag, startPoint x: 1005, startPoint y: 175, endPoint x: 1004, endPoint y: 85, distance: 89.5
click at [1004, 85] on div "Redaguoti nuotrauką Priartinkite norimą nuotraukos dalį, apkirpkite vaizdą ir/a…" at bounding box center [579, 338] width 923 height 566
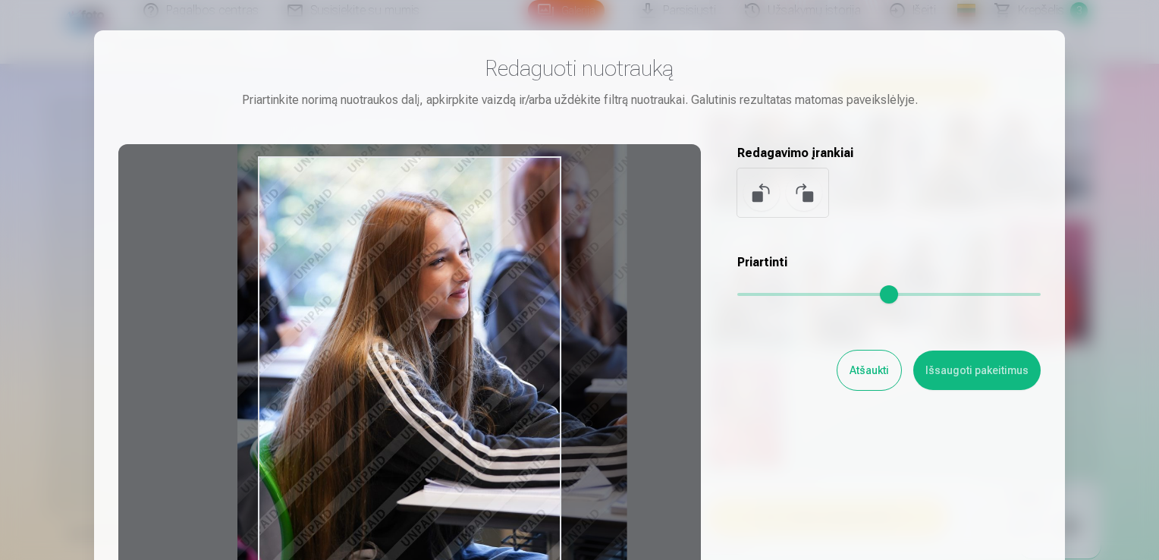
drag, startPoint x: 522, startPoint y: 375, endPoint x: 502, endPoint y: 313, distance: 65.5
click at [502, 313] on div at bounding box center [409, 382] width 583 height 477
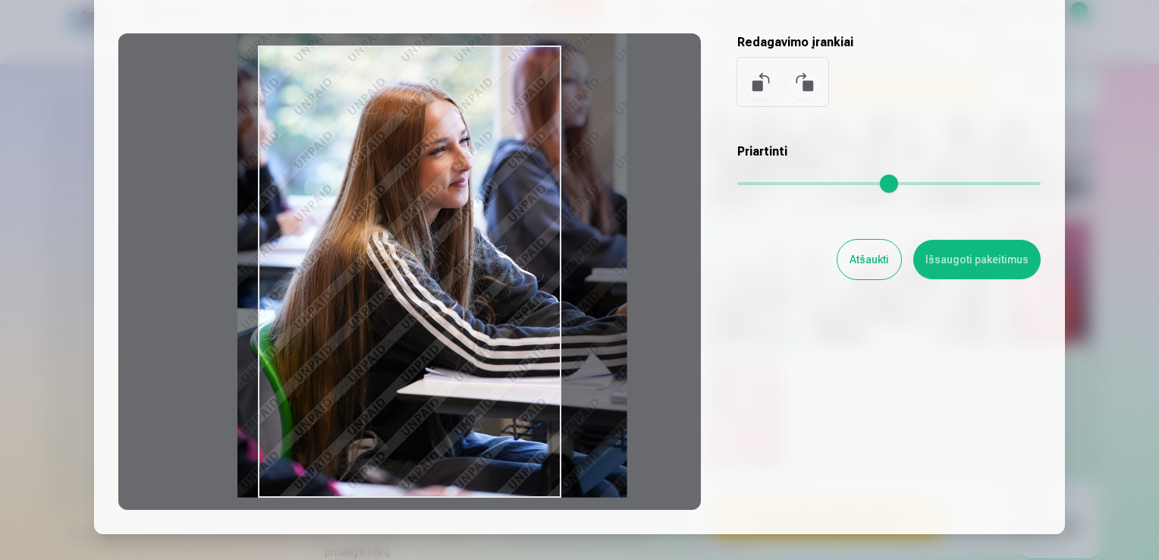
scroll to position [76, 0]
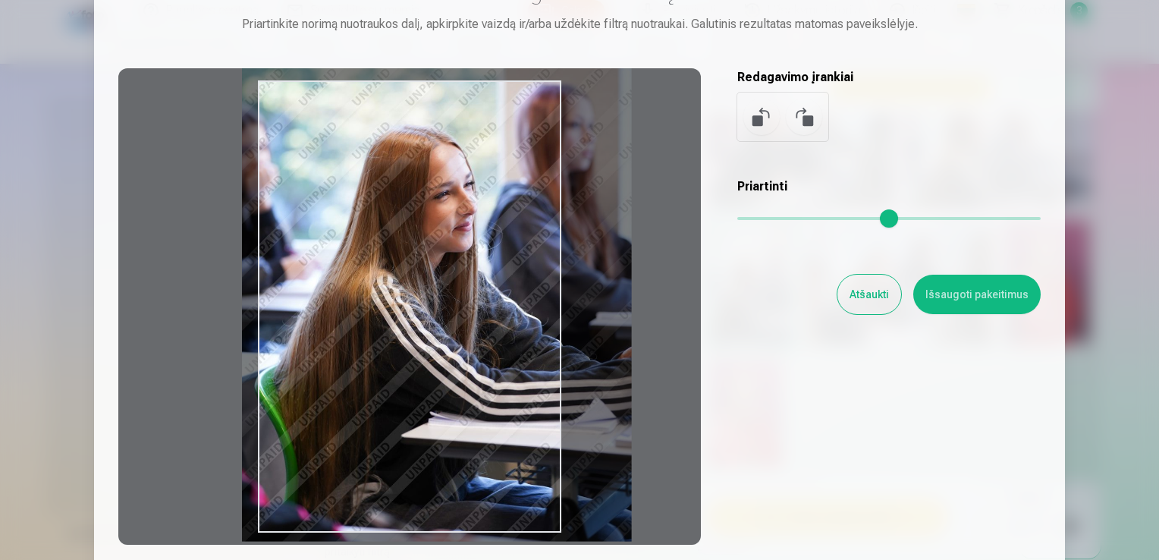
drag, startPoint x: 515, startPoint y: 417, endPoint x: 520, endPoint y: 426, distance: 10.2
click at [520, 426] on div at bounding box center [409, 306] width 583 height 477
click at [992, 296] on button "Išsaugoti pakeitimus" at bounding box center [977, 294] width 127 height 39
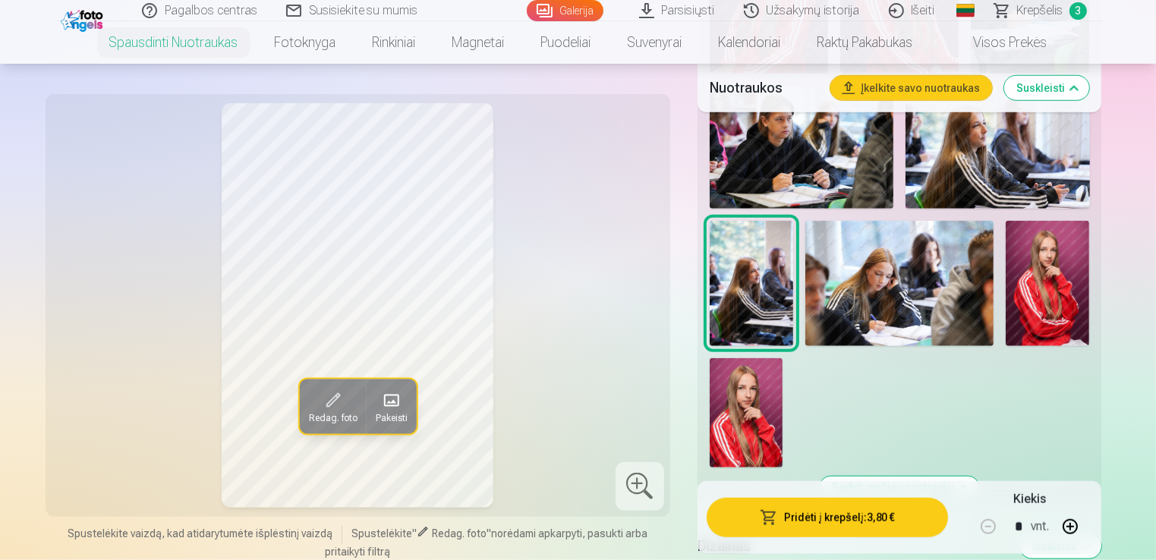
click at [769, 514] on span "button" at bounding box center [769, 517] width 18 height 15
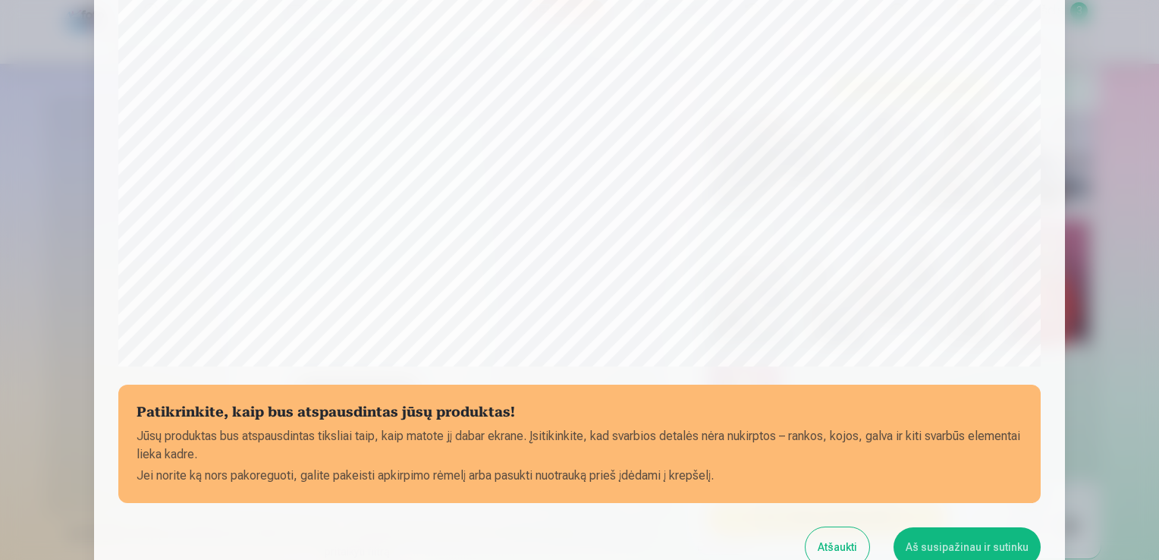
scroll to position [532, 0]
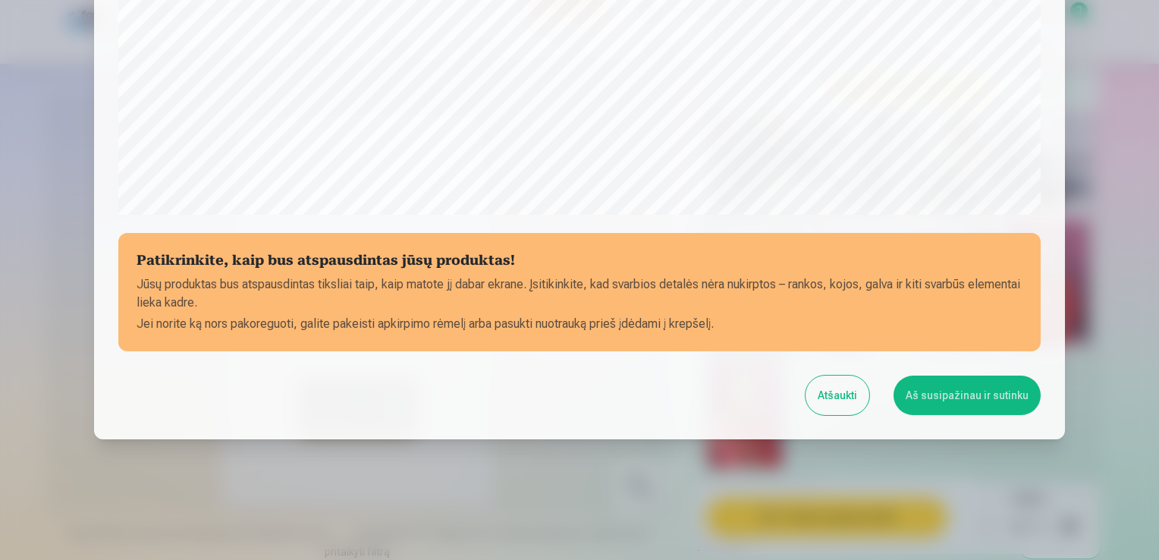
click at [983, 396] on button "Aš susipažinau ir sutinku" at bounding box center [967, 395] width 147 height 39
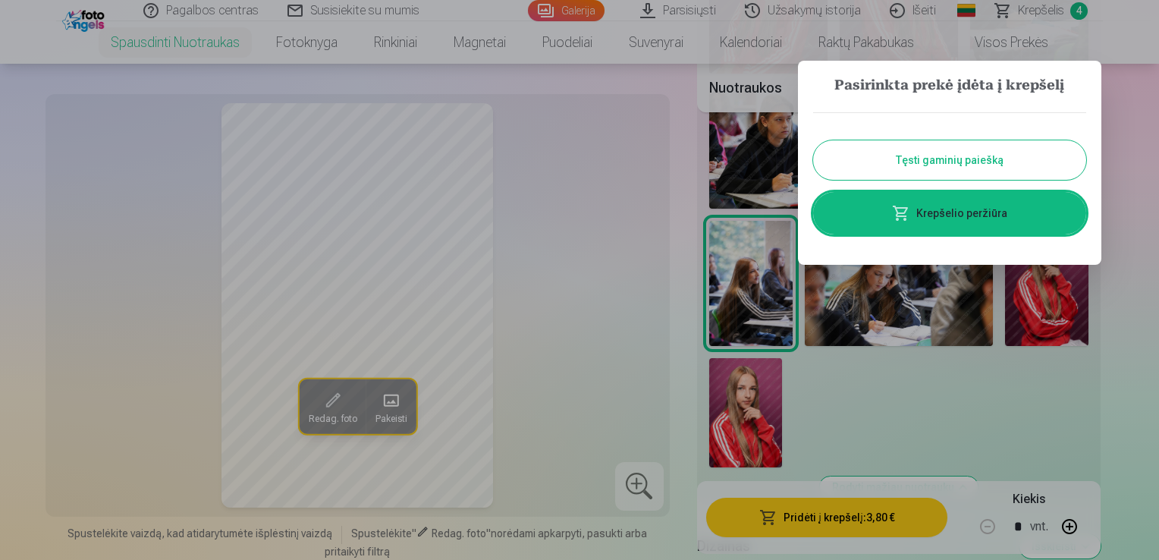
click at [959, 216] on link "Krepšelio peržiūra" at bounding box center [949, 213] width 273 height 42
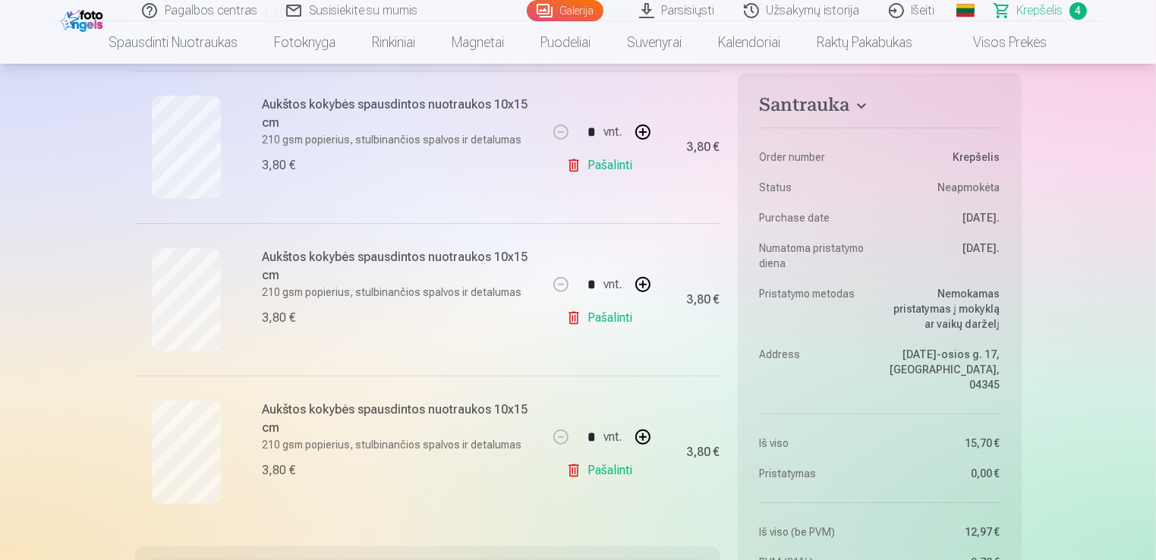
scroll to position [531, 0]
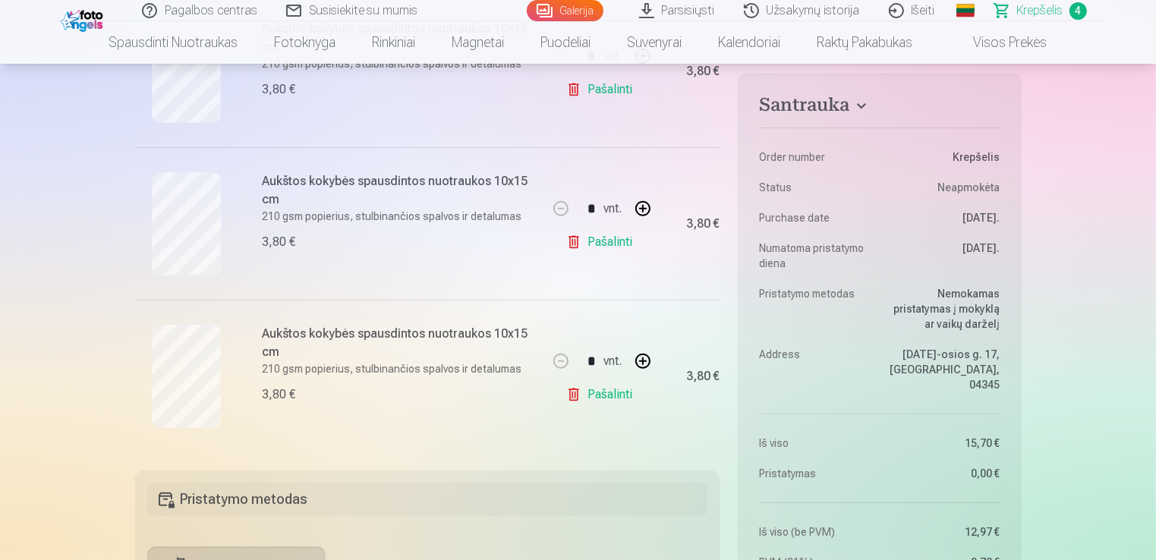
click at [610, 244] on link "Pašalinti" at bounding box center [602, 242] width 72 height 30
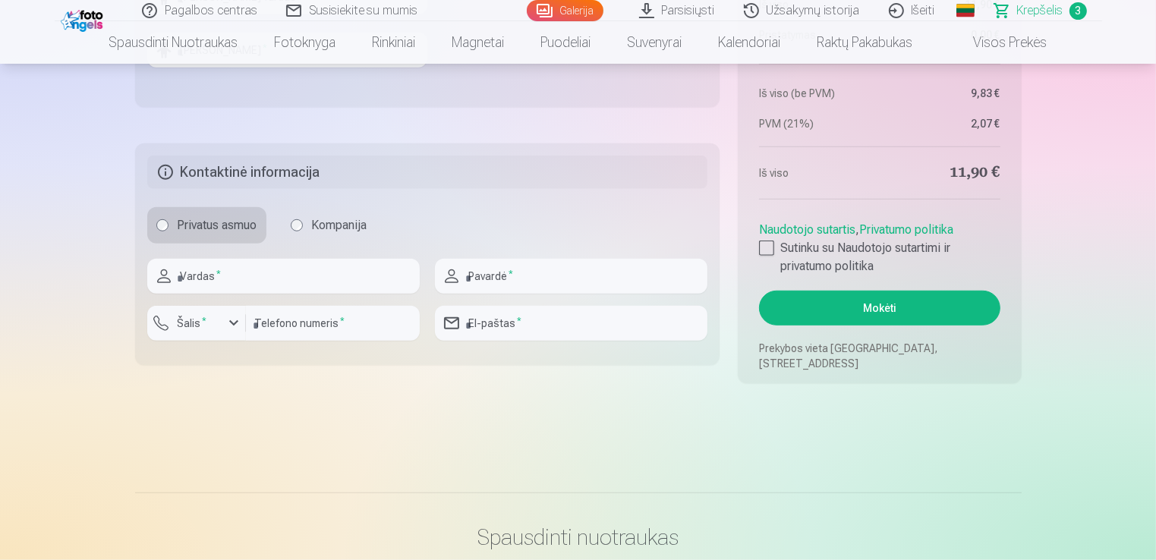
scroll to position [1138, 0]
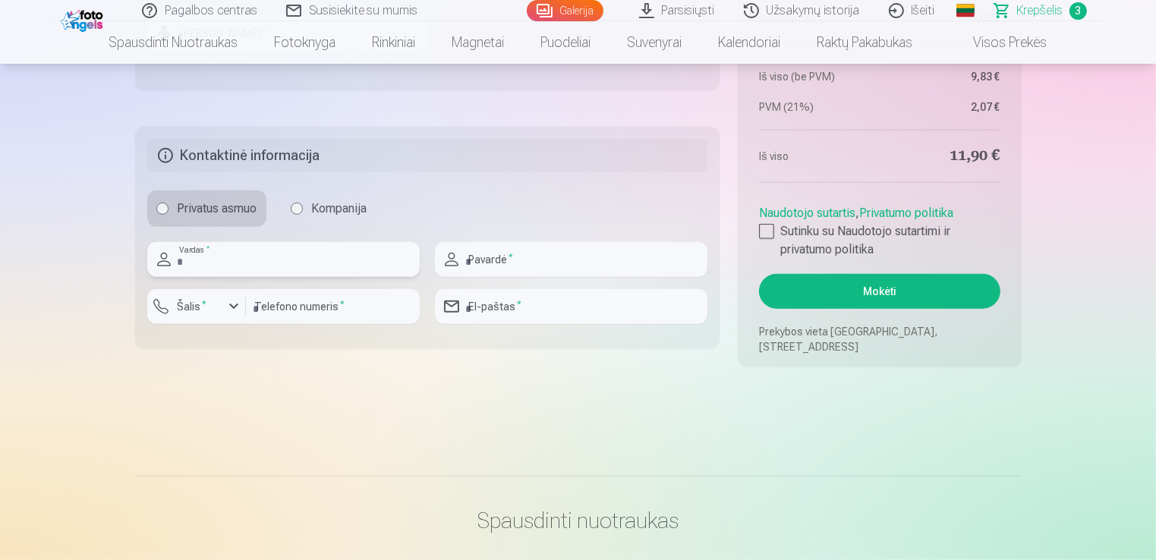
click at [203, 256] on input "text" at bounding box center [283, 259] width 272 height 35
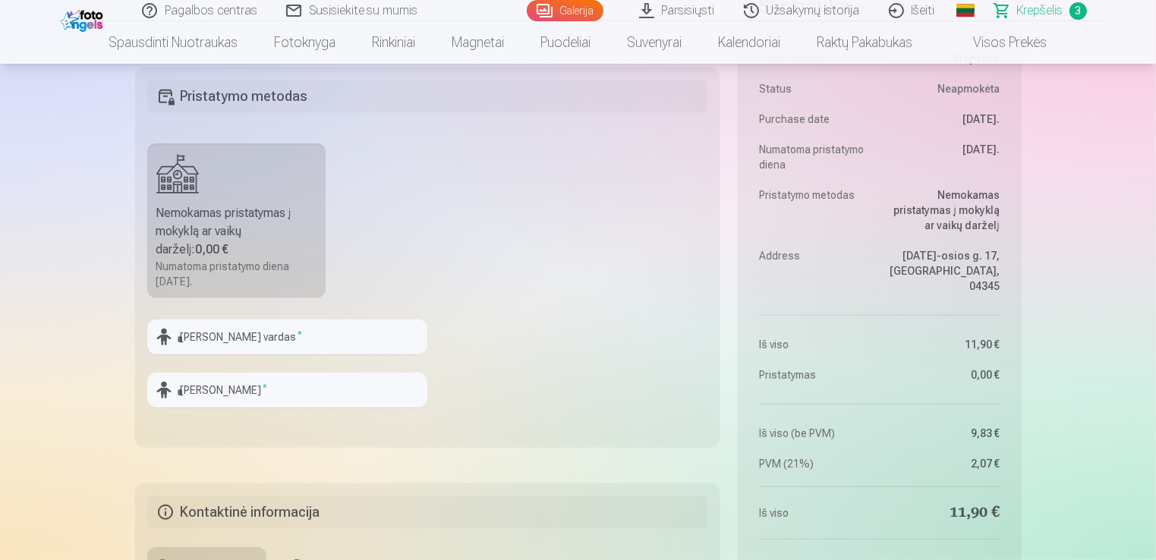
scroll to position [759, 0]
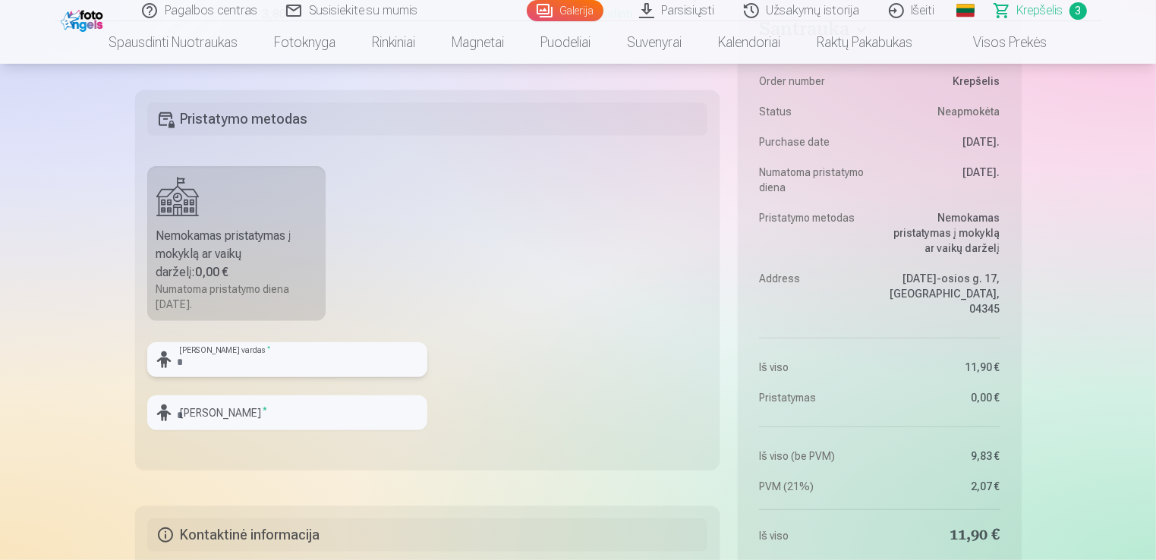
click at [219, 354] on input "text" at bounding box center [287, 359] width 280 height 35
click at [325, 357] on input "*******" at bounding box center [287, 359] width 280 height 35
type input "*******"
click at [480, 395] on fieldset "Pristatymo metodas Nemokamas pristatymas į mokyklą ar vaikų darželį : 0,00 € Nu…" at bounding box center [427, 279] width 585 height 379
click at [225, 409] on input "text" at bounding box center [287, 412] width 280 height 35
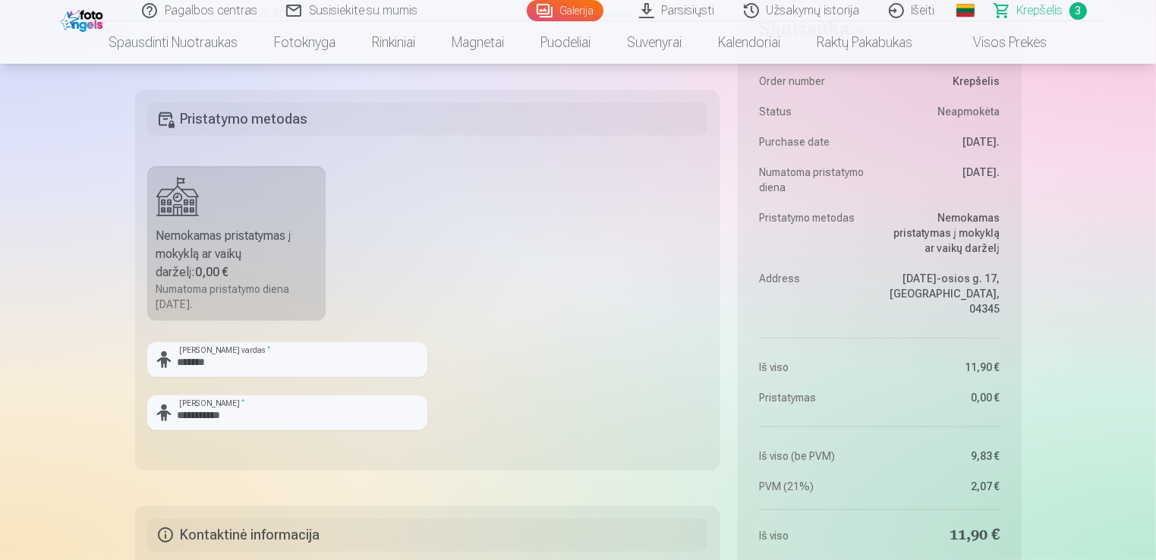
click at [527, 220] on fieldset "**********" at bounding box center [427, 279] width 585 height 379
click at [550, 364] on fieldset "**********" at bounding box center [427, 279] width 585 height 379
click at [222, 426] on input "**********" at bounding box center [287, 412] width 280 height 35
click at [245, 415] on input "**********" at bounding box center [287, 412] width 280 height 35
drag, startPoint x: 252, startPoint y: 410, endPoint x: 133, endPoint y: 408, distance: 119.1
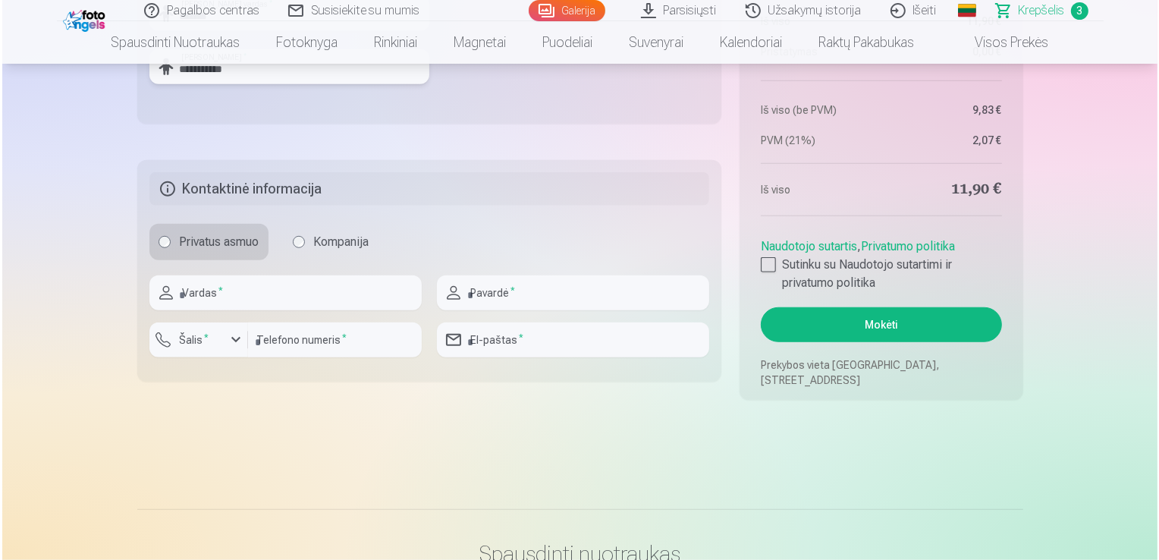
scroll to position [1138, 0]
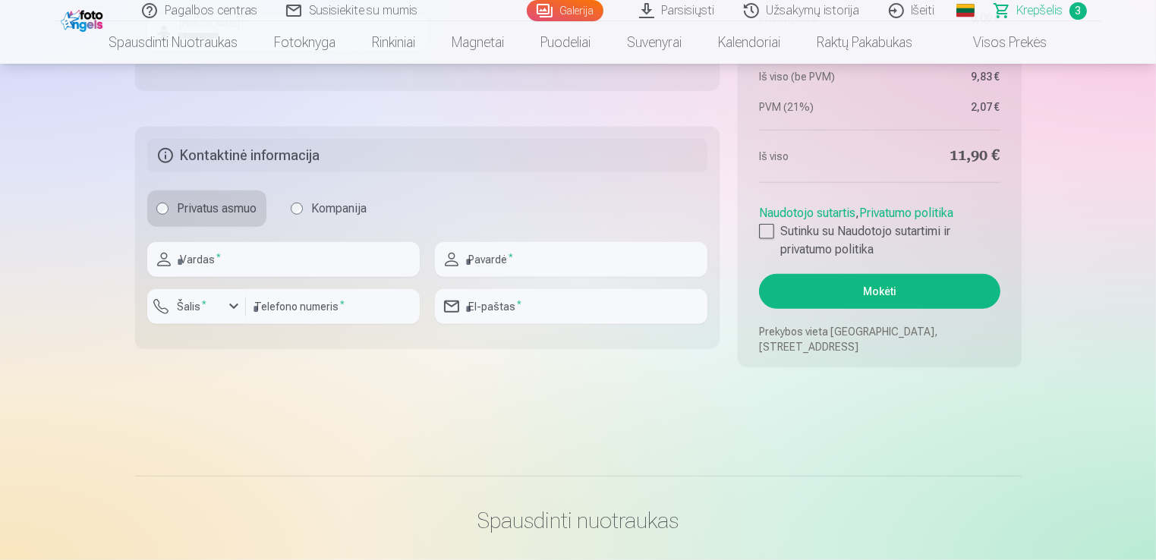
type input "**********"
click at [201, 257] on input "text" at bounding box center [283, 259] width 272 height 35
type input "*******"
click at [516, 259] on input "text" at bounding box center [571, 259] width 272 height 35
click at [571, 256] on input "**********" at bounding box center [571, 259] width 272 height 35
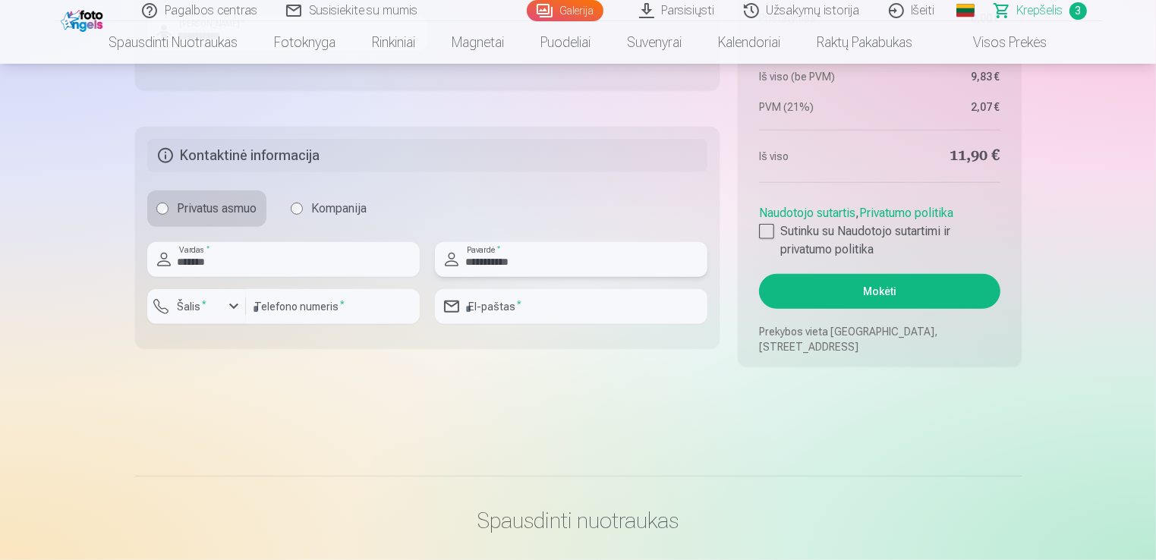
type input "**********"
click at [232, 302] on div "button" at bounding box center [234, 306] width 18 height 18
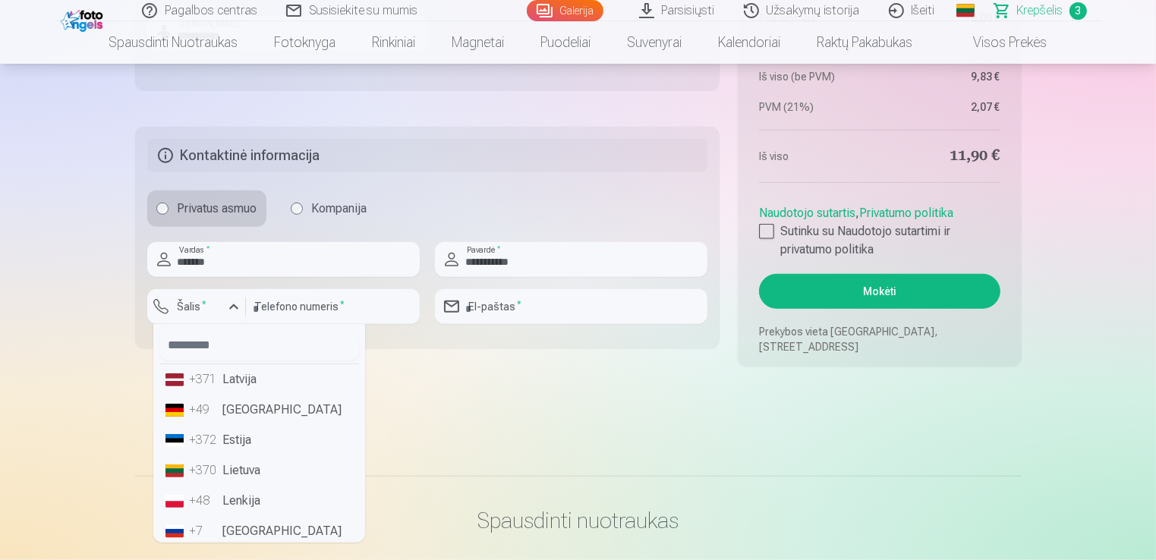
click at [283, 470] on li "+370 Lietuva" at bounding box center [259, 470] width 200 height 30
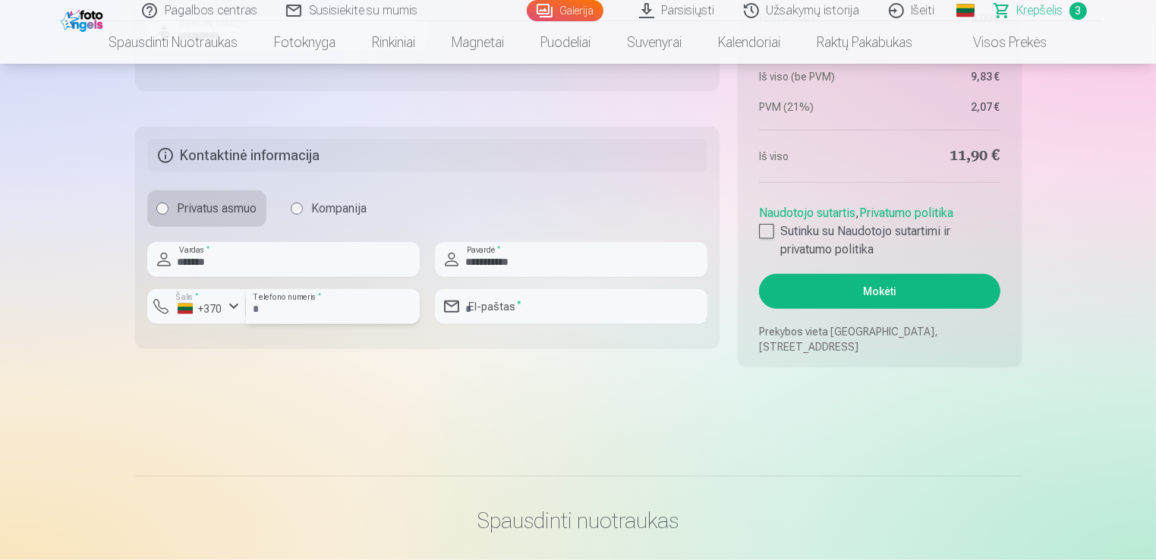
click at [342, 301] on input "number" at bounding box center [333, 306] width 174 height 35
click at [369, 316] on input "*********" at bounding box center [333, 306] width 174 height 35
click at [368, 309] on input "*********" at bounding box center [333, 306] width 174 height 35
type input "*********"
click at [534, 305] on input "email" at bounding box center [571, 306] width 272 height 35
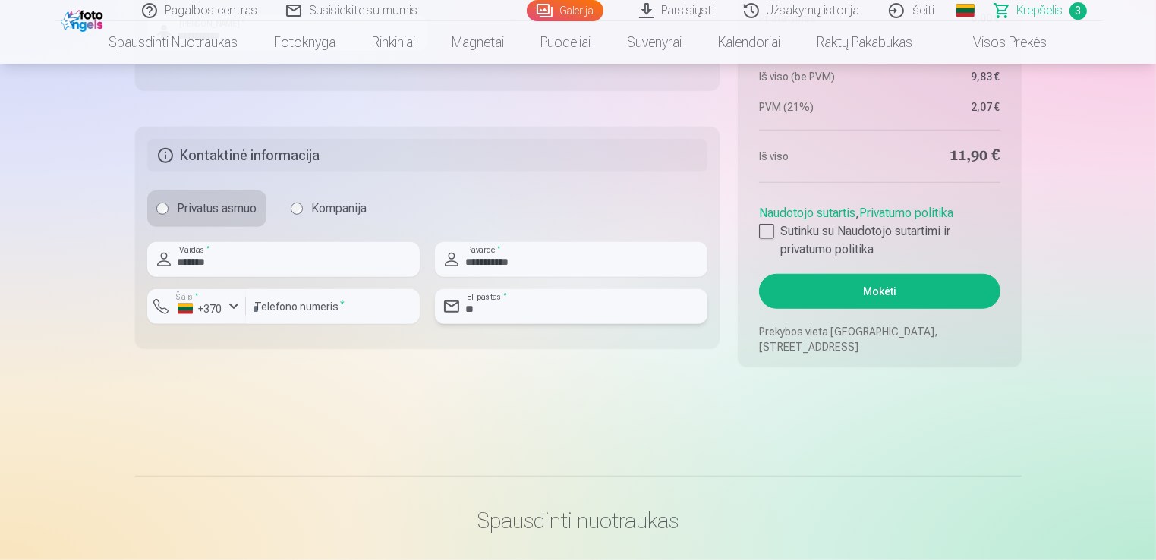
type input "**********"
click at [656, 301] on input "**********" at bounding box center [571, 306] width 272 height 35
click at [765, 227] on div at bounding box center [766, 231] width 15 height 15
click at [897, 292] on button "Mokėti" at bounding box center [879, 291] width 241 height 35
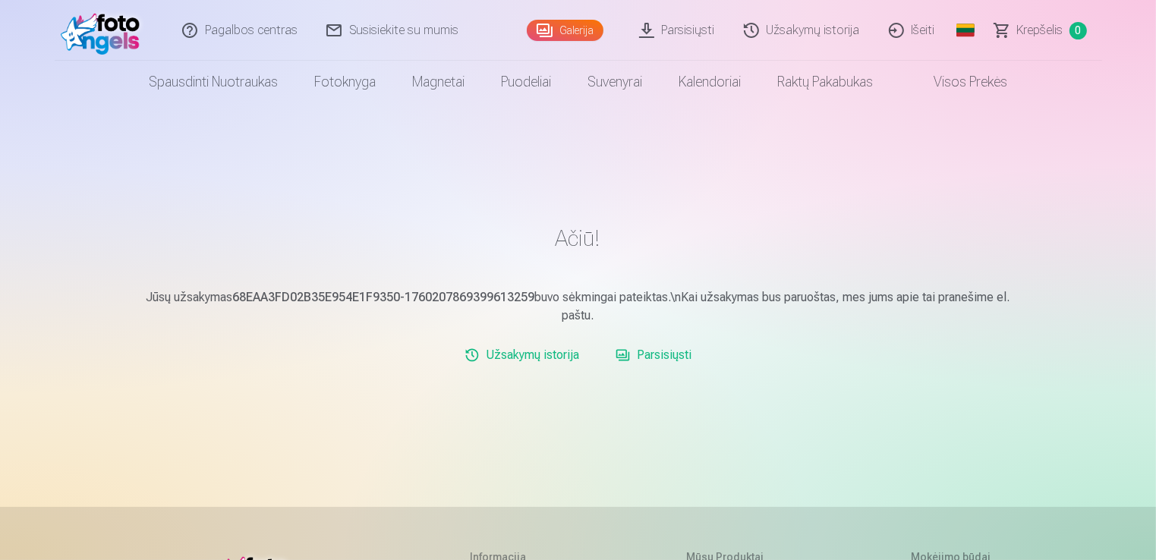
click at [647, 354] on link "Parsisiųsti" at bounding box center [653, 355] width 88 height 30
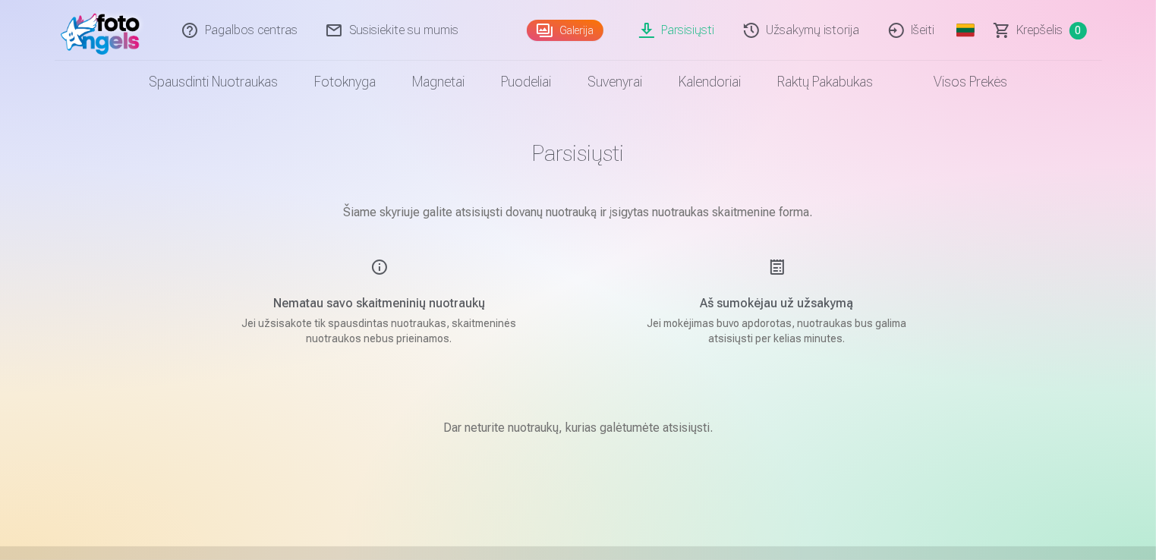
click at [597, 156] on h1 "Parsisiųsti" at bounding box center [578, 153] width 759 height 27
click at [675, 29] on link "Parsisiųsti" at bounding box center [677, 30] width 105 height 61
click at [652, 27] on link "Parsisiųsti" at bounding box center [677, 30] width 105 height 61
click at [773, 30] on link "Užsakymų istorija" at bounding box center [802, 30] width 145 height 61
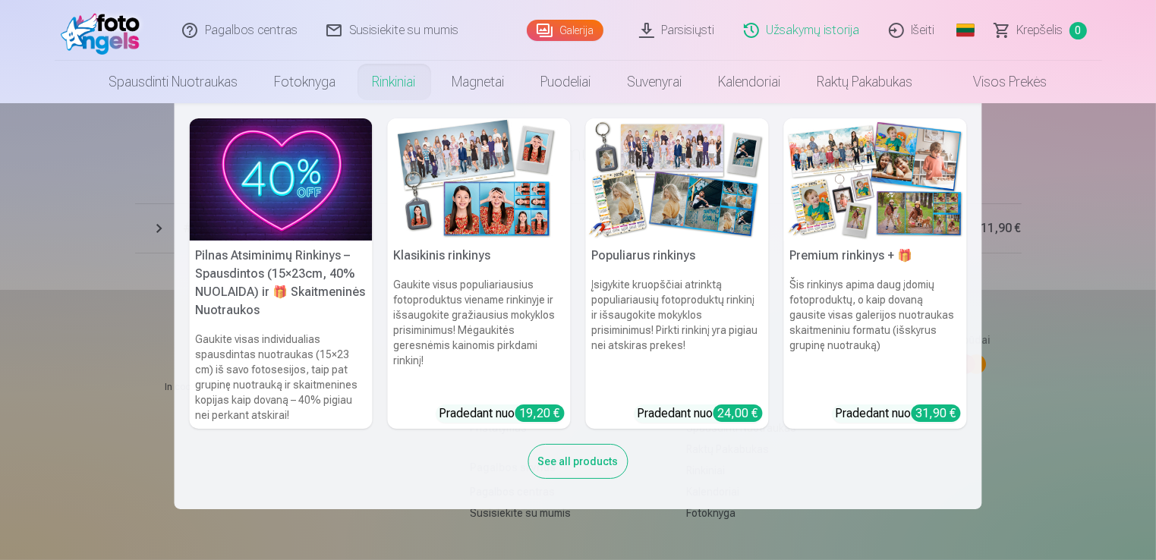
click at [647, 171] on img at bounding box center [677, 179] width 183 height 122
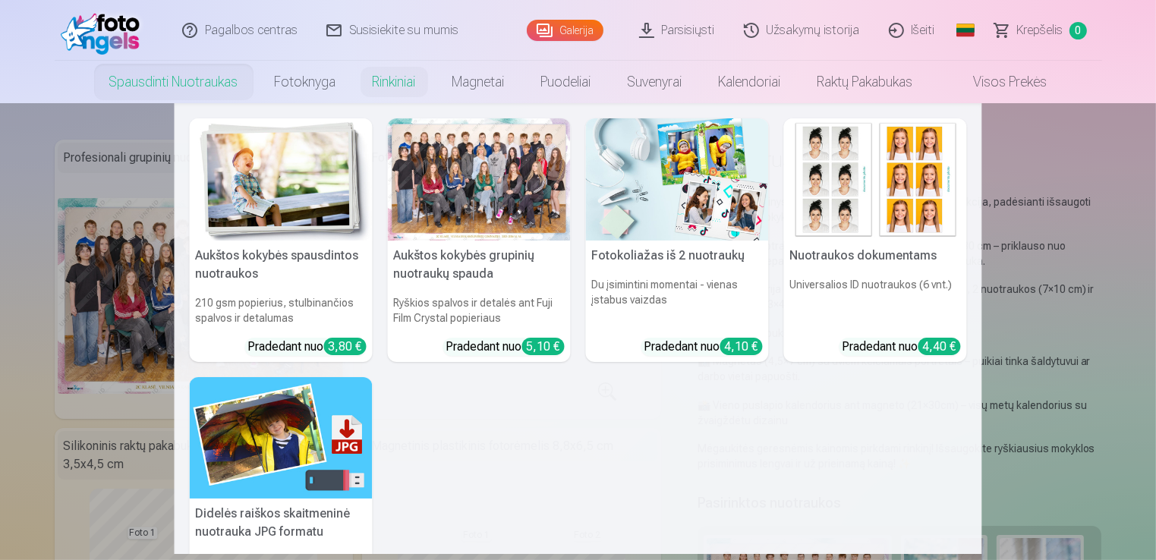
click at [165, 83] on link "Spausdinti nuotraukas" at bounding box center [173, 82] width 165 height 42
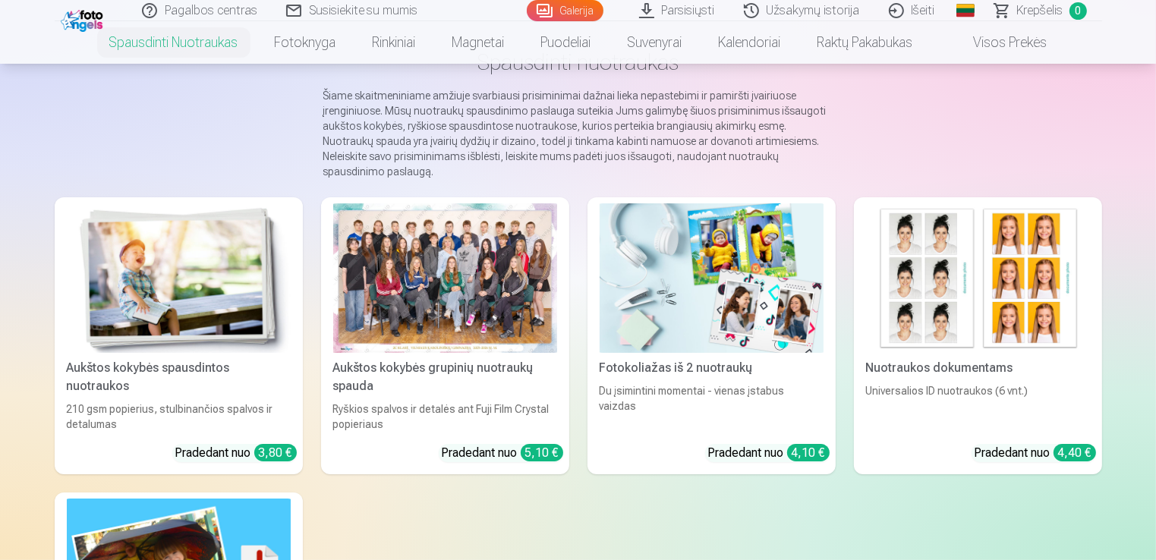
scroll to position [152, 0]
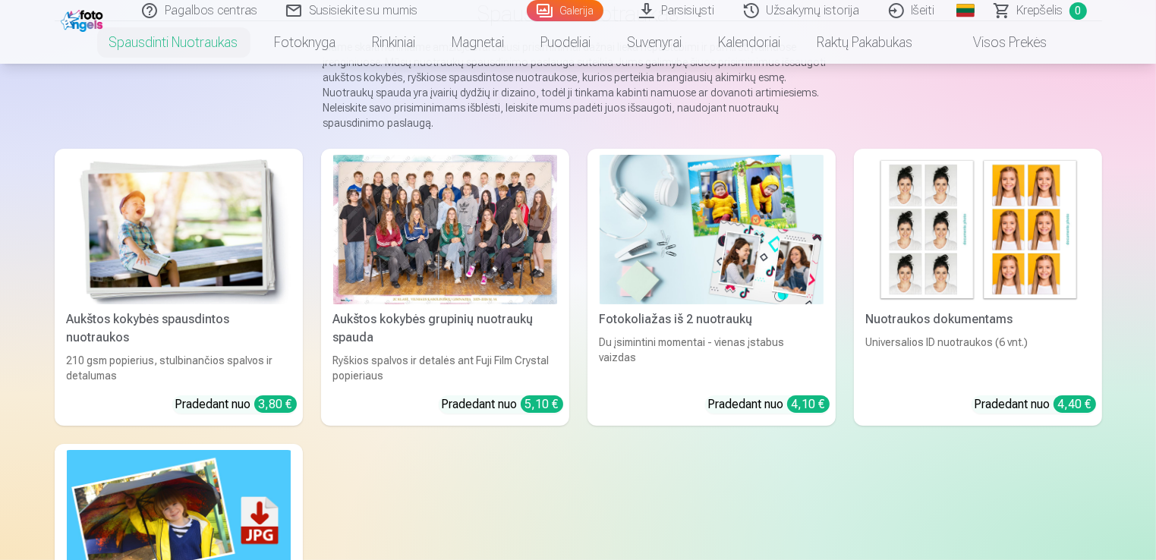
click at [716, 247] on img at bounding box center [711, 229] width 224 height 149
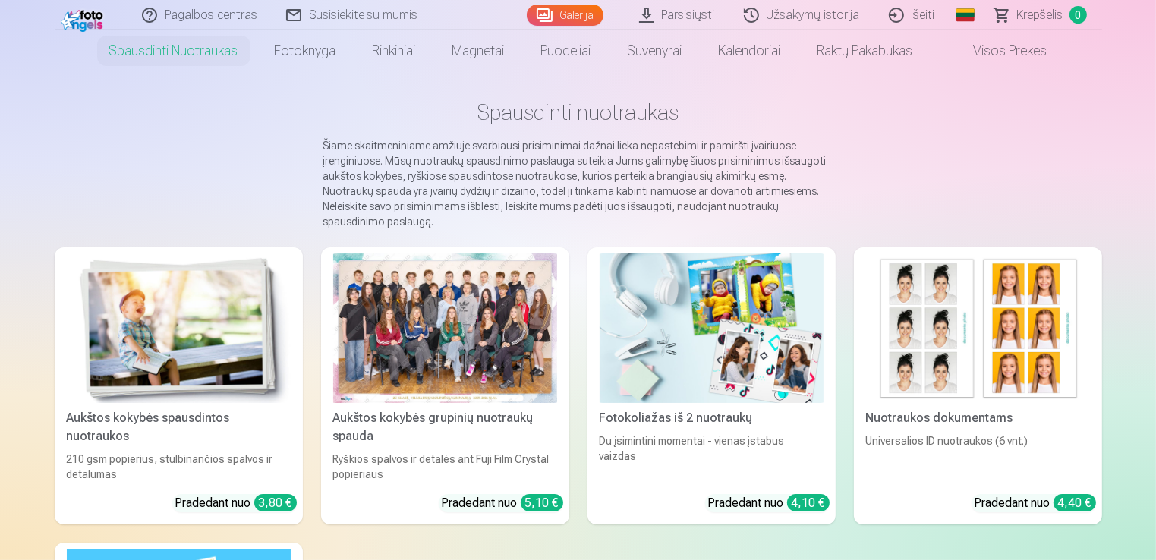
scroll to position [76, 0]
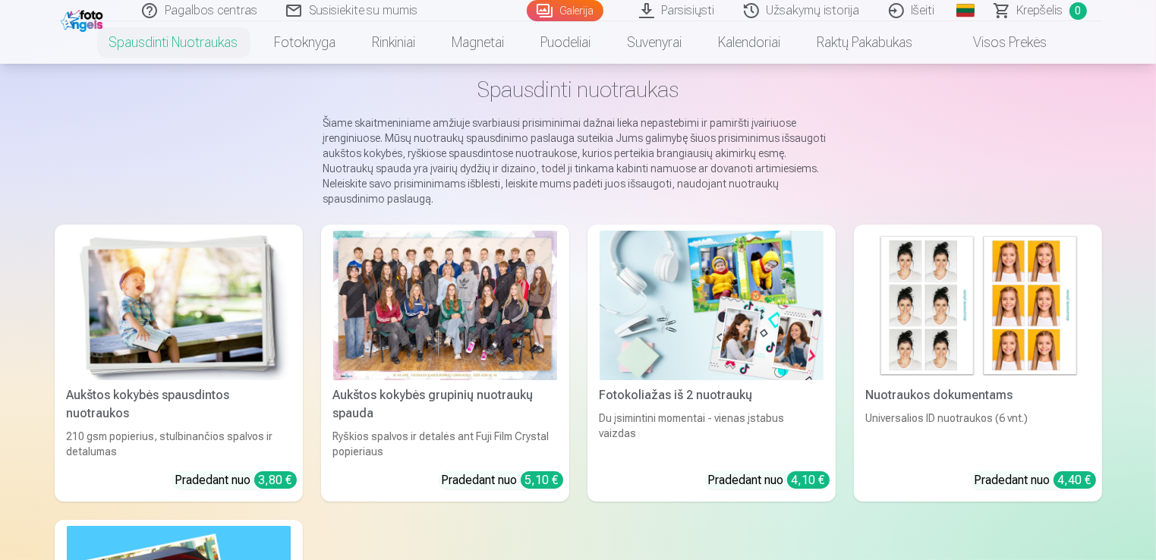
click at [984, 322] on img at bounding box center [978, 305] width 224 height 149
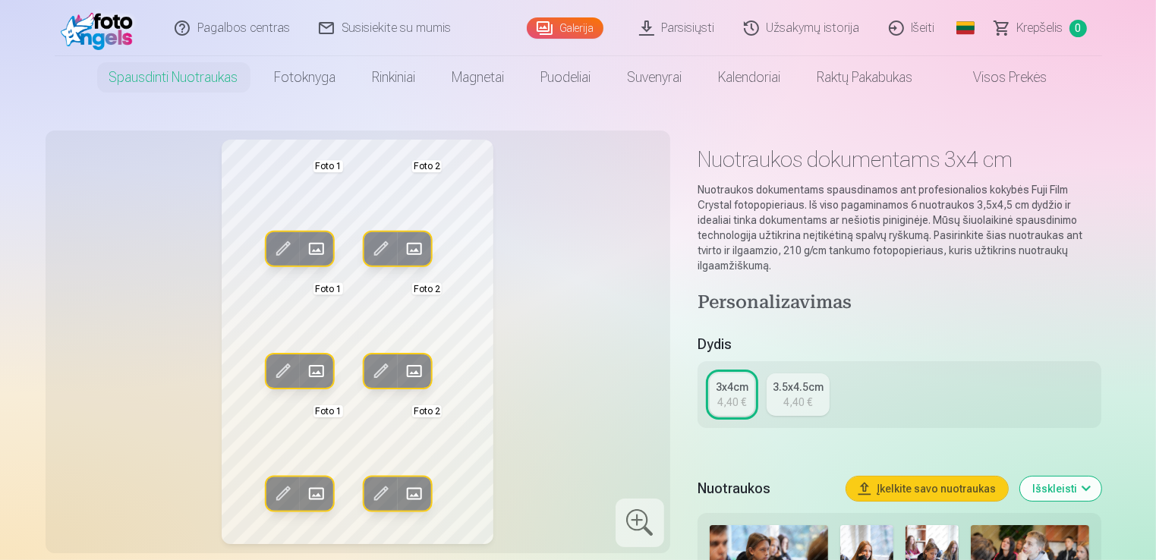
scroll to position [76, 0]
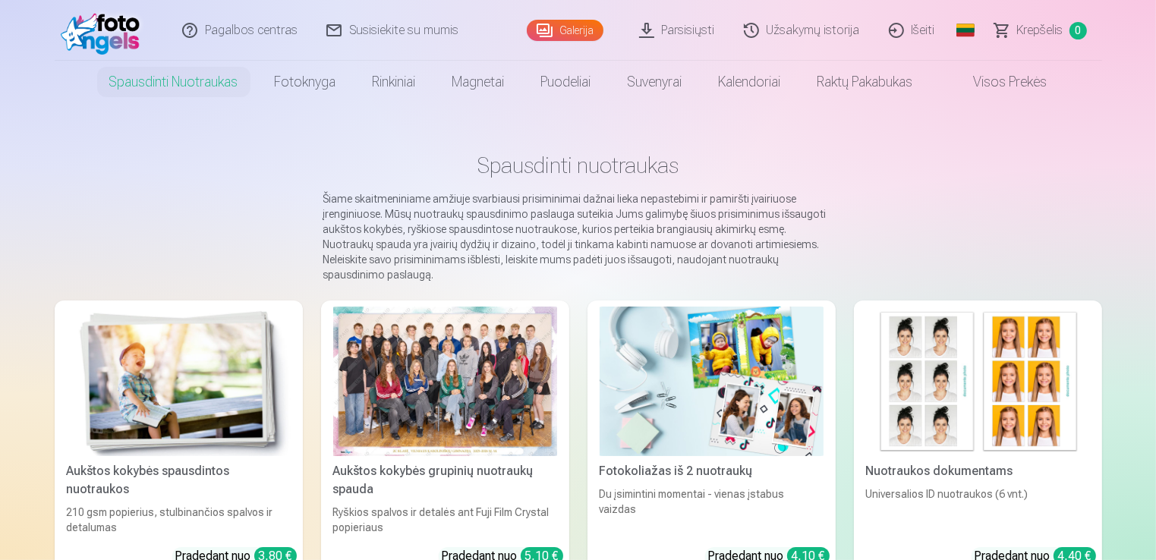
click at [445, 383] on div at bounding box center [445, 381] width 224 height 149
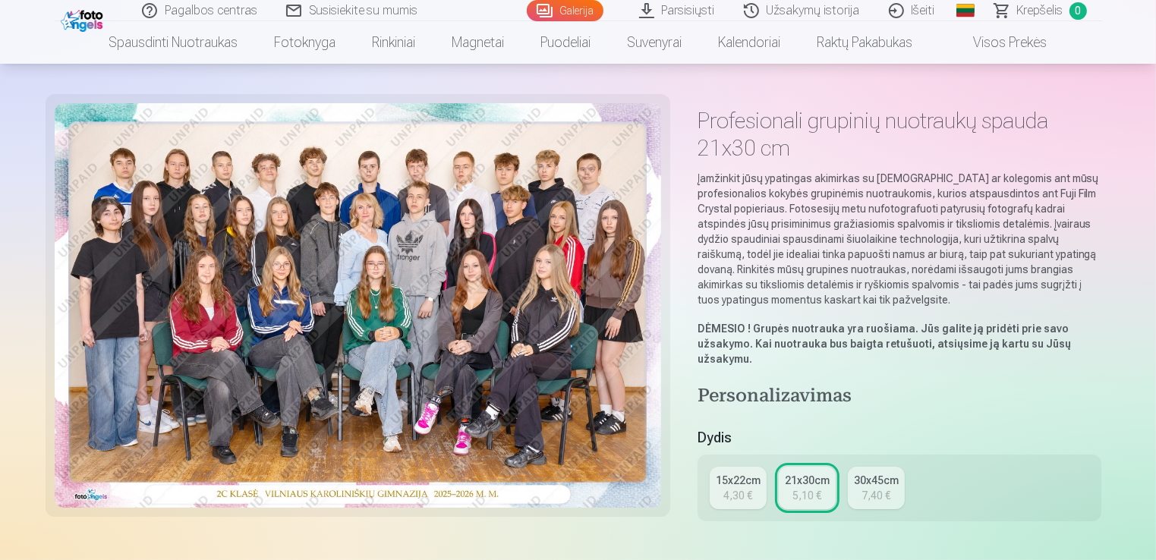
scroll to position [76, 0]
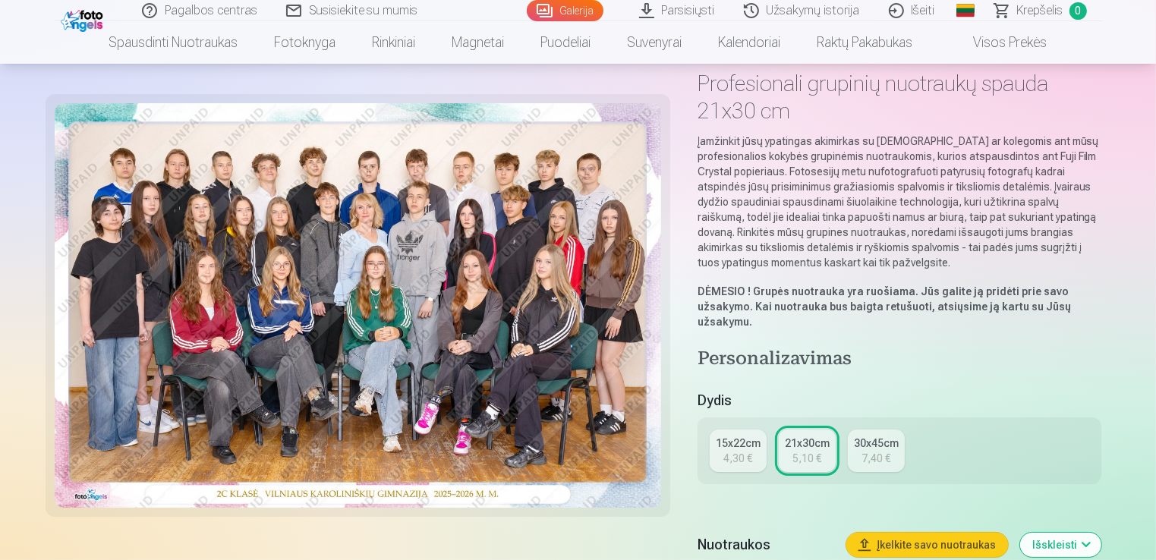
click at [887, 453] on div "7,40 €" at bounding box center [875, 458] width 29 height 15
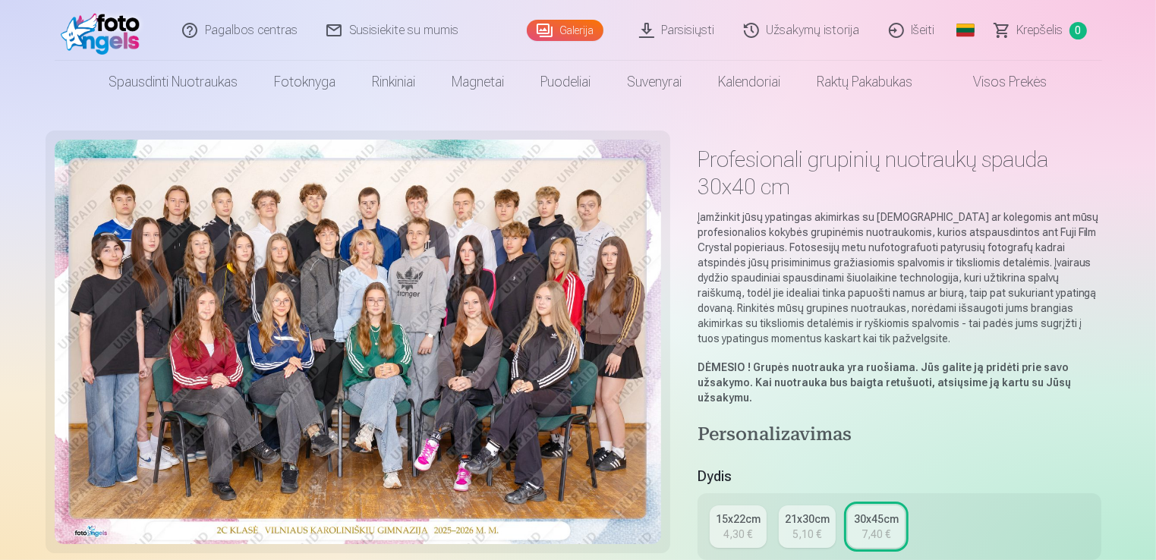
click at [765, 553] on div "15x22cm 4,30 € 21x30cm 5,10 € 30x45cm 7,40 €" at bounding box center [899, 526] width 404 height 67
click at [738, 523] on div "15x22cm" at bounding box center [738, 518] width 45 height 15
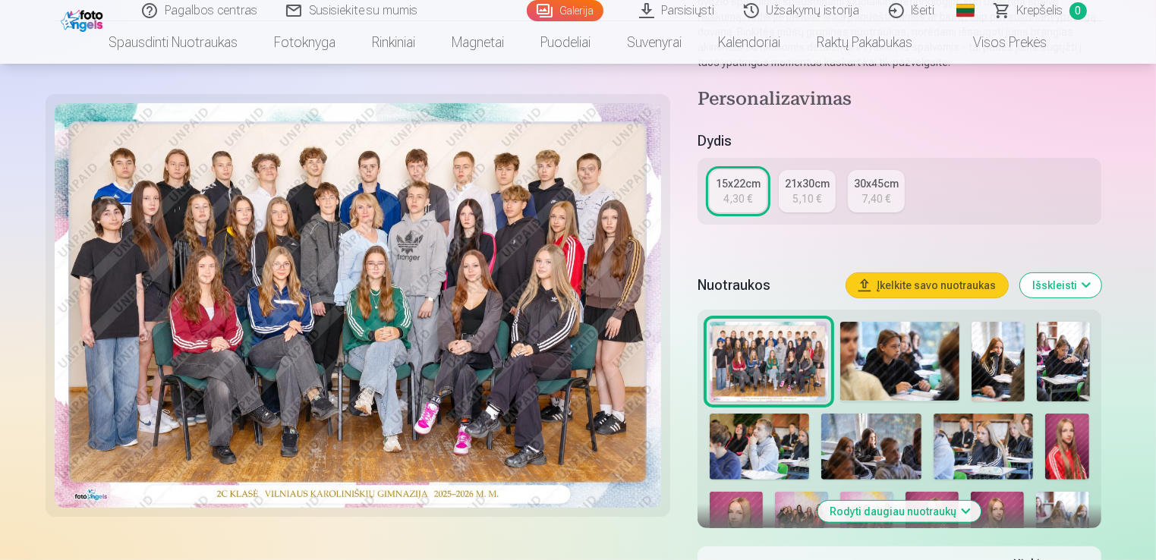
scroll to position [304, 0]
